Goal: Task Accomplishment & Management: Manage account settings

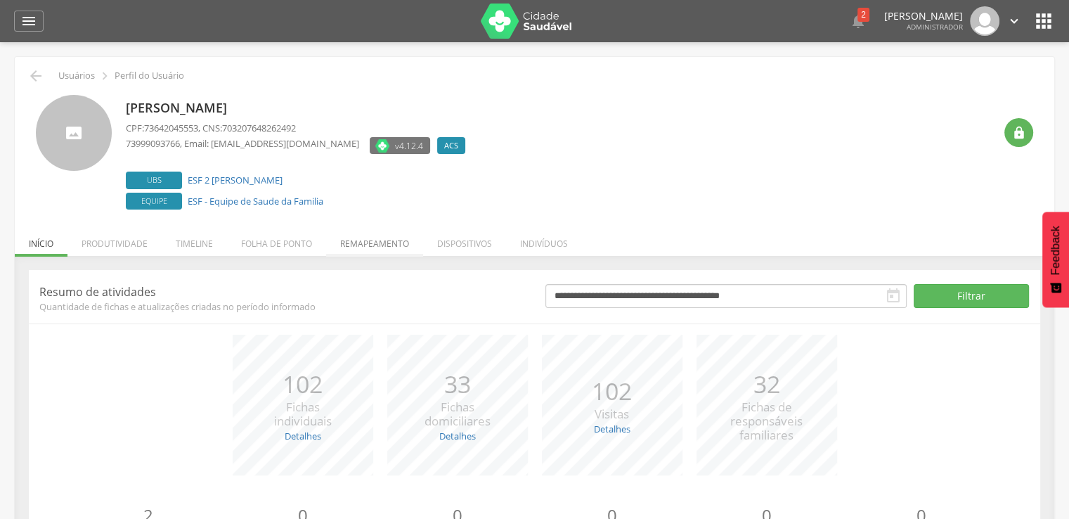
click at [360, 241] on li "Remapeamento" at bounding box center [374, 240] width 97 height 33
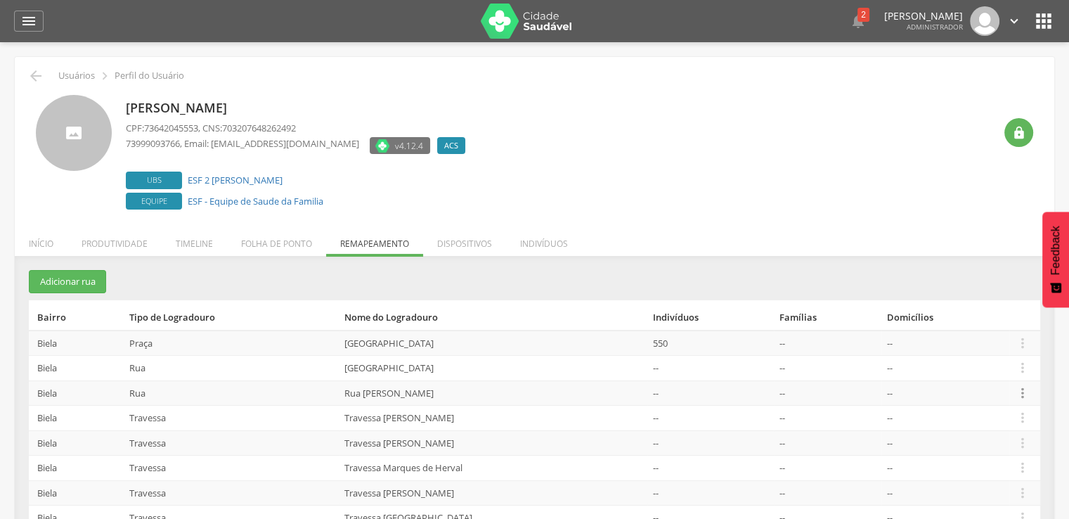
click at [1018, 393] on icon "" at bounding box center [1022, 392] width 15 height 15
click at [999, 335] on link "Desalocar famílias" at bounding box center [974, 338] width 111 height 18
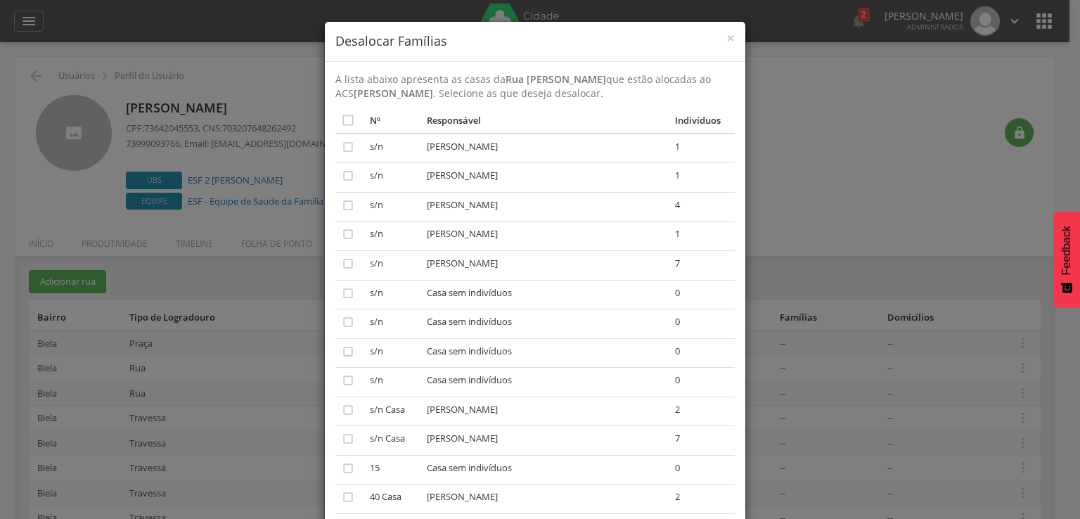
click at [138, 322] on div "× Desalocar Famílias A lista abaixo apresenta as casas da Rua Severino Vieira q…" at bounding box center [540, 259] width 1080 height 519
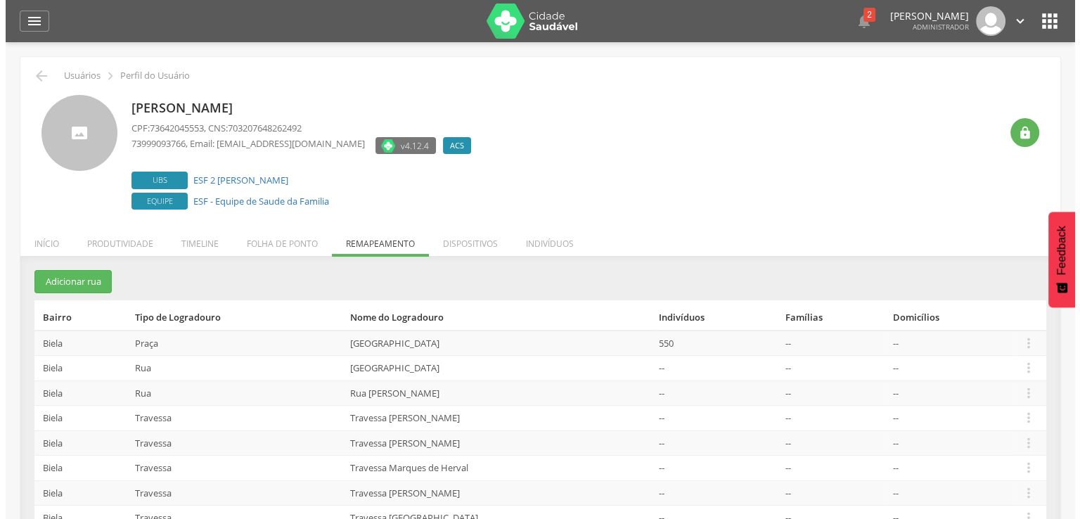
scroll to position [58, 0]
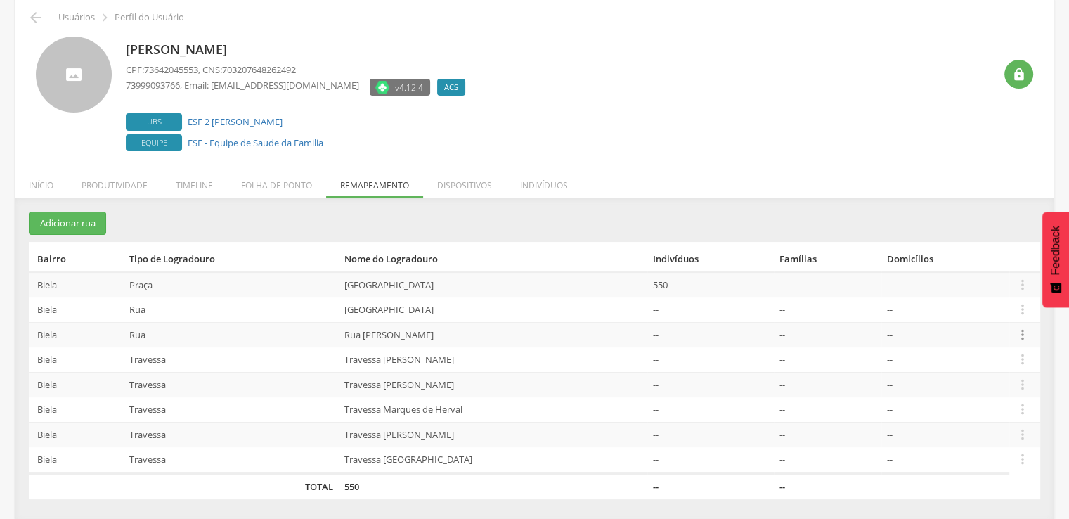
click at [1022, 333] on icon "" at bounding box center [1022, 334] width 15 height 15
click at [1007, 285] on link "Desalocar famílias" at bounding box center [974, 280] width 111 height 18
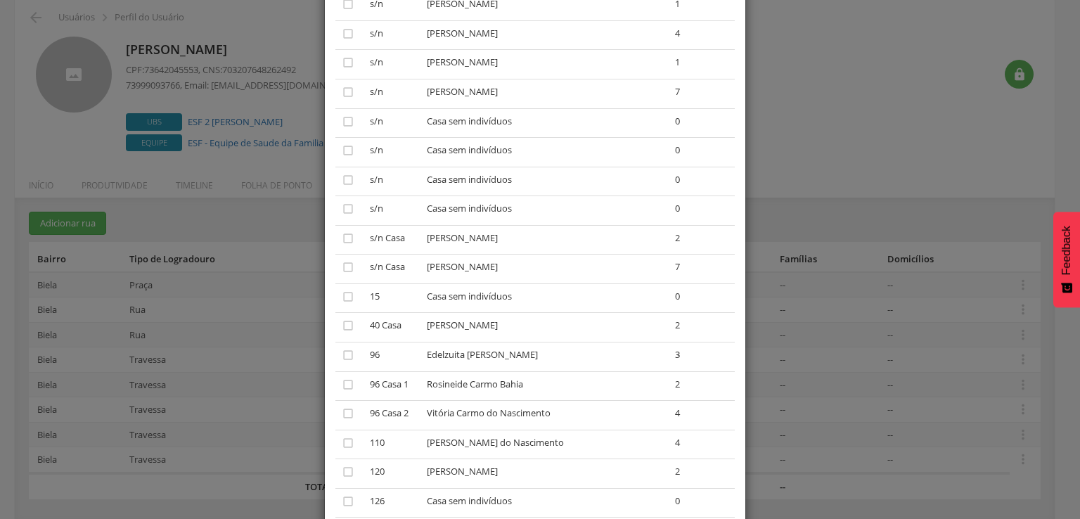
scroll to position [224, 0]
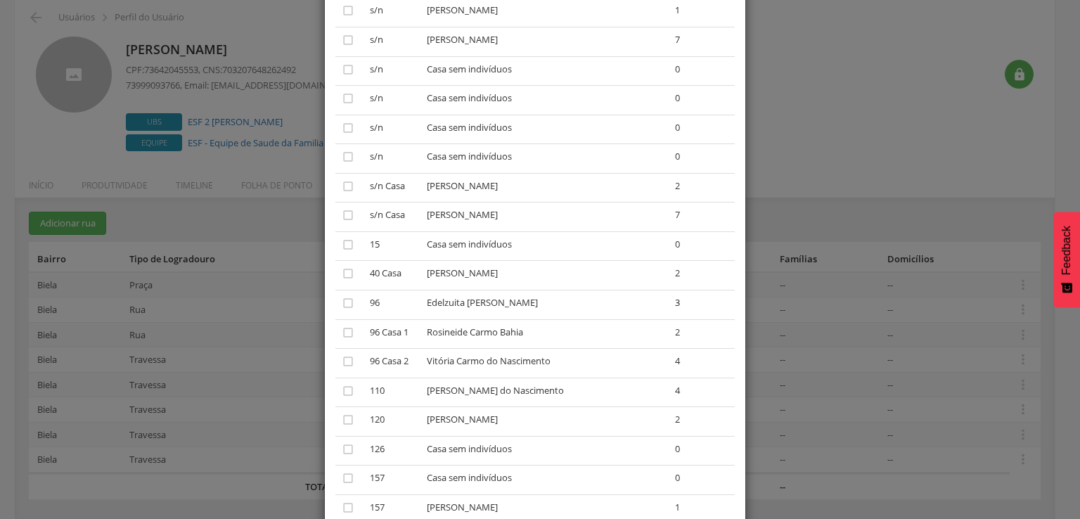
click at [877, 394] on div "× Desalocar Famílias A lista abaixo apresenta as casas da Rua Severino Vieira q…" at bounding box center [540, 259] width 1080 height 519
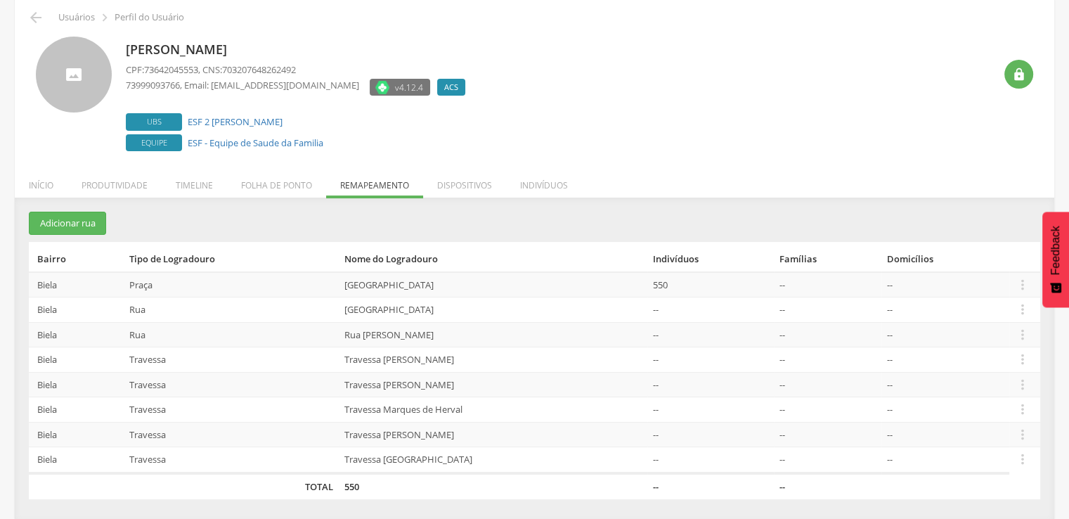
click at [1033, 363] on td " Editar Alocar famílias Desalocar famílias Desvincular ACS" at bounding box center [1024, 359] width 31 height 25
click at [1031, 363] on td " Editar Alocar famílias Desalocar famílias Desvincular ACS" at bounding box center [1024, 359] width 31 height 25
click at [1026, 363] on icon "" at bounding box center [1022, 358] width 15 height 15
click at [1005, 306] on link "Desalocar famílias" at bounding box center [974, 304] width 111 height 18
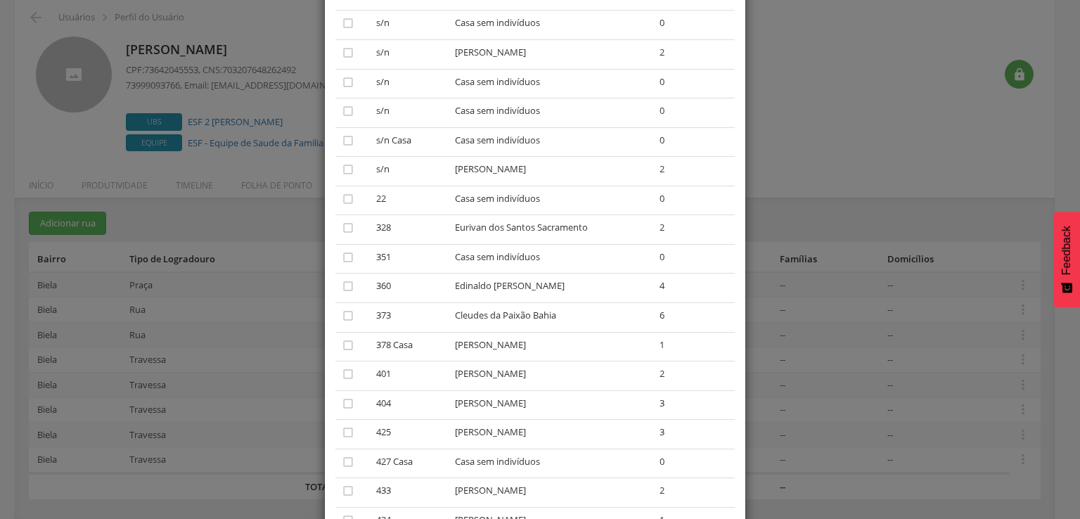
scroll to position [70, 0]
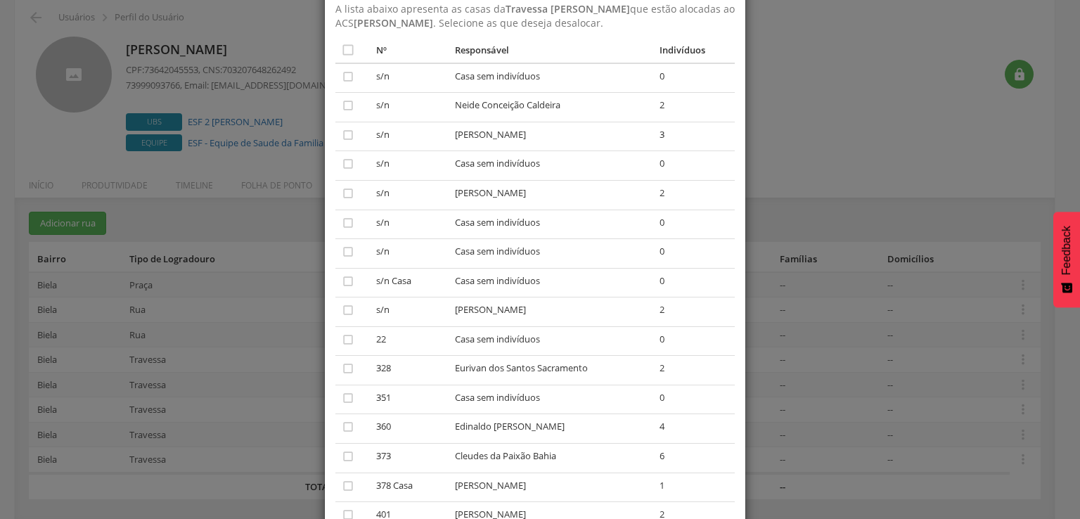
click at [908, 321] on div "× Desalocar Famílias A lista abaixo apresenta as casas da Travessa Benjamim Con…" at bounding box center [540, 259] width 1080 height 519
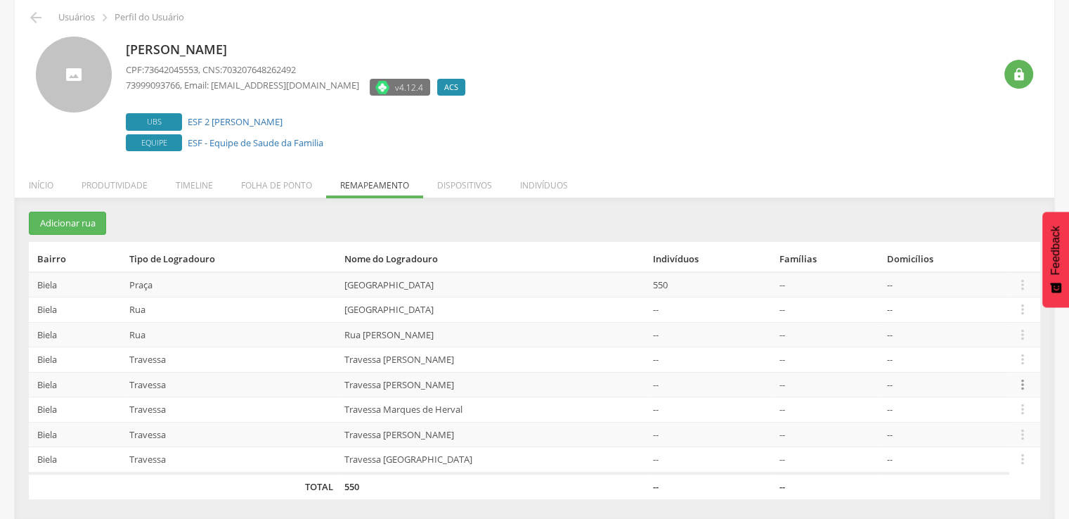
click at [1023, 385] on icon "" at bounding box center [1022, 384] width 15 height 15
click at [1005, 333] on link "Desalocar famílias" at bounding box center [974, 330] width 111 height 18
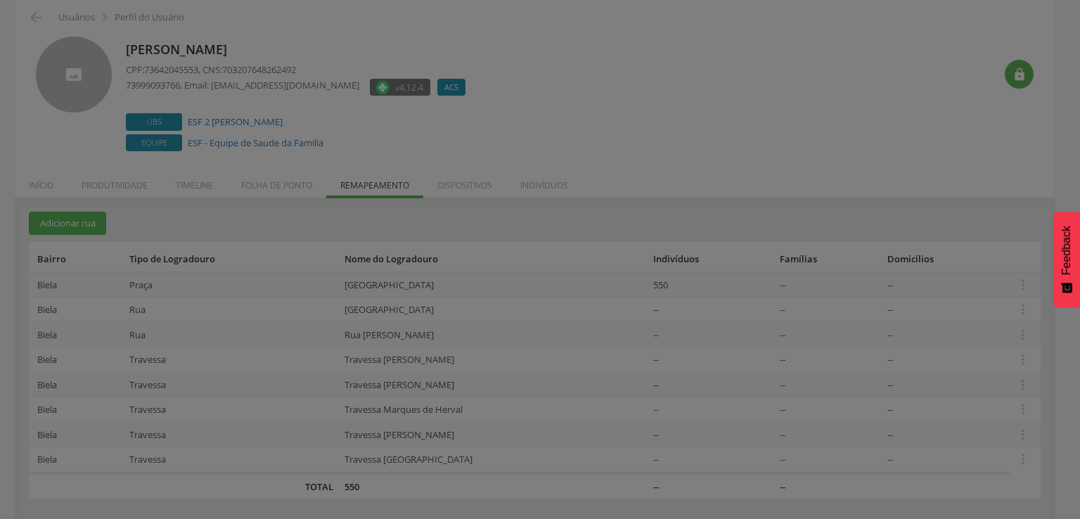
scroll to position [0, 0]
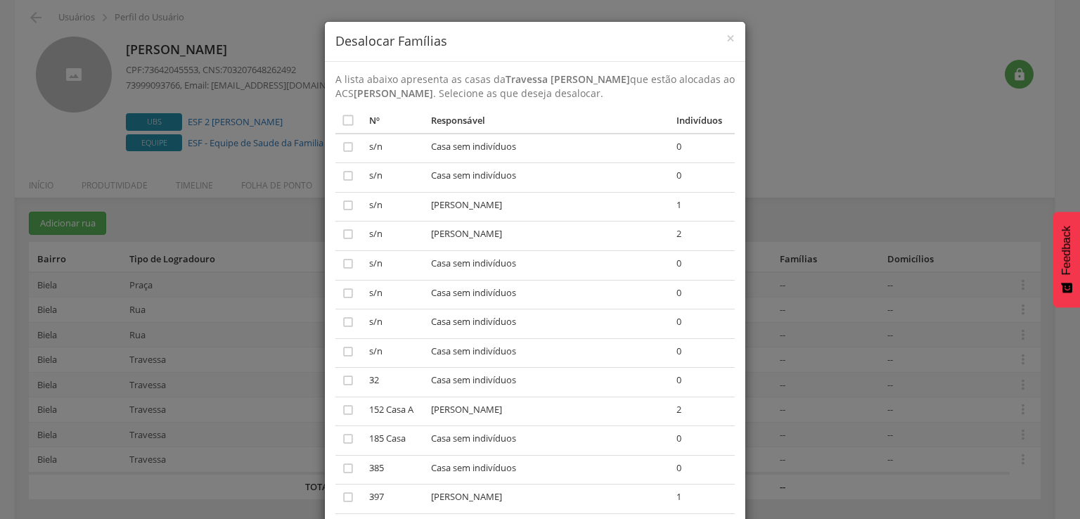
click at [766, 337] on div "× Desalocar Famílias A lista abaixo apresenta as casas da Travessa J.J Seabra q…" at bounding box center [540, 259] width 1080 height 519
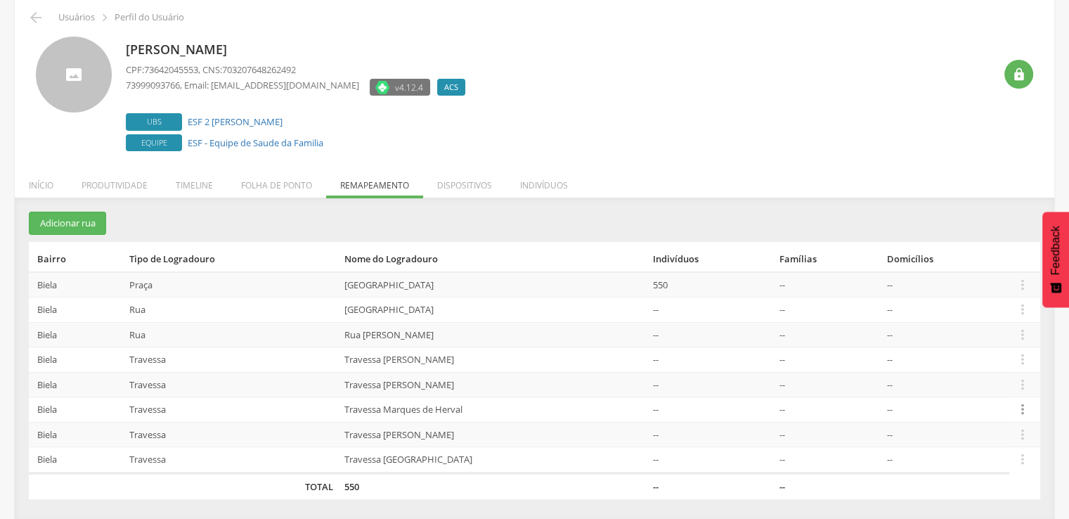
click at [1025, 404] on icon "" at bounding box center [1022, 408] width 15 height 15
click at [1005, 360] on link "Desalocar famílias" at bounding box center [974, 354] width 111 height 18
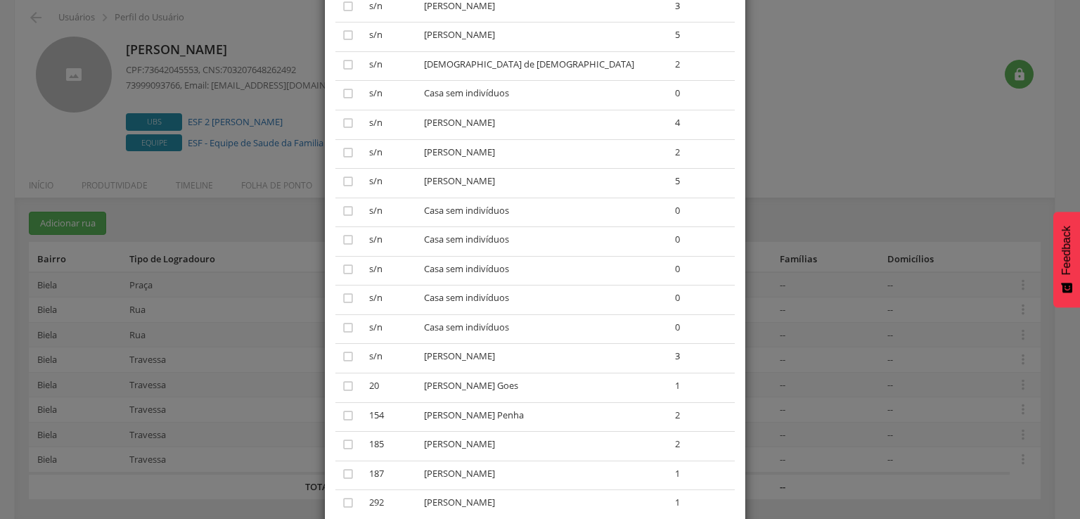
scroll to position [211, 0]
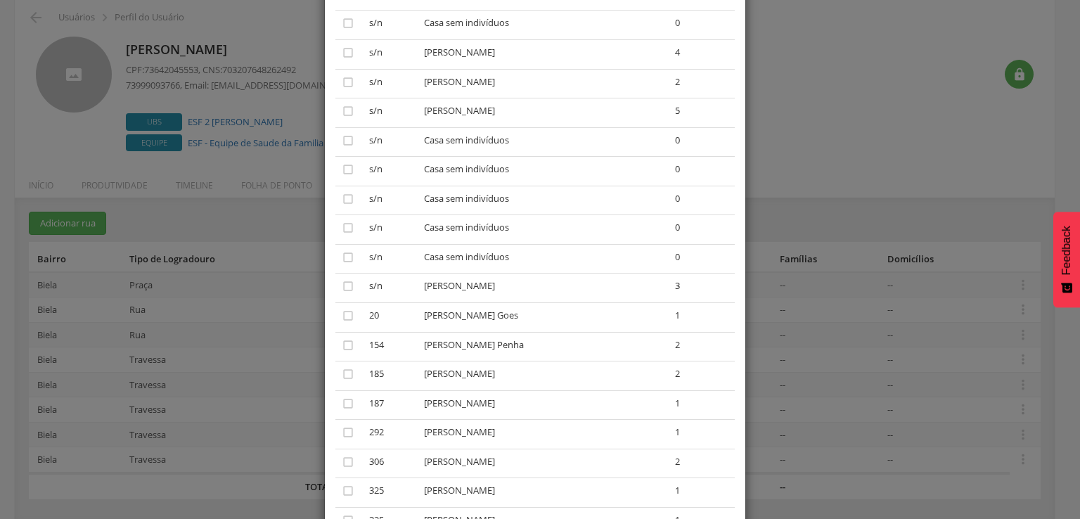
click at [779, 343] on div "× Desalocar Famílias A lista abaixo apresenta as casas da Travessa Marques de H…" at bounding box center [540, 259] width 1080 height 519
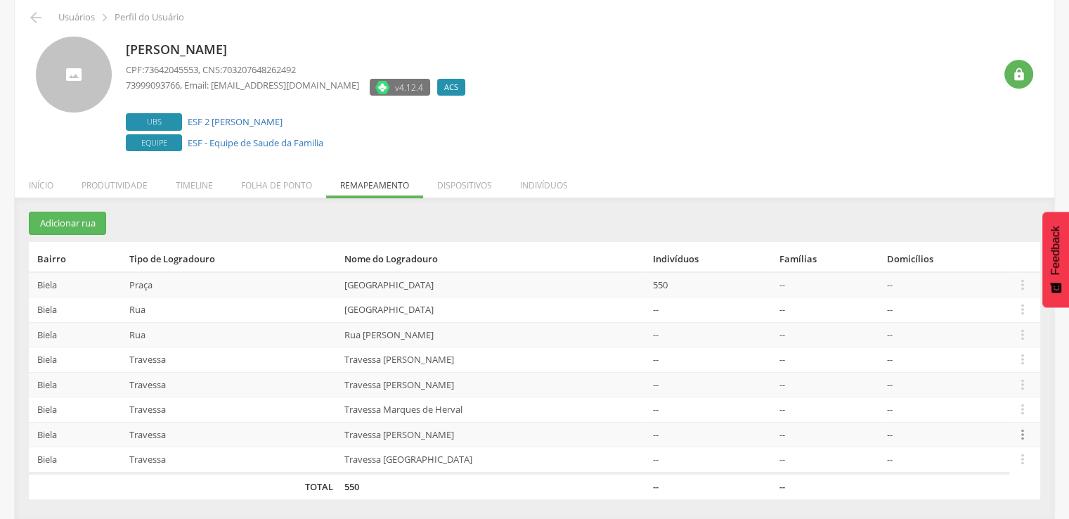
click at [1025, 437] on icon "" at bounding box center [1022, 434] width 15 height 15
click at [998, 386] on link "Desalocar famílias" at bounding box center [974, 379] width 111 height 18
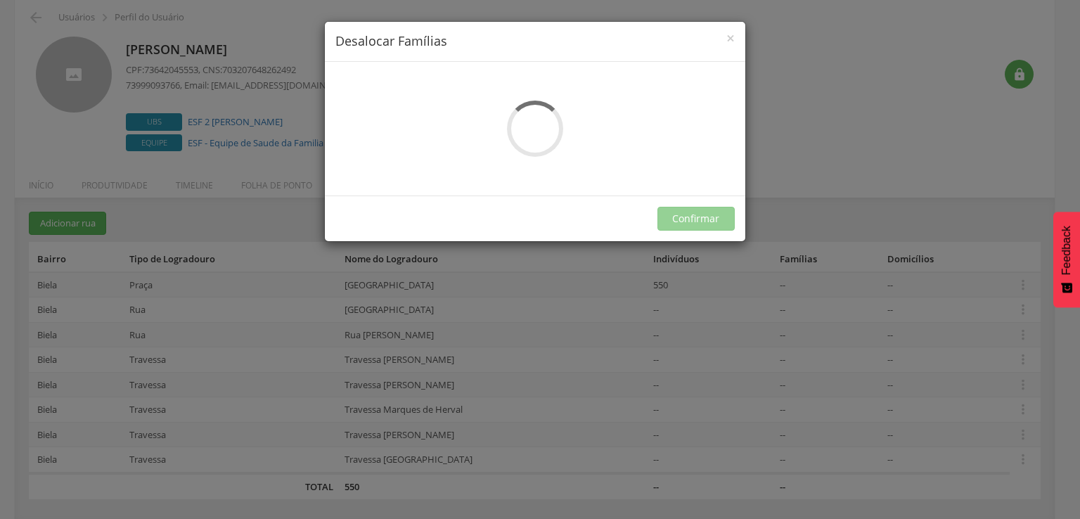
scroll to position [0, 0]
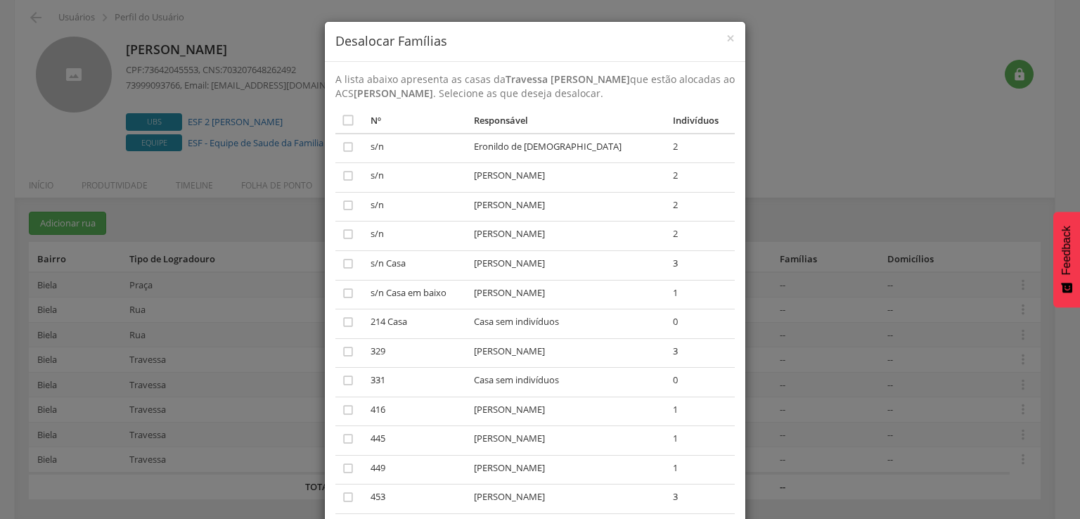
click at [778, 378] on div "× Desalocar Famílias A lista abaixo apresenta as casas da Travessa Santos Dumon…" at bounding box center [540, 259] width 1080 height 519
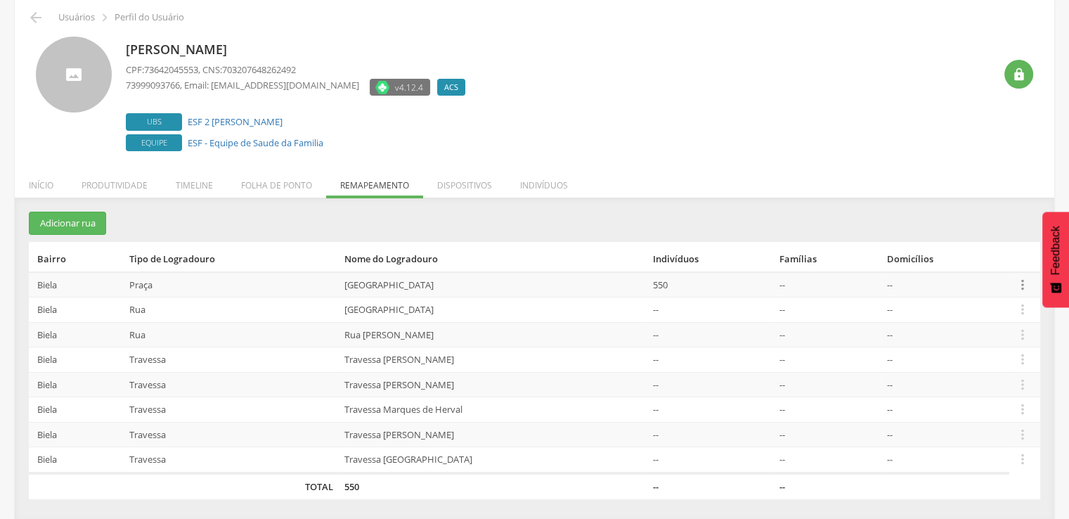
click at [1026, 286] on icon "" at bounding box center [1022, 284] width 15 height 15
click at [992, 235] on link "Desalocar famílias" at bounding box center [974, 229] width 111 height 18
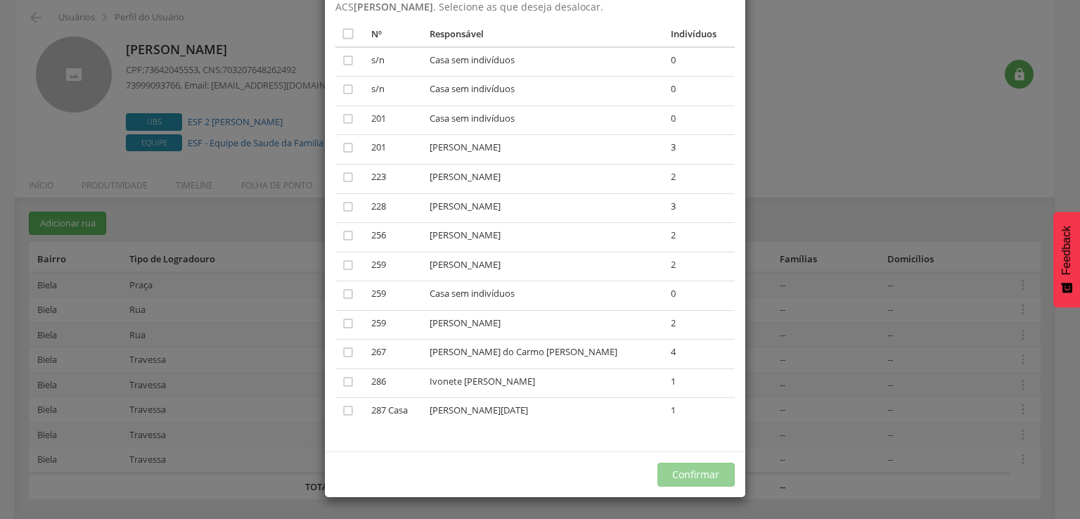
scroll to position [17, 0]
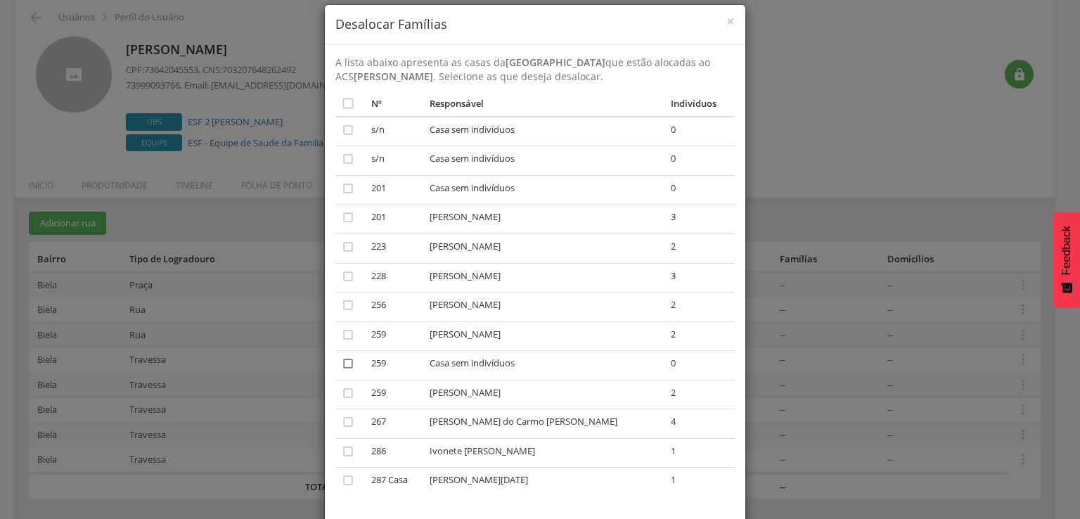
click at [347, 367] on icon "" at bounding box center [348, 363] width 14 height 14
click at [345, 332] on icon "" at bounding box center [348, 335] width 14 height 14
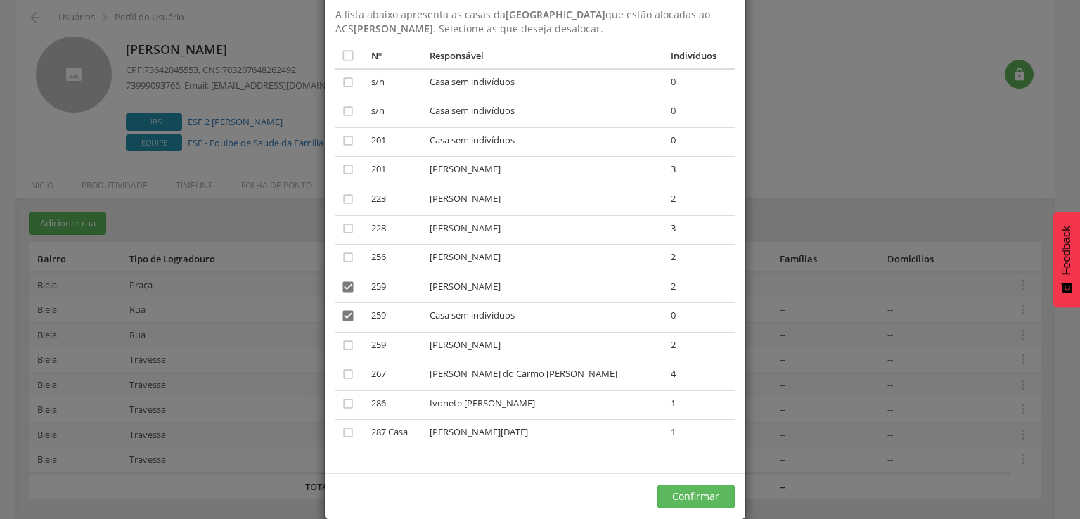
scroll to position [87, 0]
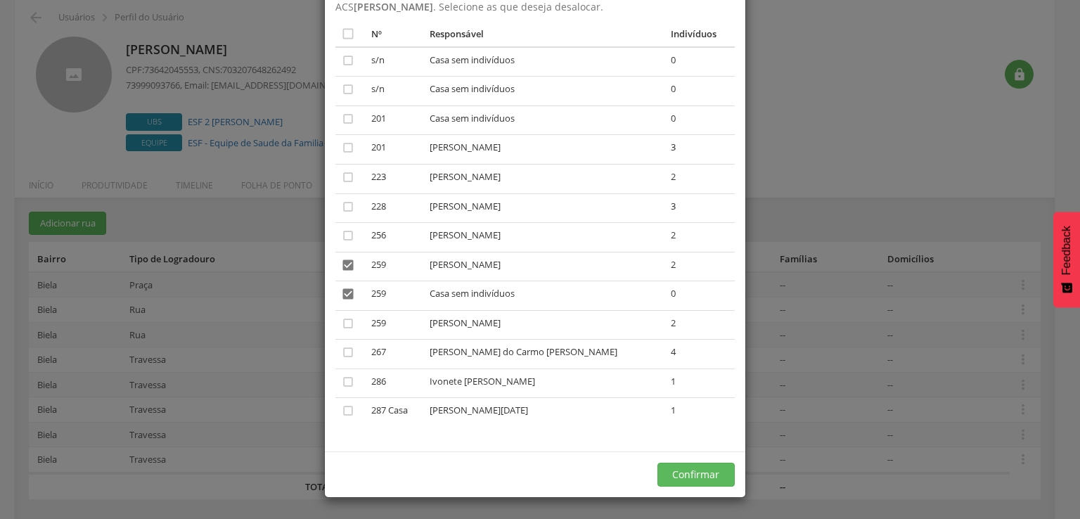
click at [349, 234] on icon "" at bounding box center [348, 235] width 14 height 14
drag, startPoint x: 664, startPoint y: 476, endPoint x: 662, endPoint y: 487, distance: 11.6
click at [664, 487] on div "Confirmar" at bounding box center [535, 474] width 420 height 46
click at [663, 463] on button "Confirmar" at bounding box center [695, 475] width 77 height 24
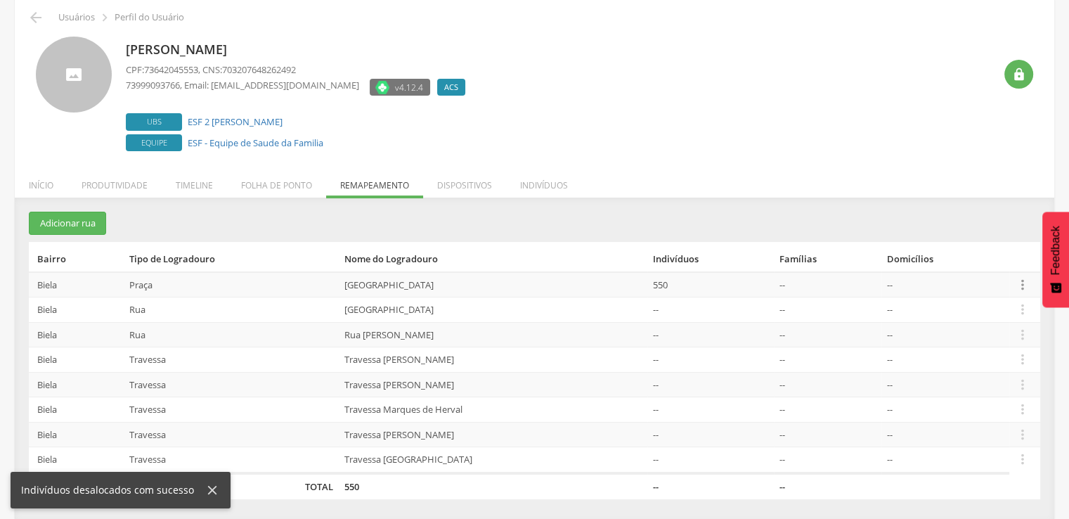
click at [1023, 282] on icon "" at bounding box center [1022, 284] width 15 height 15
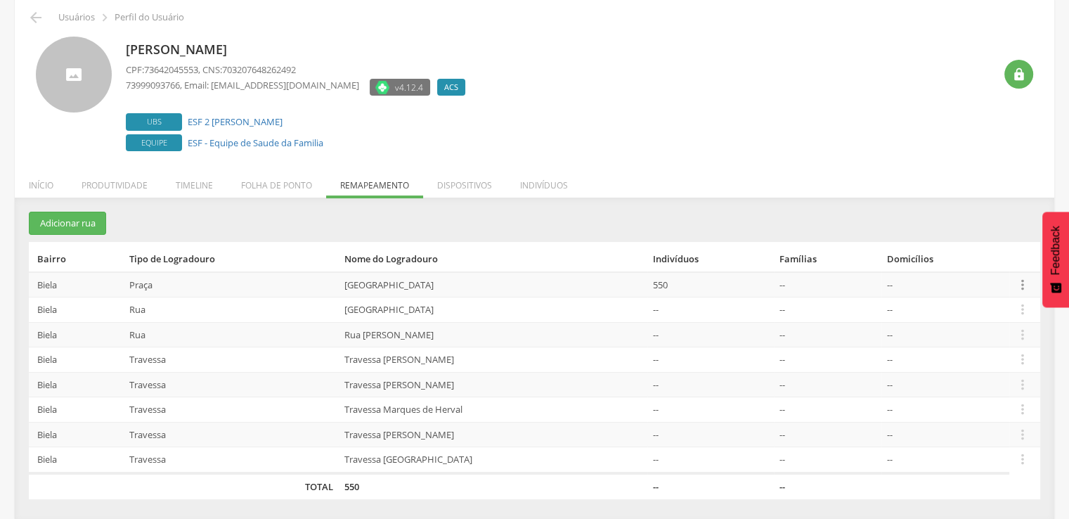
click at [1022, 287] on icon "" at bounding box center [1022, 284] width 15 height 15
click at [1016, 235] on link "Desalocar famílias" at bounding box center [974, 229] width 111 height 18
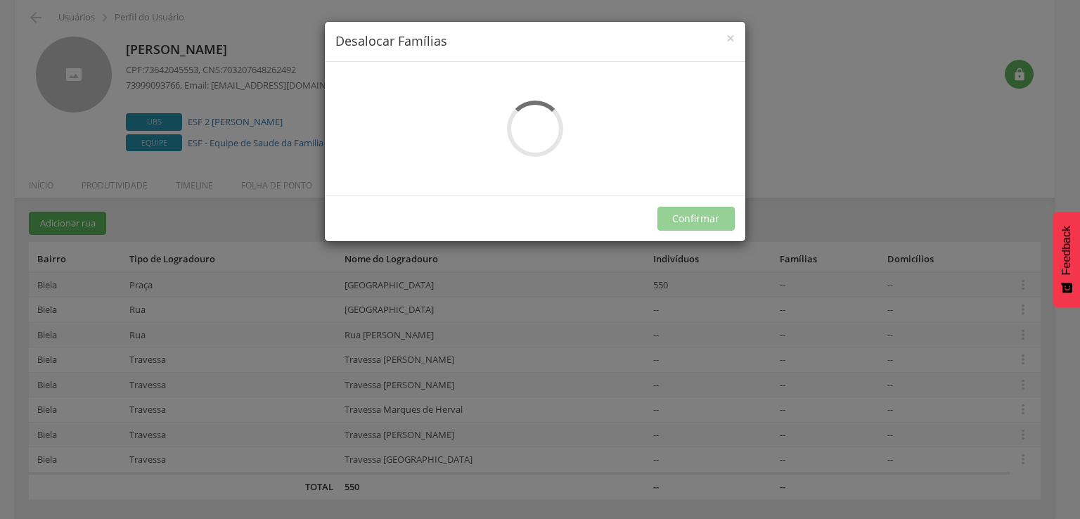
scroll to position [0, 0]
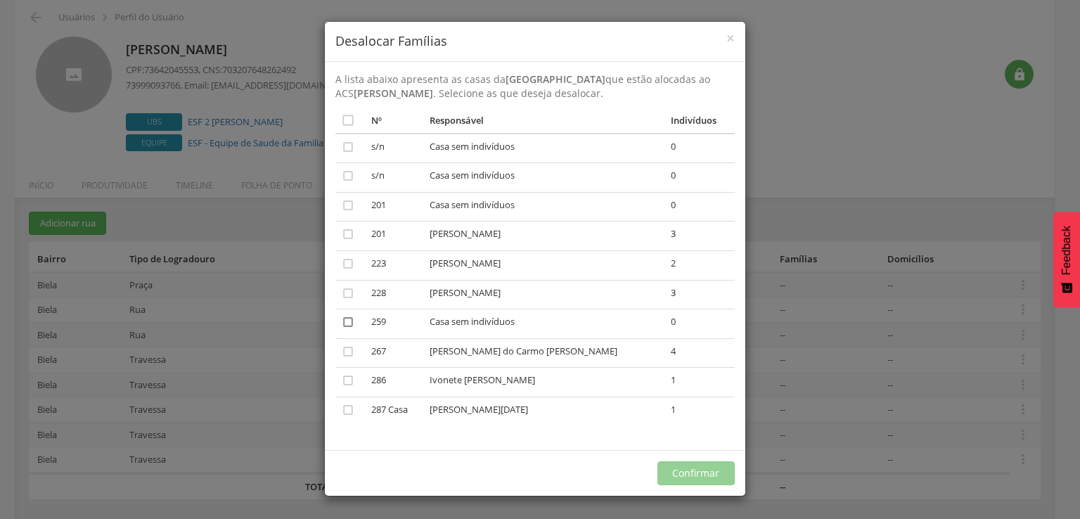
click at [346, 322] on icon "" at bounding box center [348, 322] width 14 height 14
click at [661, 462] on button "Confirmar" at bounding box center [695, 473] width 77 height 24
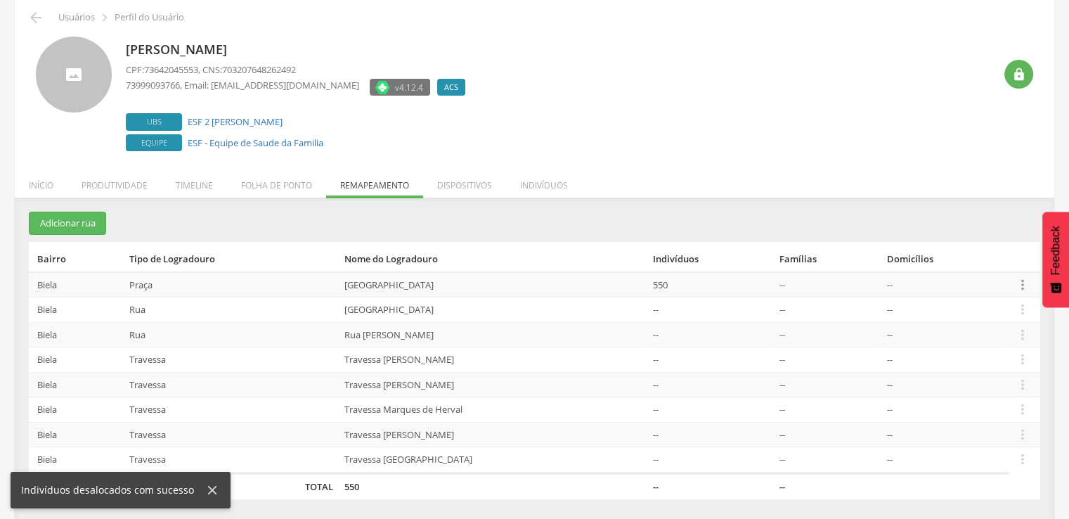
click at [1015, 278] on icon "" at bounding box center [1022, 284] width 15 height 15
click at [984, 217] on link "Alocar famílias" at bounding box center [974, 212] width 111 height 18
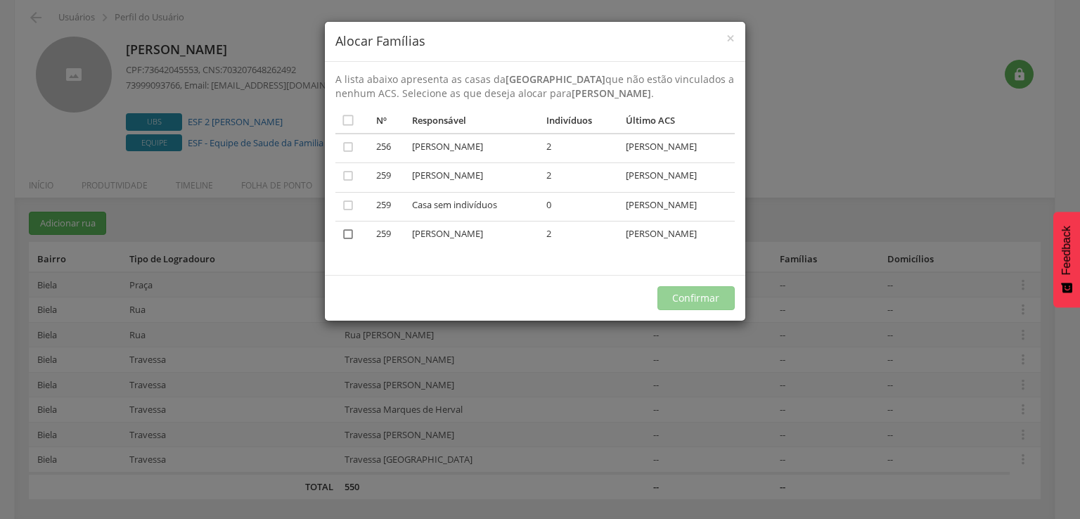
click at [354, 240] on icon "" at bounding box center [348, 234] width 14 height 14
click at [716, 299] on button "Confirmar" at bounding box center [695, 298] width 77 height 24
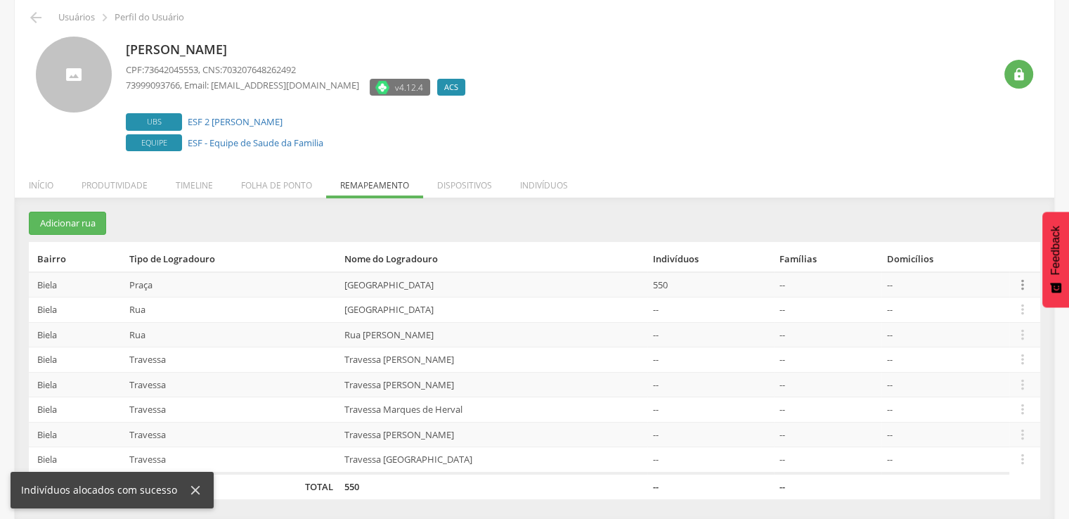
click at [1024, 282] on icon "" at bounding box center [1022, 284] width 15 height 15
click at [1005, 230] on link "Desalocar famílias" at bounding box center [974, 229] width 111 height 18
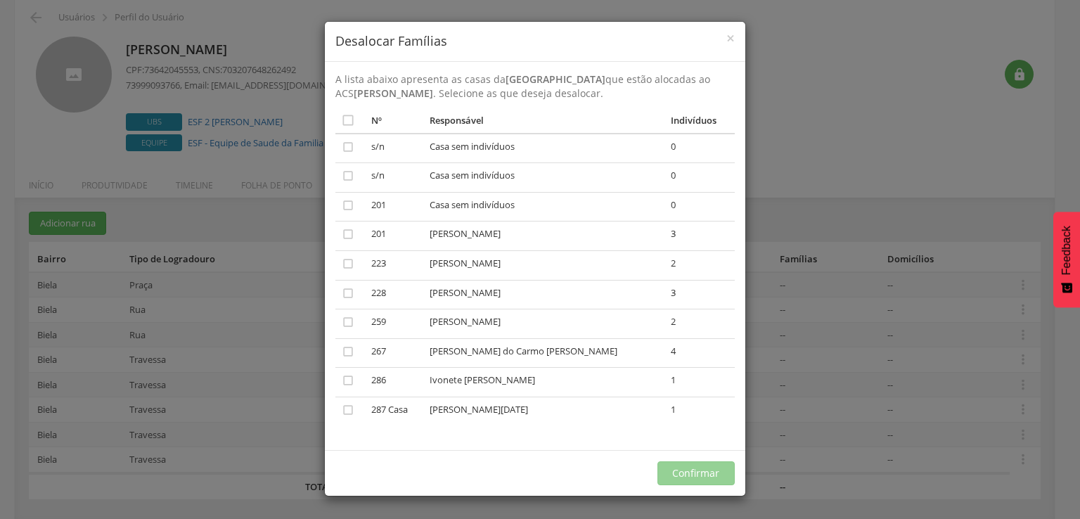
click at [796, 388] on div "× Desalocar Famílias A lista abaixo apresenta as casas da Praça de São Francisc…" at bounding box center [540, 259] width 1080 height 519
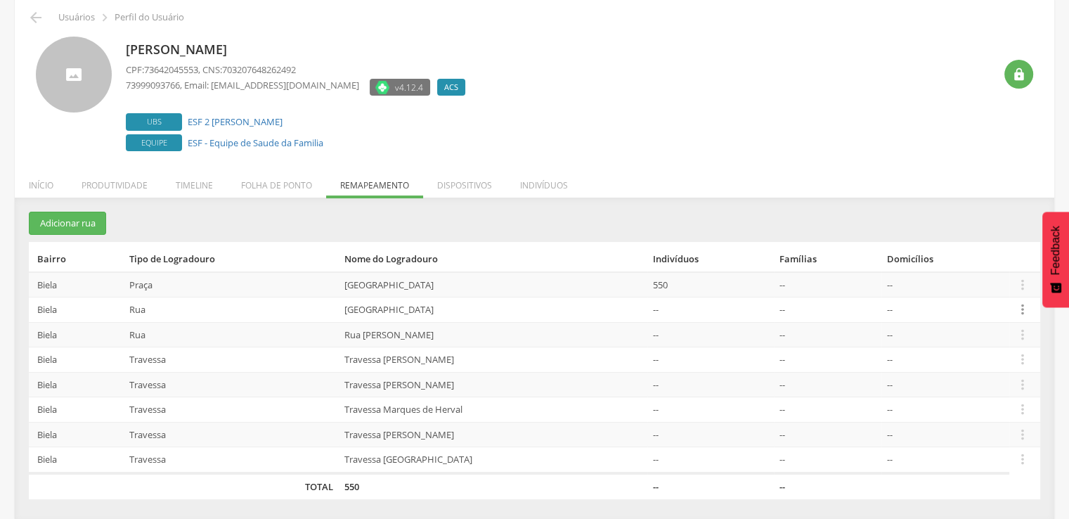
click at [1024, 302] on icon "" at bounding box center [1022, 309] width 15 height 15
click at [1009, 256] on link "Desalocar famílias" at bounding box center [974, 254] width 111 height 18
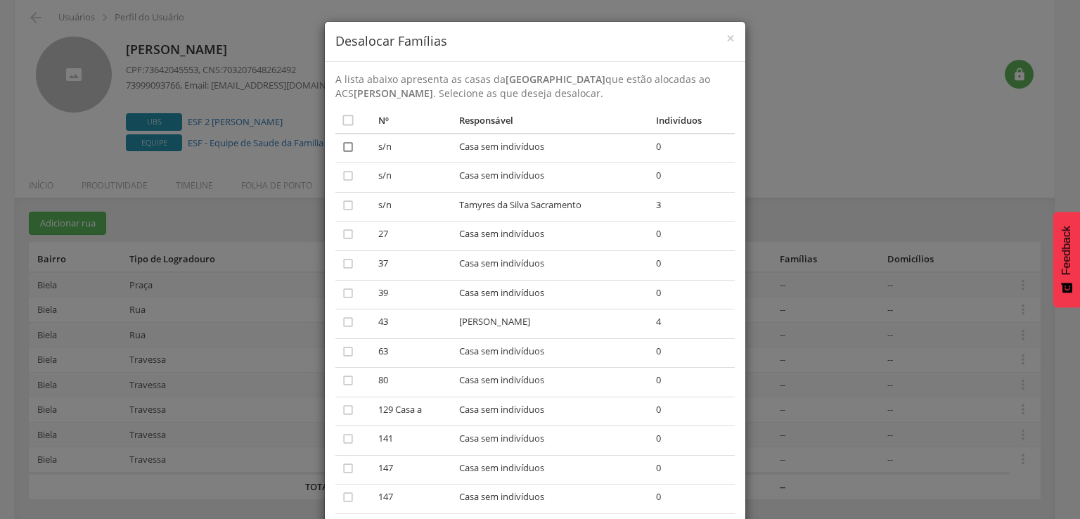
click at [343, 144] on icon "" at bounding box center [348, 147] width 14 height 14
click at [344, 175] on icon "" at bounding box center [348, 176] width 14 height 14
click at [203, 371] on div "× Desalocar Famílias A lista abaixo apresenta as casas da Rua Boa Vista que est…" at bounding box center [540, 259] width 1080 height 519
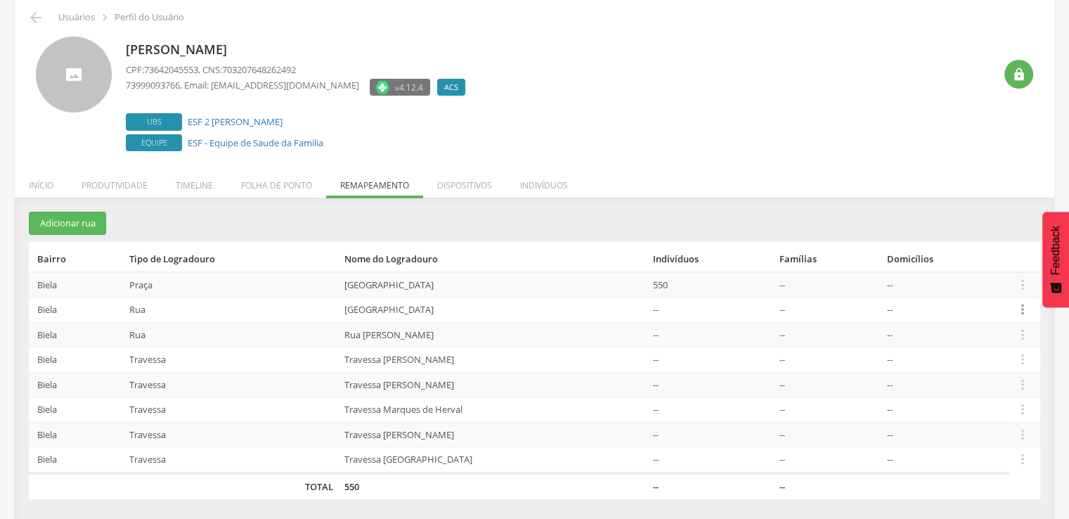
click at [1026, 304] on icon "" at bounding box center [1022, 309] width 15 height 15
click at [1009, 290] on link "Desvincular ACS" at bounding box center [974, 288] width 111 height 18
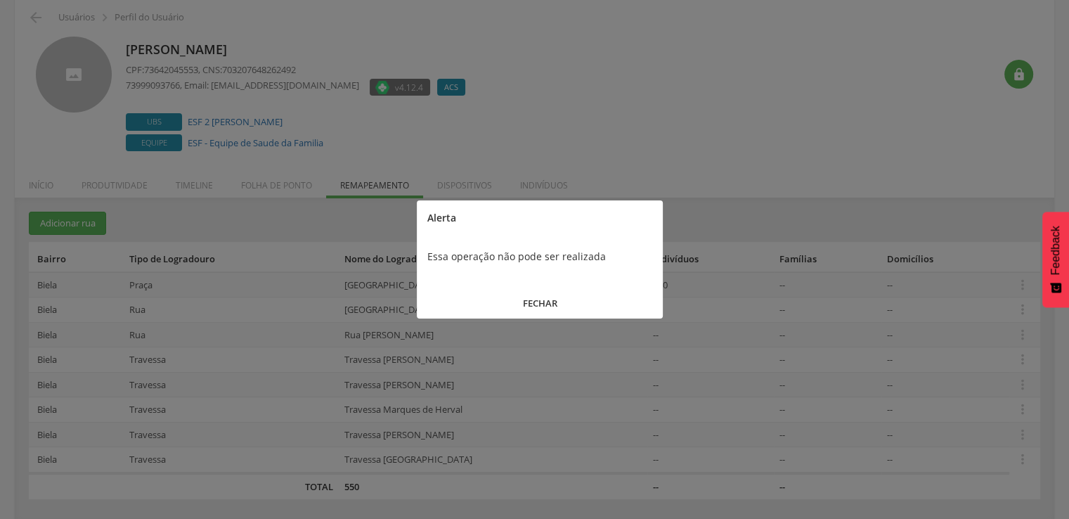
click at [647, 299] on button "FECHAR" at bounding box center [540, 303] width 246 height 30
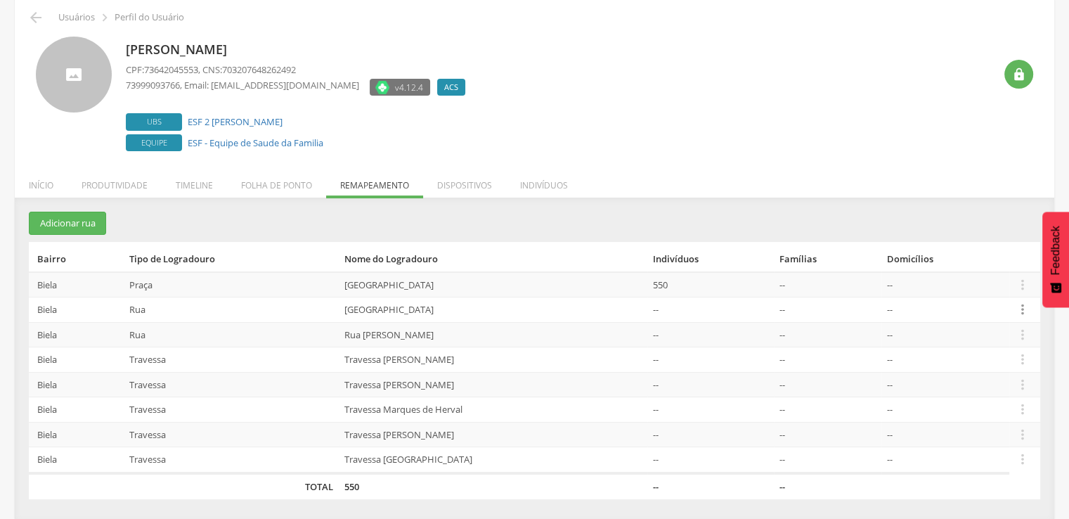
click at [1021, 302] on icon "" at bounding box center [1022, 309] width 15 height 15
click at [1011, 286] on link "Desvincular ACS" at bounding box center [974, 288] width 111 height 18
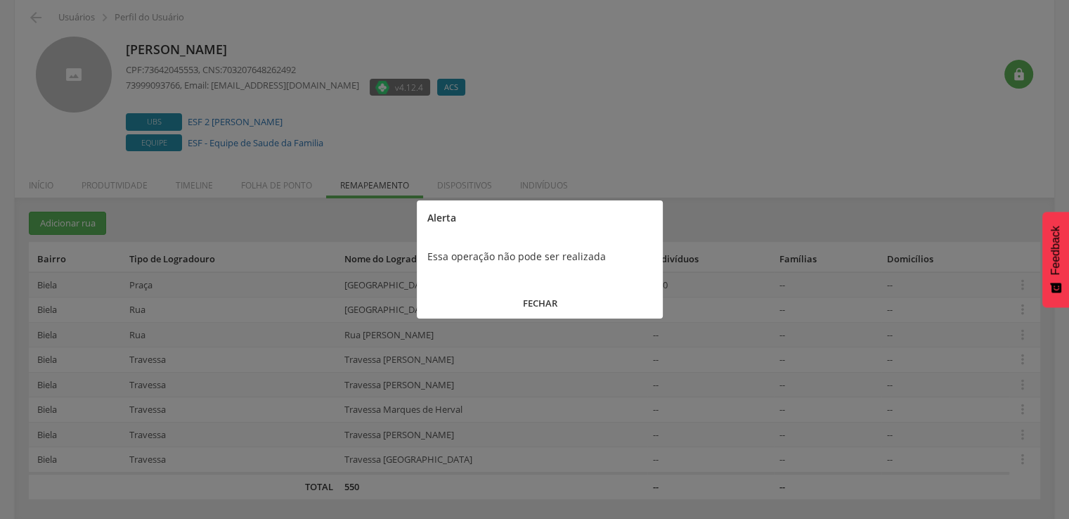
click at [573, 296] on button "FECHAR" at bounding box center [540, 303] width 246 height 30
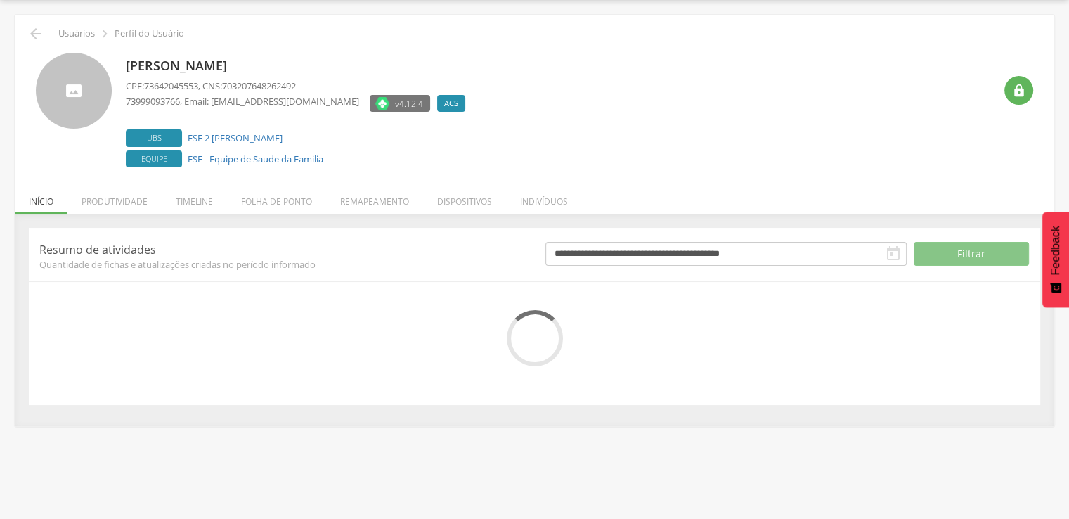
scroll to position [58, 0]
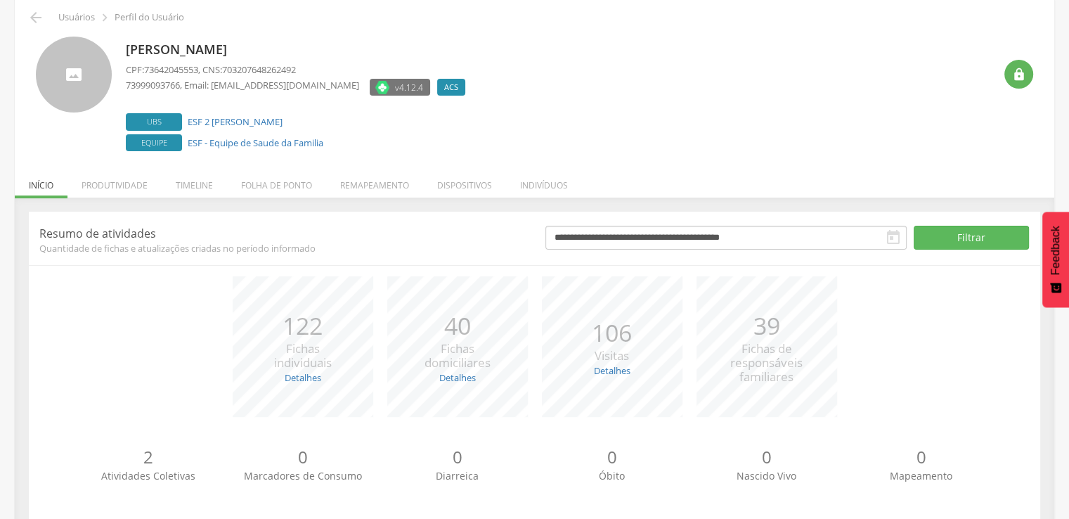
click at [397, 200] on div "**********" at bounding box center [535, 369] width 1040 height 342
click at [397, 198] on div "**********" at bounding box center [535, 369] width 1040 height 342
click at [397, 193] on li "Remapeamento" at bounding box center [374, 181] width 97 height 33
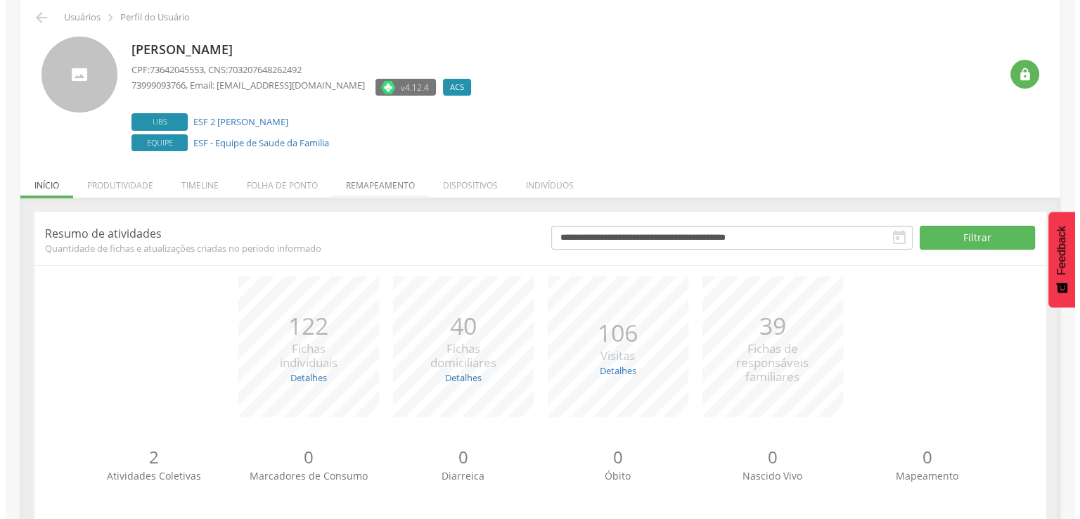
scroll to position [42, 0]
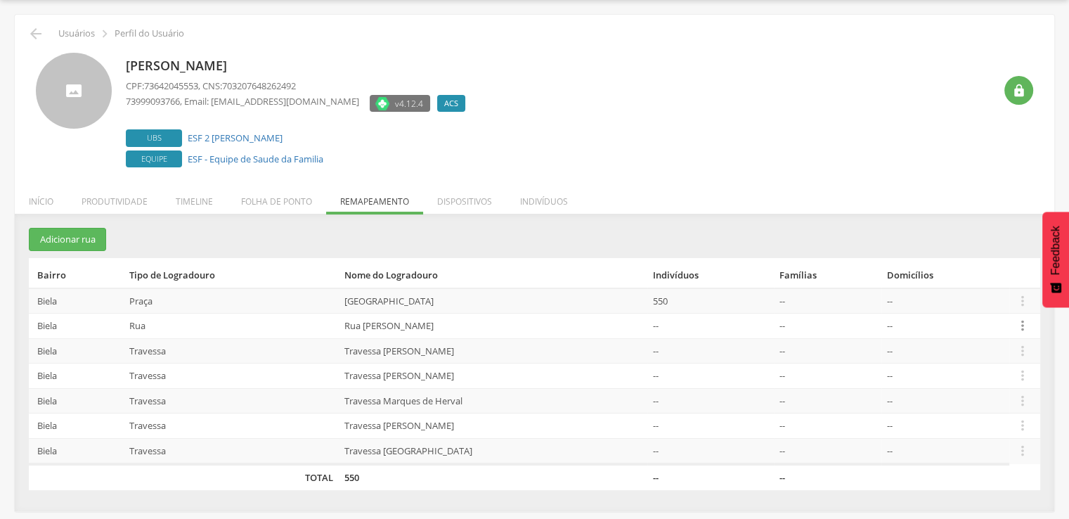
click at [1024, 325] on icon "" at bounding box center [1022, 325] width 15 height 15
click at [957, 266] on link "Desalocar famílias" at bounding box center [974, 271] width 111 height 18
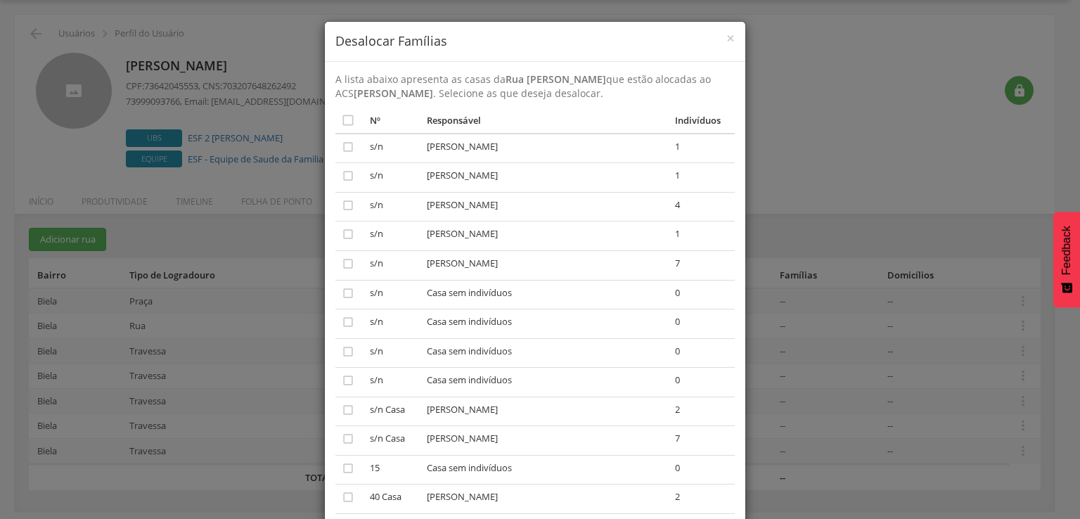
click at [351, 290] on td "" at bounding box center [349, 295] width 29 height 30
click at [341, 296] on icon "" at bounding box center [348, 293] width 14 height 14
click at [341, 324] on icon "" at bounding box center [348, 322] width 14 height 14
click at [341, 354] on icon "" at bounding box center [348, 351] width 14 height 14
click at [341, 380] on icon "" at bounding box center [348, 380] width 14 height 14
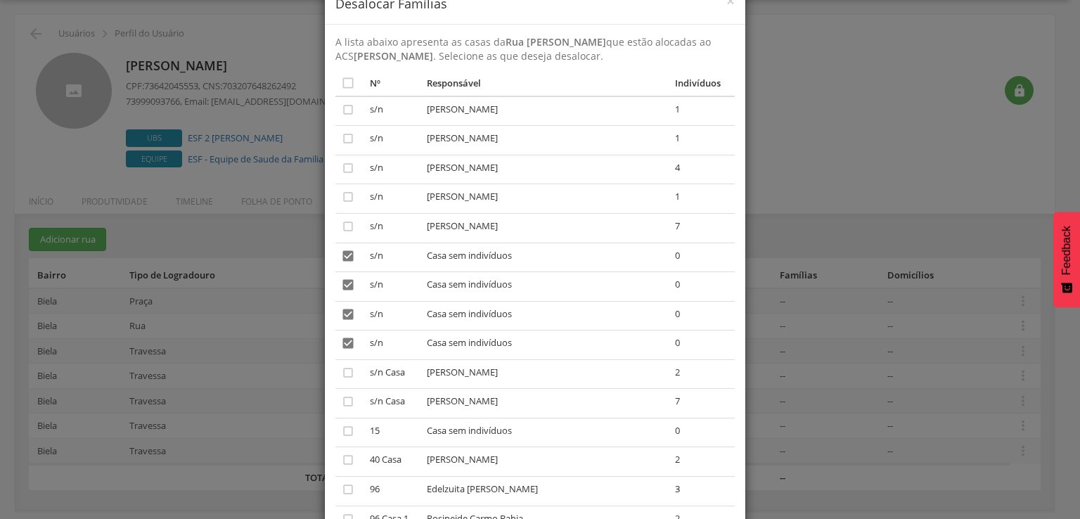
scroll to position [70, 0]
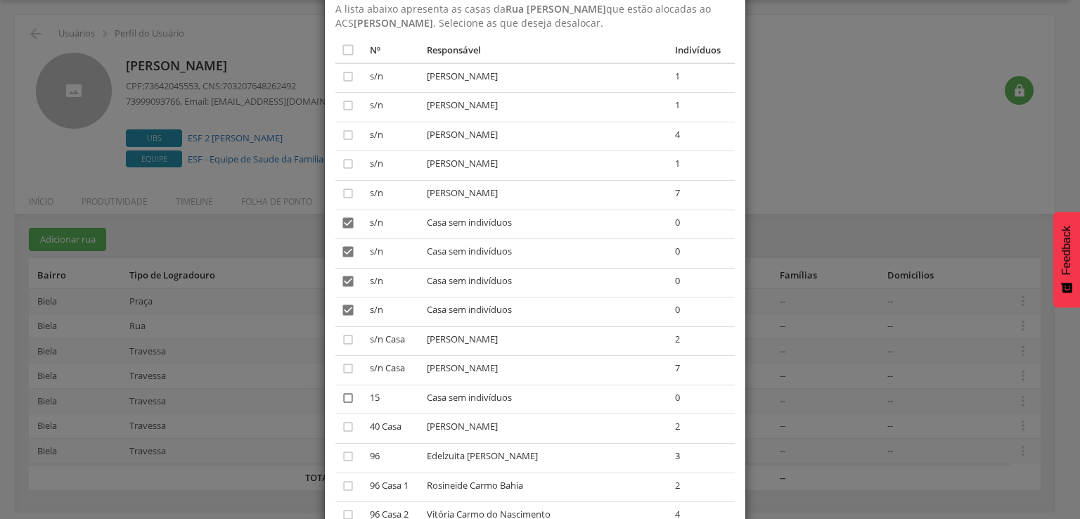
click at [341, 403] on icon "" at bounding box center [348, 398] width 14 height 14
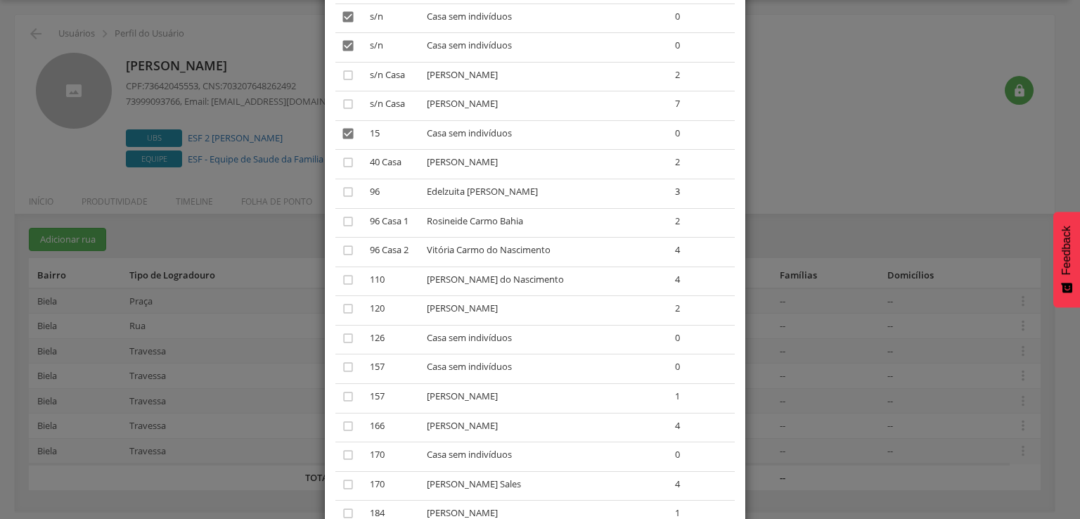
scroll to position [351, 0]
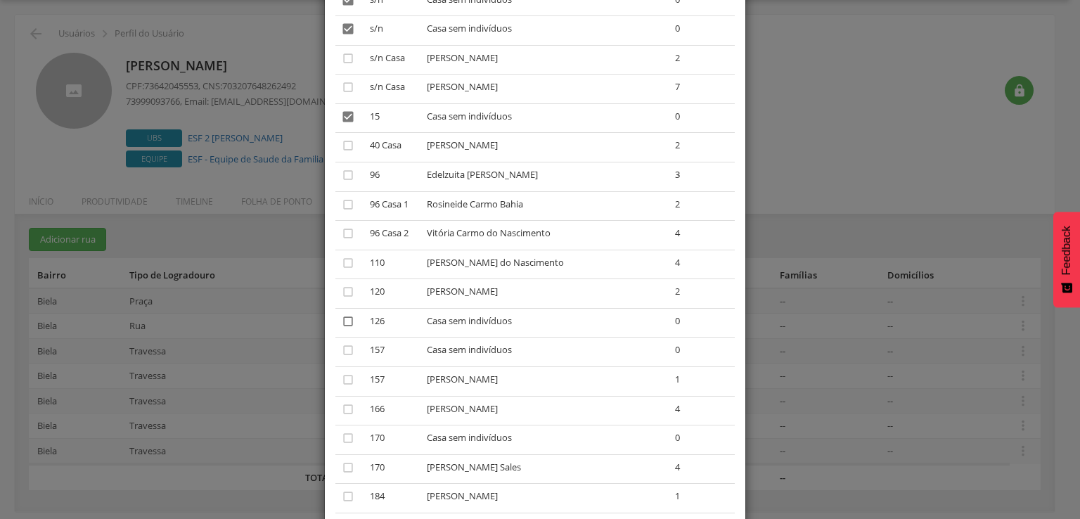
click at [341, 323] on icon "" at bounding box center [348, 321] width 14 height 14
click at [344, 352] on icon "" at bounding box center [348, 350] width 14 height 14
click at [341, 441] on icon "" at bounding box center [348, 438] width 14 height 14
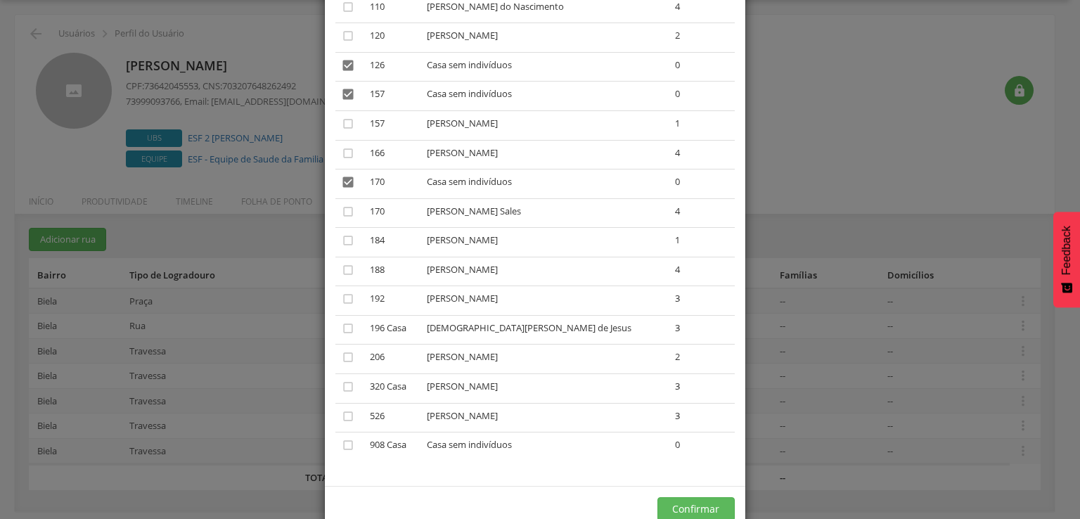
scroll to position [633, 0]
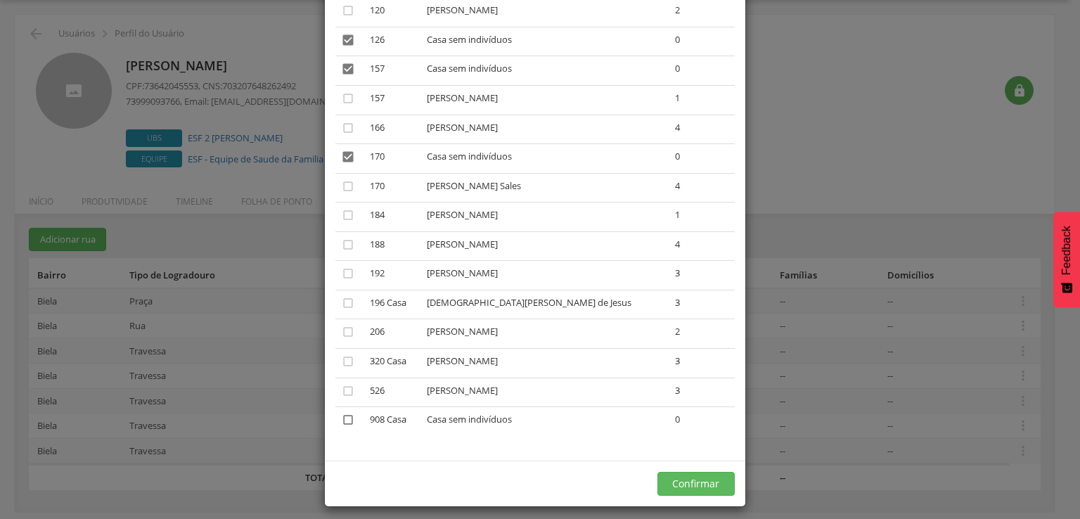
click at [344, 423] on icon "" at bounding box center [348, 420] width 14 height 14
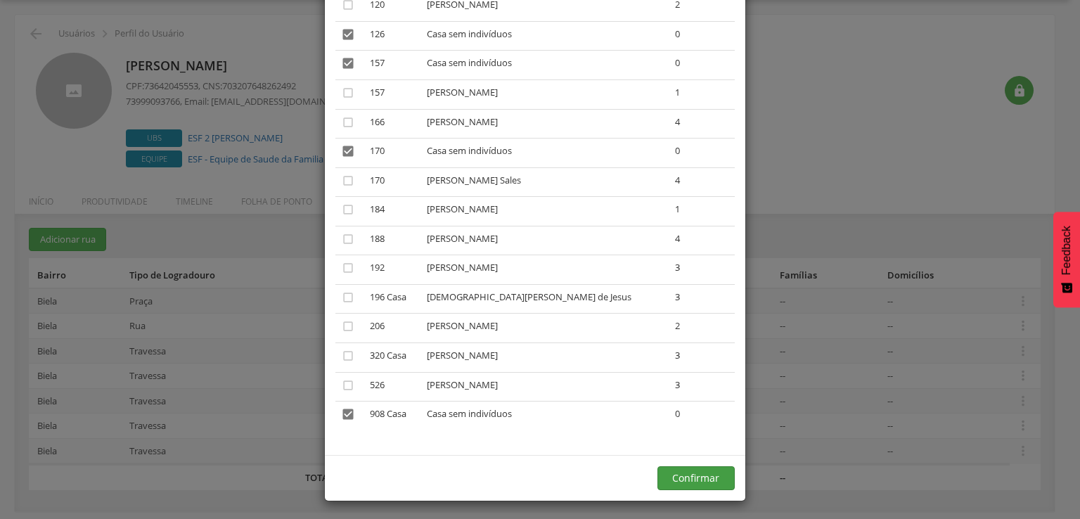
scroll to position [645, 0]
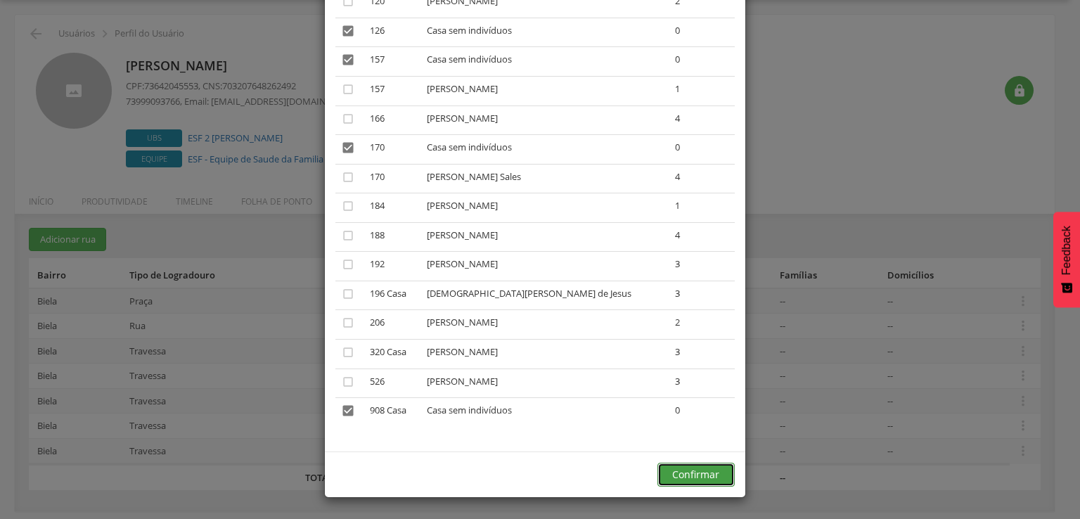
click at [687, 477] on button "Confirmar" at bounding box center [695, 475] width 77 height 24
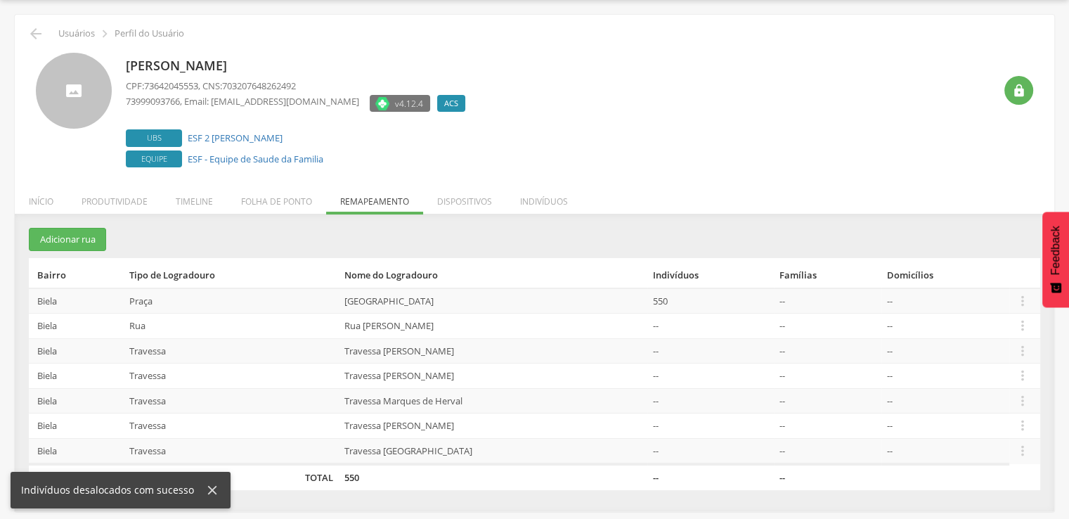
click at [1021, 359] on td " Editar Alocar famílias Desalocar famílias Desvincular ACS" at bounding box center [1024, 350] width 31 height 25
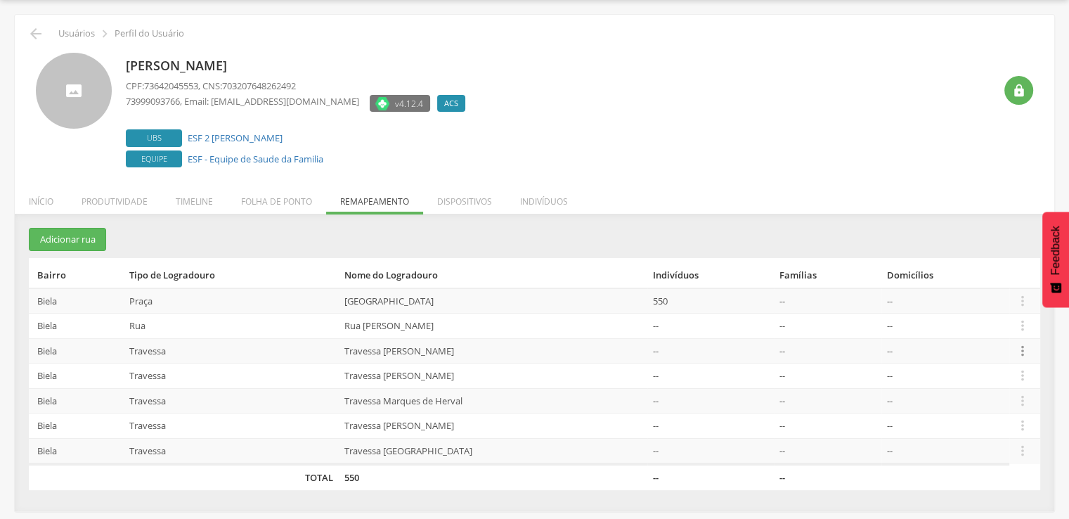
click at [1023, 353] on icon "" at bounding box center [1022, 350] width 15 height 15
click at [991, 301] on link "Desalocar famílias" at bounding box center [974, 296] width 111 height 18
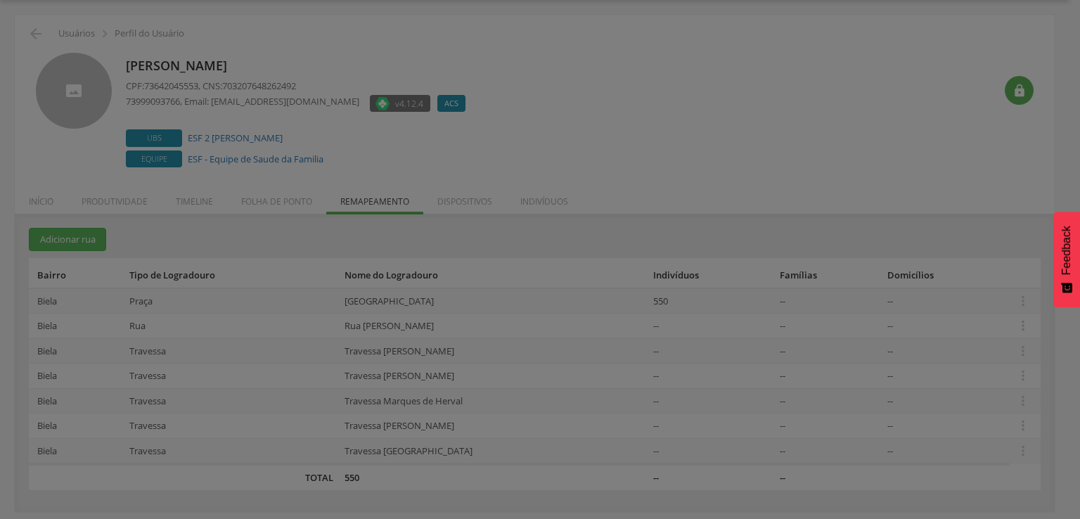
scroll to position [0, 0]
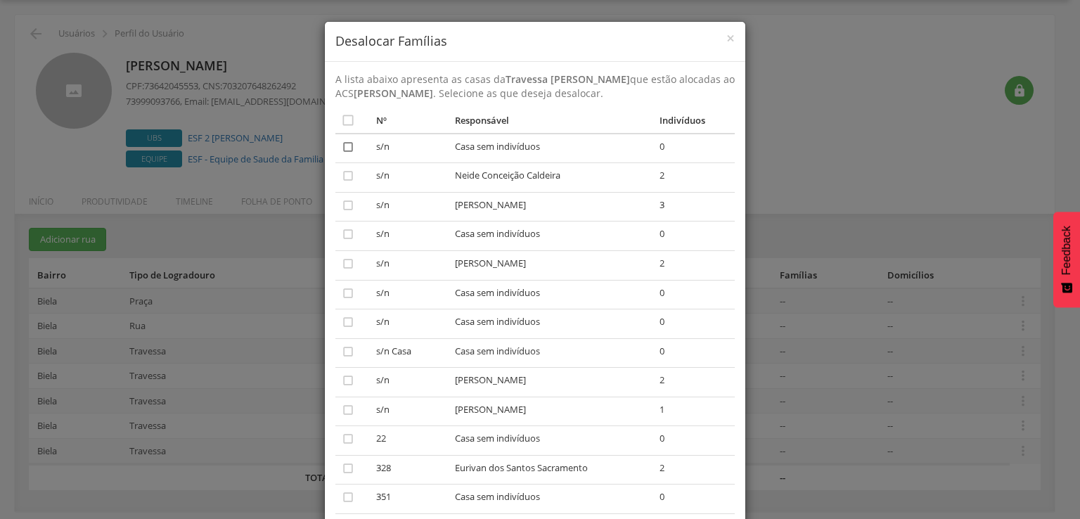
click at [343, 141] on icon "" at bounding box center [348, 147] width 14 height 14
click at [343, 233] on icon "" at bounding box center [348, 234] width 14 height 14
click at [342, 289] on icon "" at bounding box center [348, 293] width 14 height 14
click at [344, 324] on icon "" at bounding box center [348, 322] width 14 height 14
click at [341, 349] on icon "" at bounding box center [348, 351] width 14 height 14
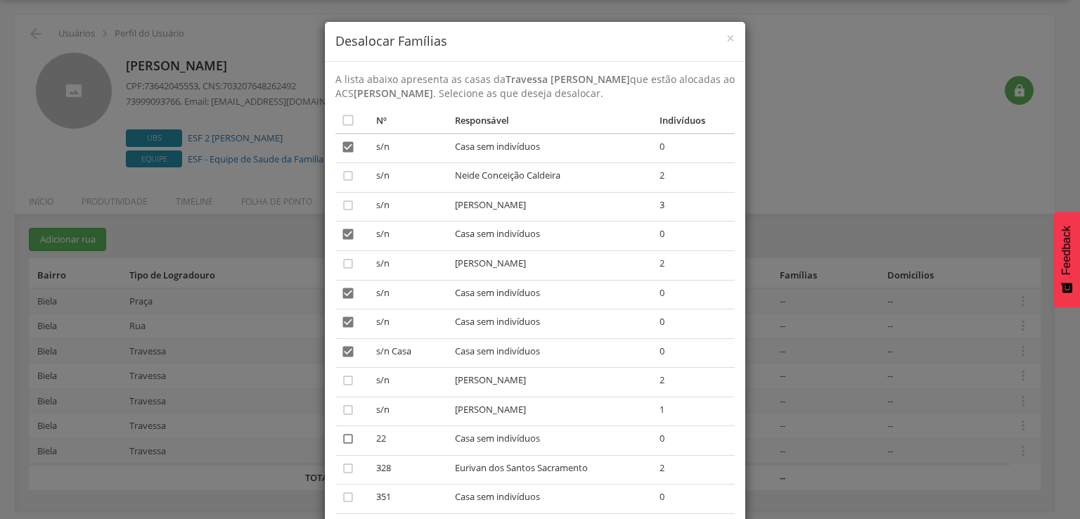
click at [341, 432] on icon "" at bounding box center [348, 439] width 14 height 14
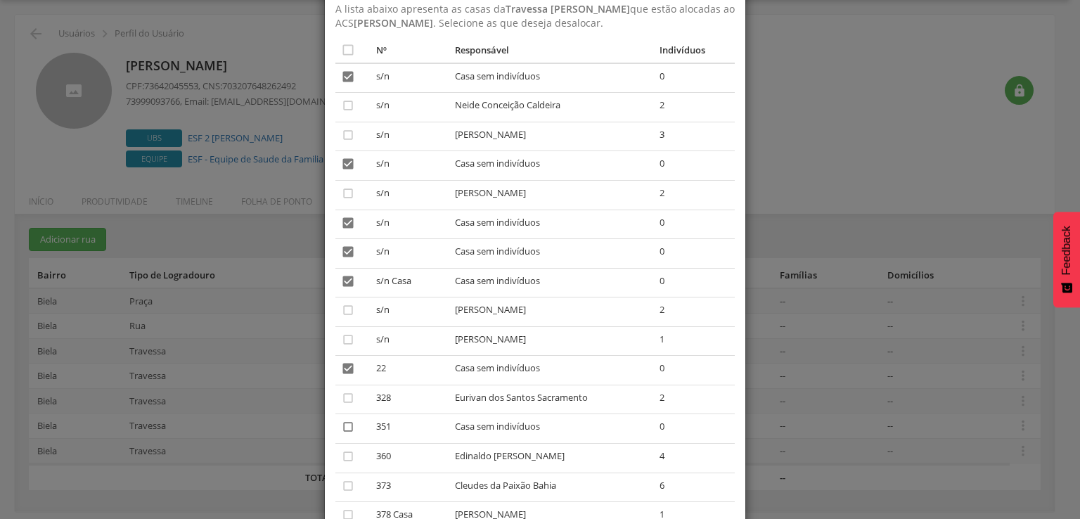
click at [342, 427] on icon "" at bounding box center [348, 427] width 14 height 14
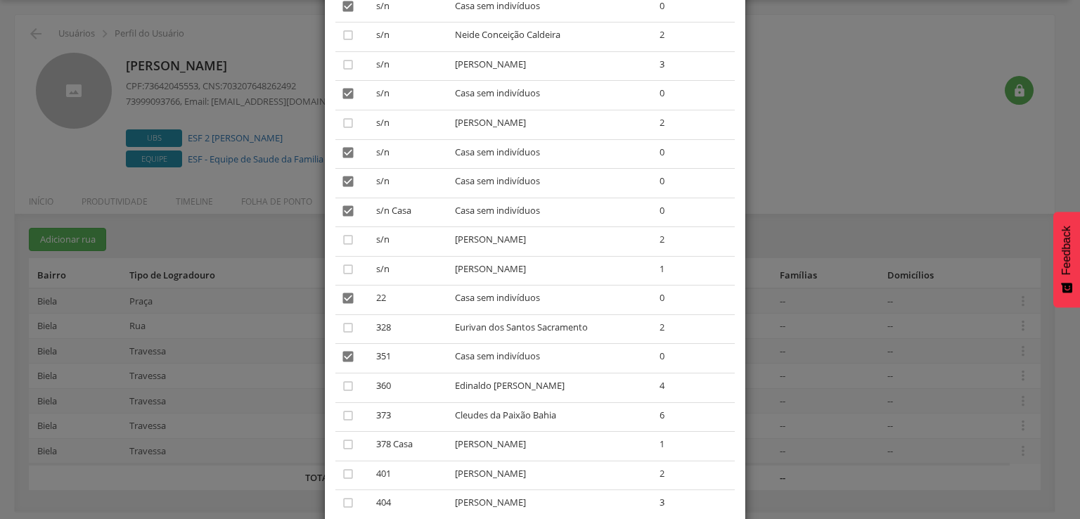
scroll to position [211, 0]
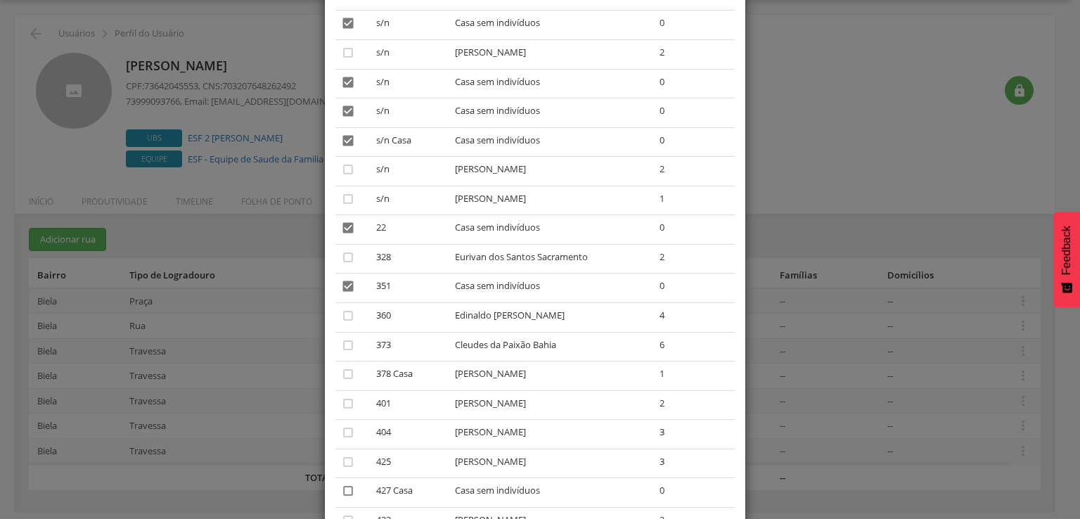
click at [343, 491] on icon "" at bounding box center [348, 491] width 14 height 14
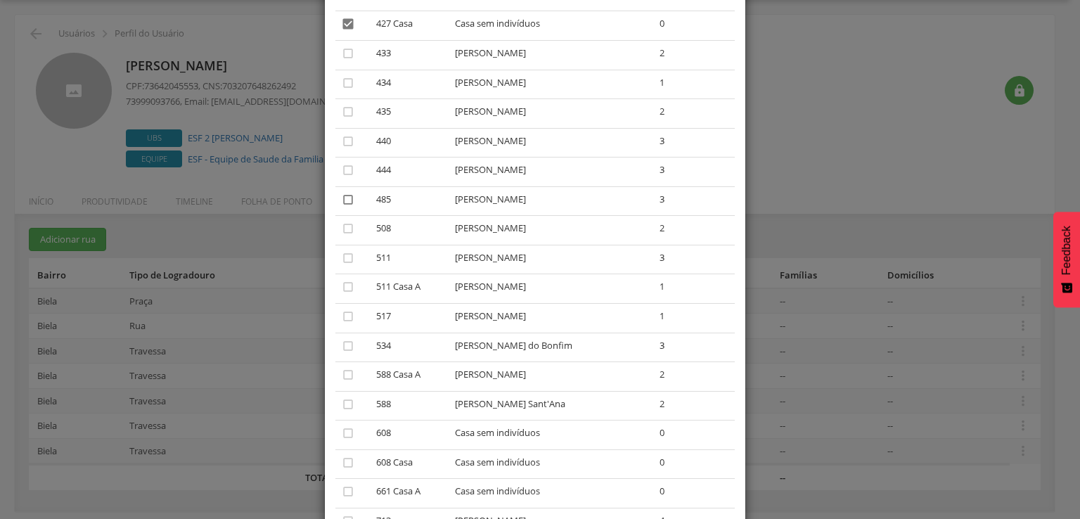
scroll to position [703, 0]
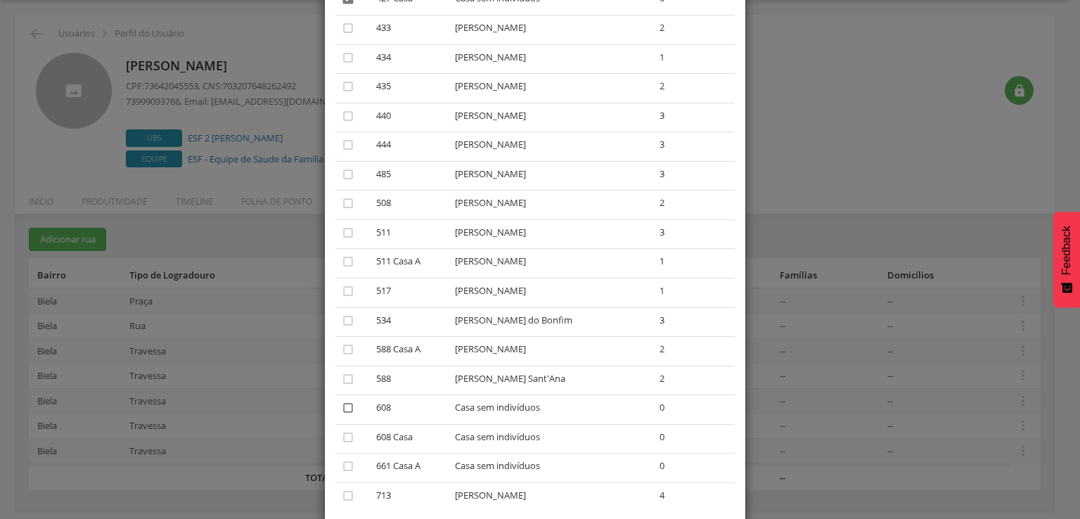
click at [341, 408] on icon "" at bounding box center [348, 408] width 14 height 14
click at [342, 437] on icon "" at bounding box center [348, 437] width 14 height 14
click at [343, 473] on icon "" at bounding box center [348, 466] width 14 height 14
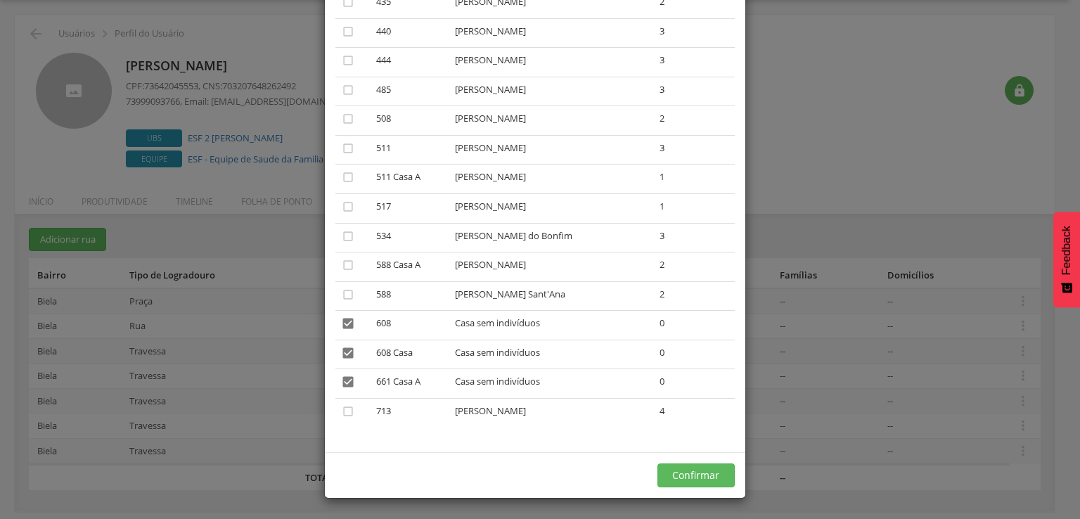
scroll to position [792, 0]
click at [683, 474] on button "Confirmar" at bounding box center [695, 475] width 77 height 24
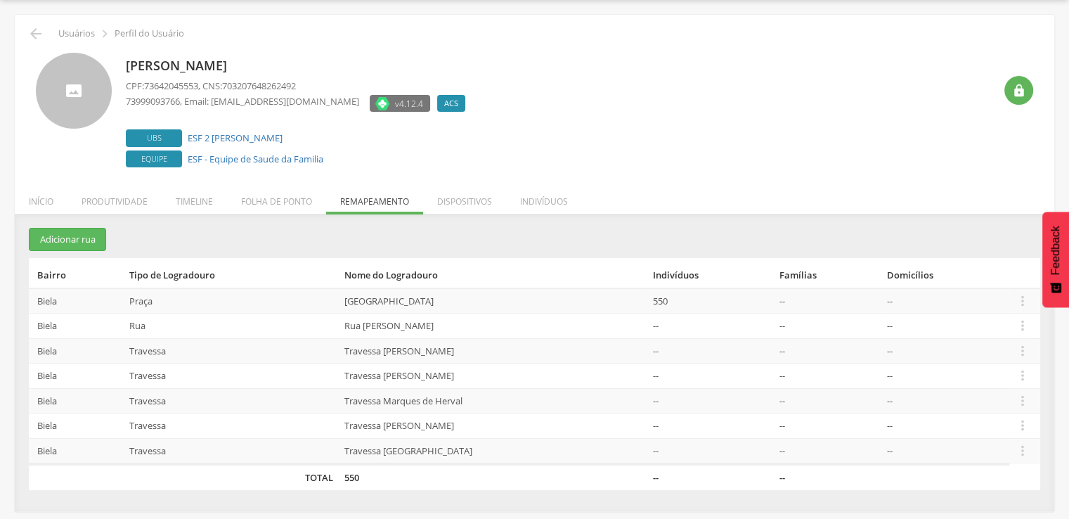
click at [1015, 363] on td " Editar Alocar famílias Desalocar famílias Desvincular ACS" at bounding box center [1024, 375] width 31 height 25
click at [1021, 373] on icon "" at bounding box center [1022, 375] width 15 height 15
click at [1014, 323] on link "Desalocar famílias" at bounding box center [974, 320] width 111 height 18
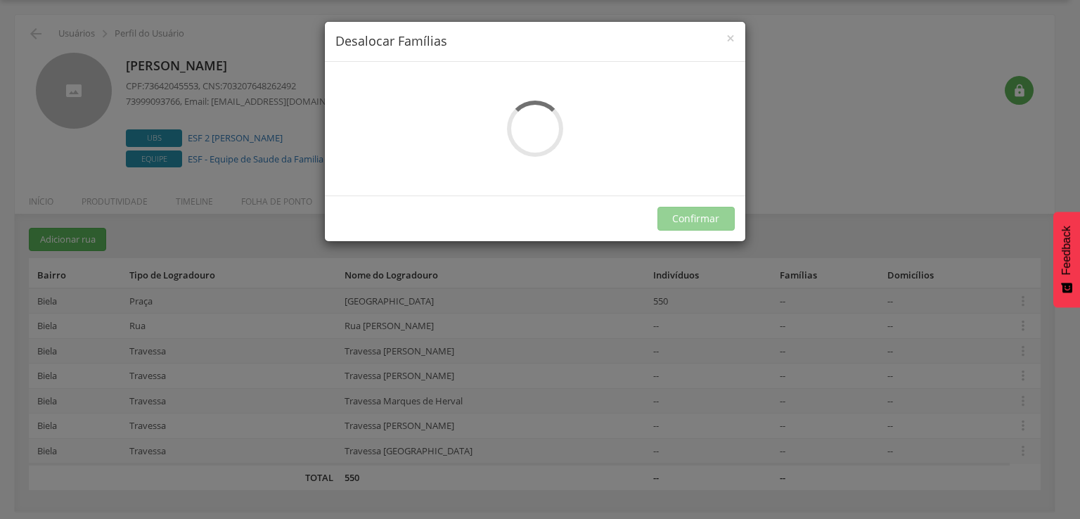
scroll to position [0, 0]
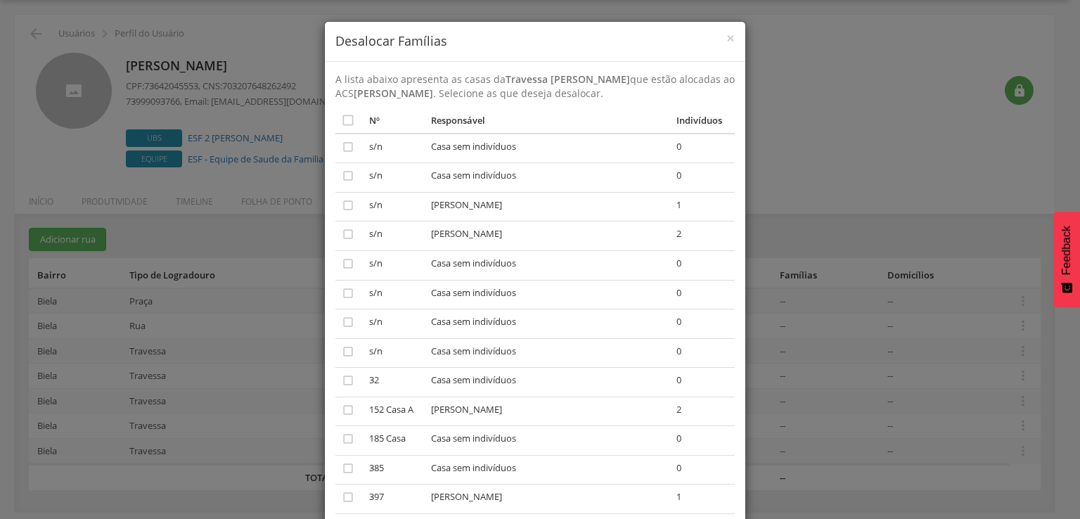
click at [351, 134] on td "" at bounding box center [349, 149] width 28 height 30
click at [349, 150] on td "" at bounding box center [349, 149] width 28 height 30
click at [347, 150] on icon "" at bounding box center [348, 147] width 14 height 14
click at [349, 169] on icon "" at bounding box center [348, 176] width 14 height 14
click at [344, 257] on icon "" at bounding box center [348, 264] width 14 height 14
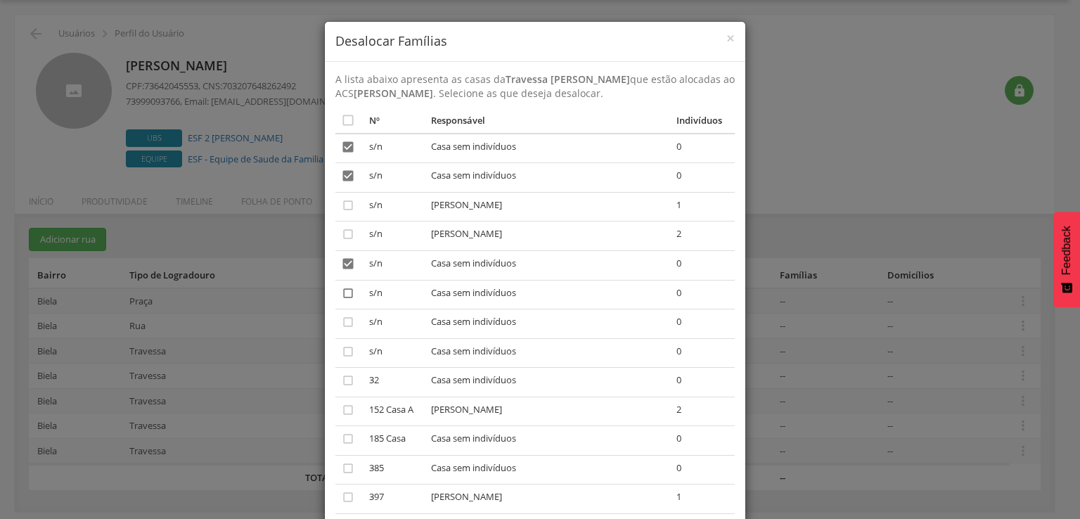
click at [342, 288] on icon "" at bounding box center [348, 293] width 14 height 14
click at [341, 319] on icon "" at bounding box center [348, 322] width 14 height 14
click at [341, 347] on icon "" at bounding box center [348, 351] width 14 height 14
drag, startPoint x: 337, startPoint y: 376, endPoint x: 354, endPoint y: 372, distance: 16.7
click at [354, 372] on td "" at bounding box center [349, 383] width 28 height 30
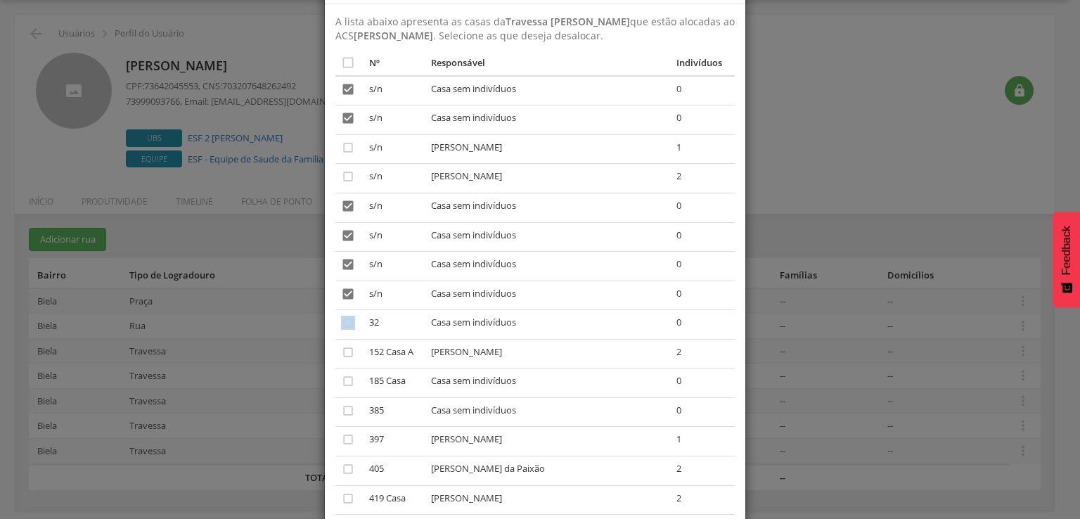
scroll to position [141, 0]
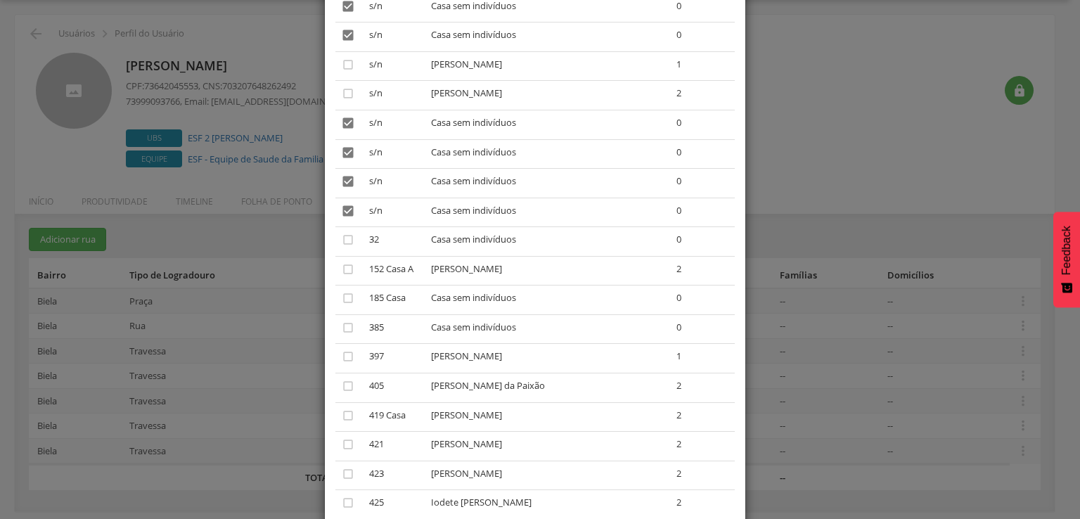
click at [349, 296] on icon "" at bounding box center [348, 298] width 14 height 14
click at [345, 322] on icon "" at bounding box center [348, 328] width 14 height 14
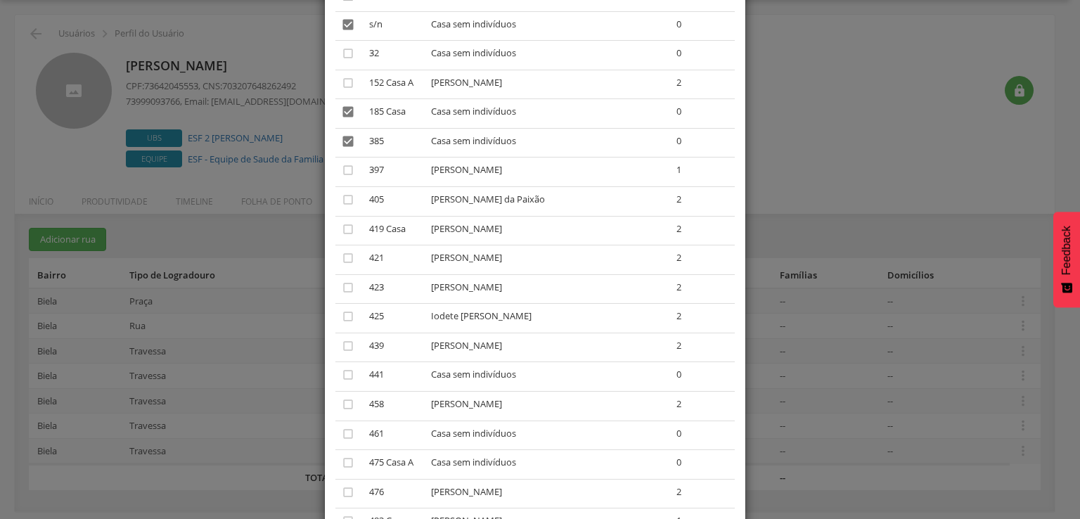
scroll to position [351, 0]
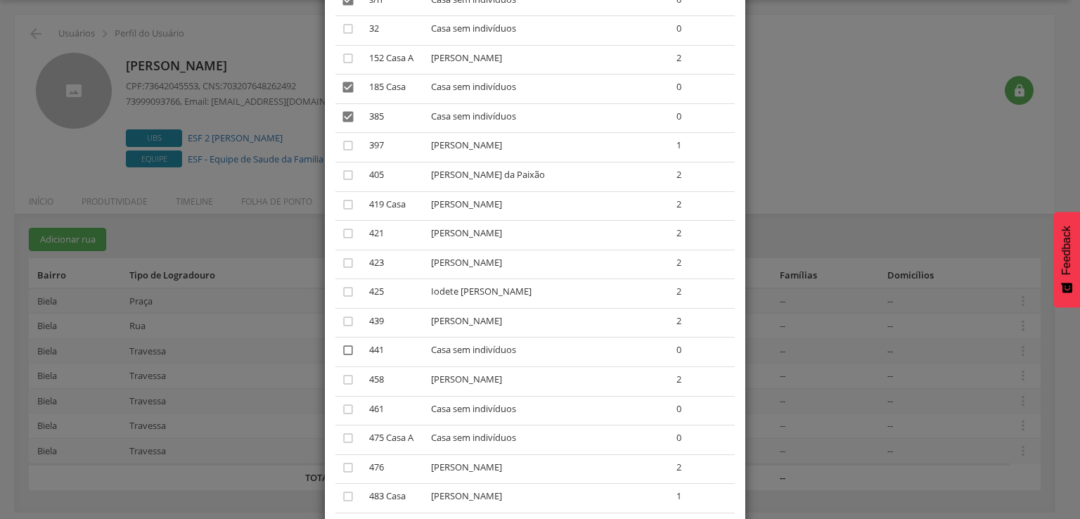
click at [342, 354] on icon "" at bounding box center [348, 350] width 14 height 14
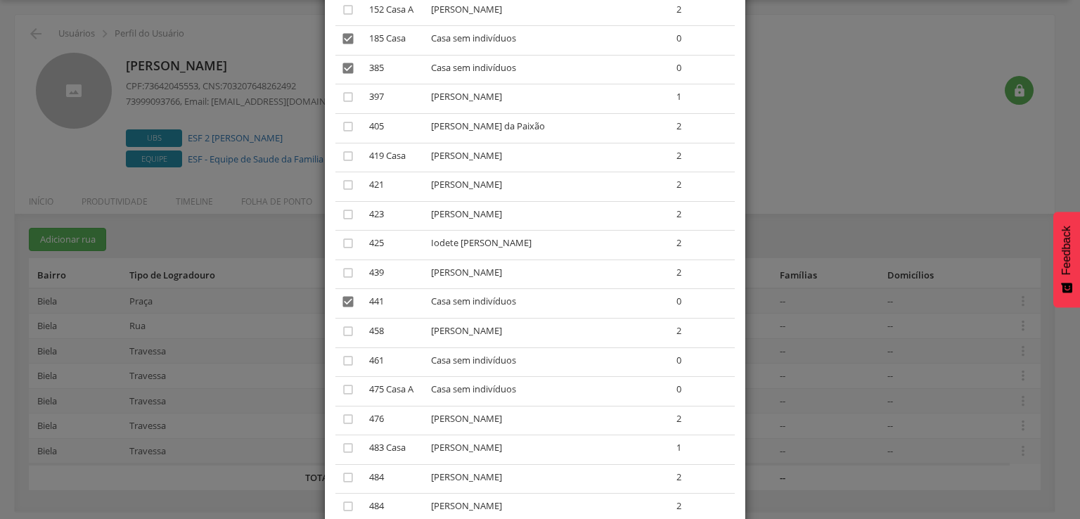
scroll to position [422, 0]
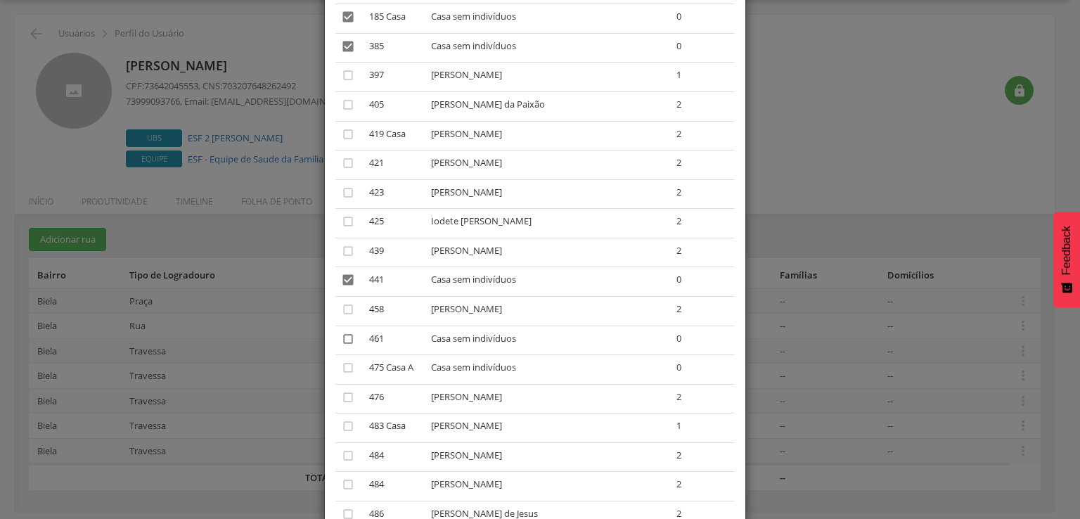
click at [342, 340] on icon "" at bounding box center [348, 339] width 14 height 14
click at [341, 368] on icon "" at bounding box center [348, 368] width 14 height 14
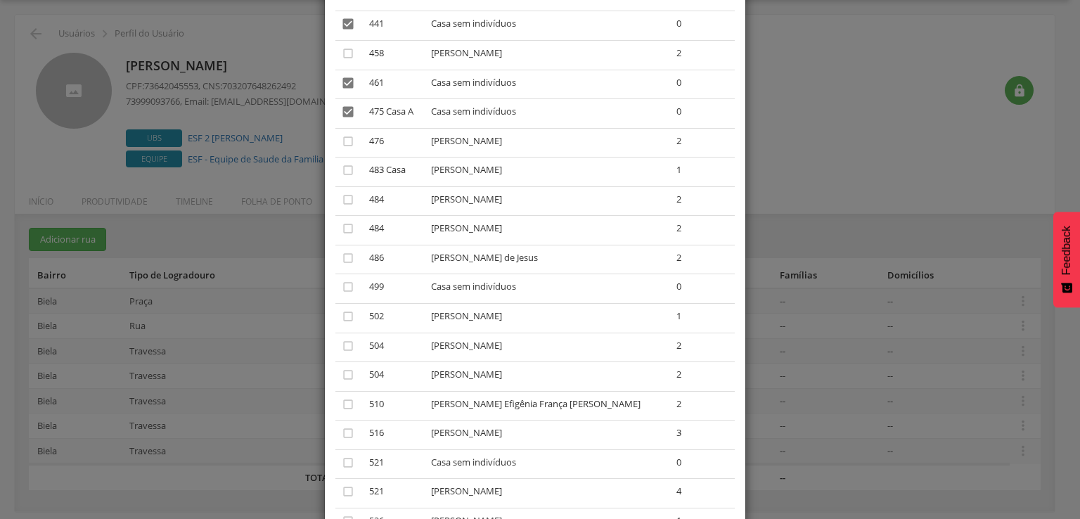
scroll to position [703, 0]
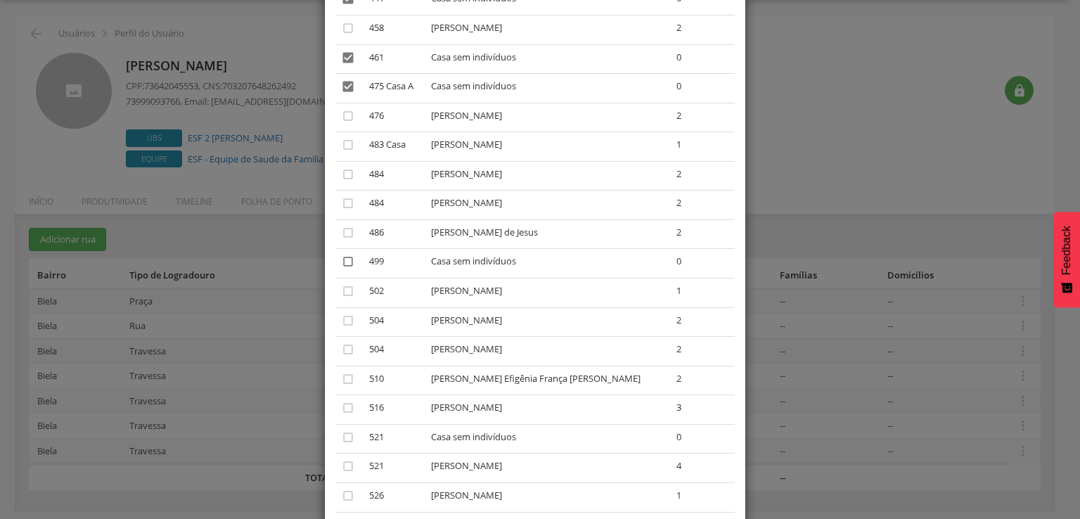
click at [347, 269] on icon "" at bounding box center [348, 261] width 14 height 14
click at [341, 437] on icon "" at bounding box center [348, 437] width 14 height 14
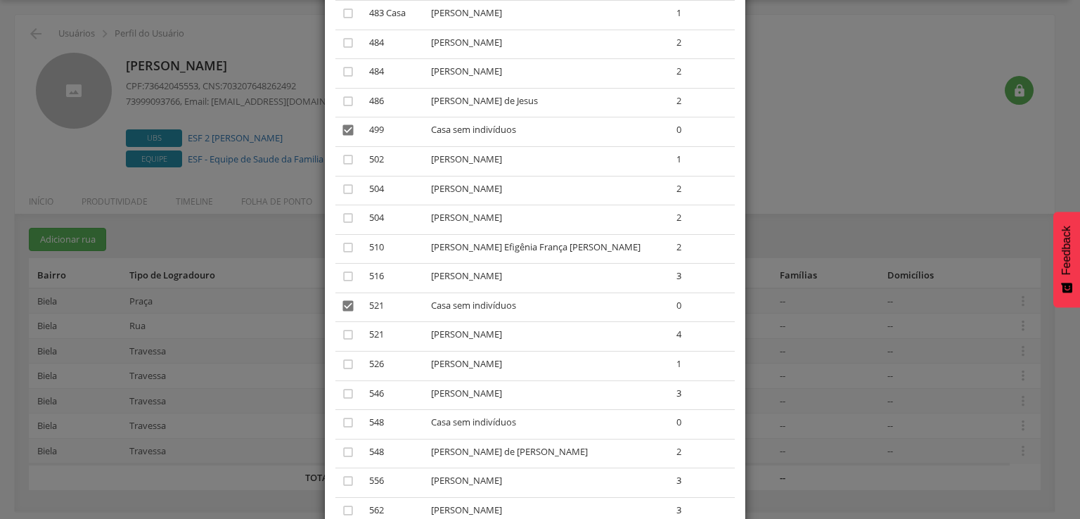
scroll to position [844, 0]
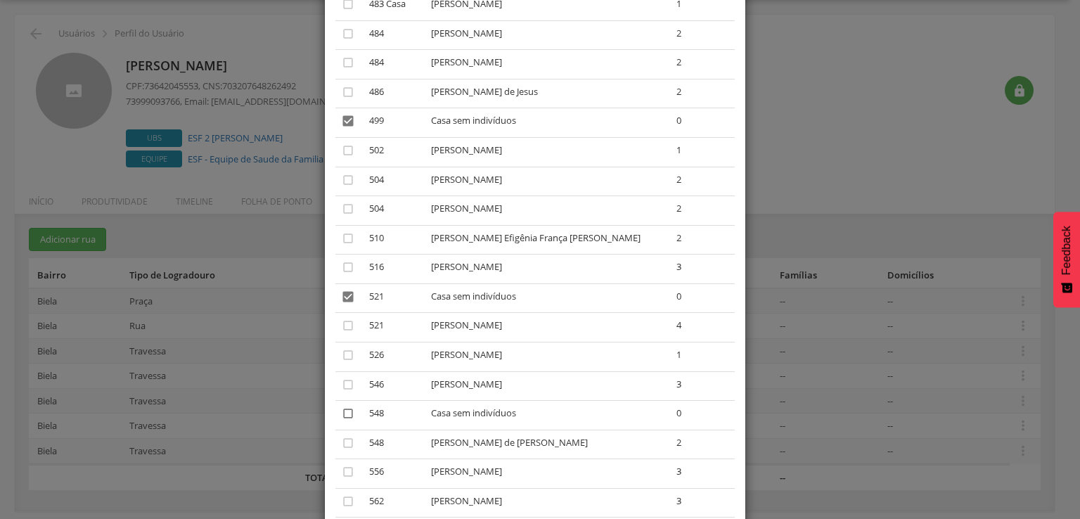
click at [344, 417] on icon "" at bounding box center [348, 413] width 14 height 14
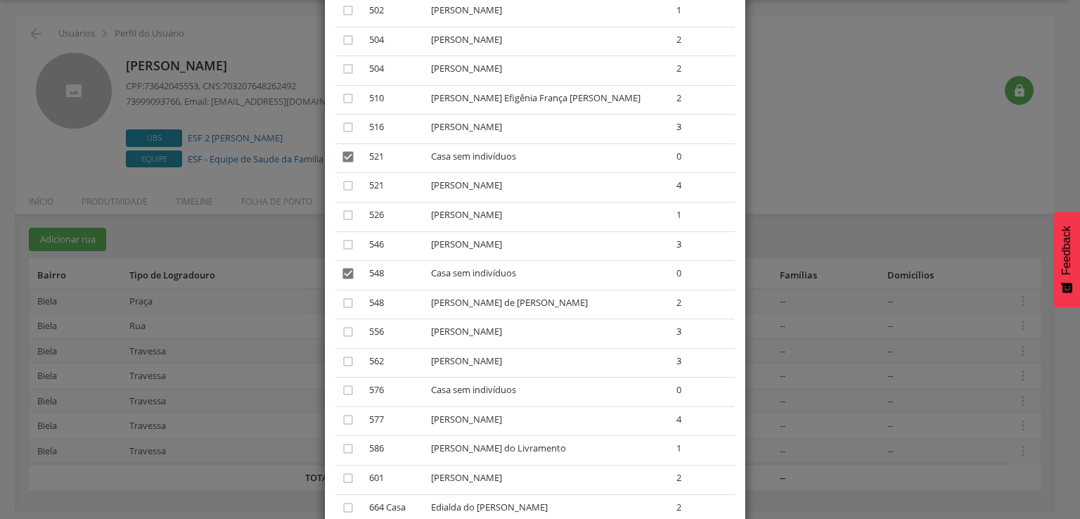
scroll to position [984, 0]
click at [344, 394] on icon "" at bounding box center [348, 389] width 14 height 14
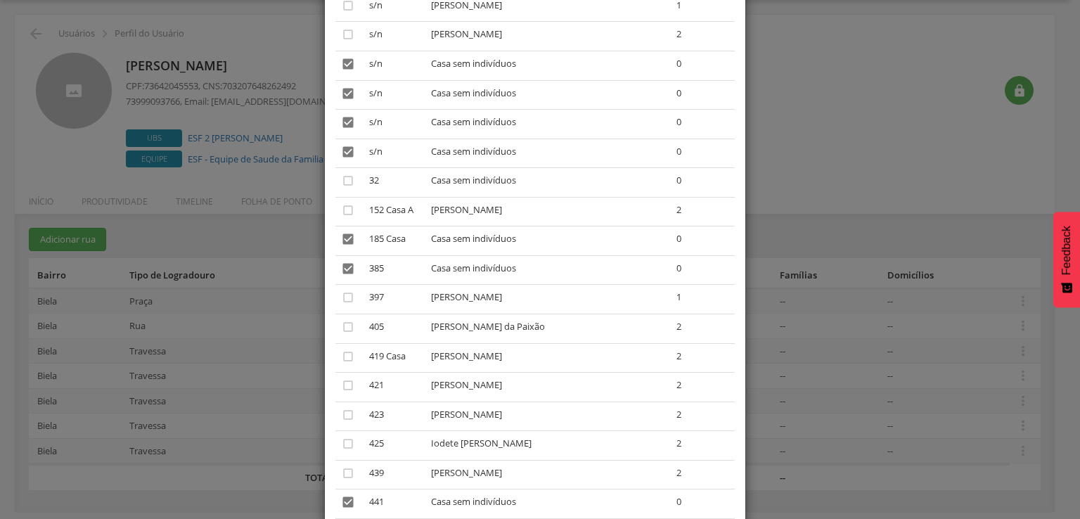
scroll to position [60, 0]
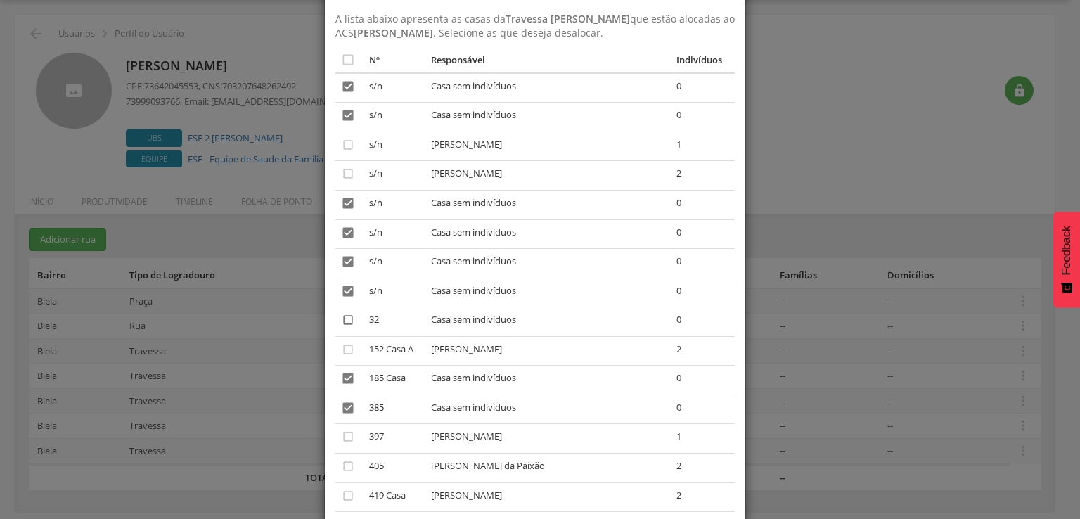
click at [341, 317] on icon "" at bounding box center [348, 320] width 14 height 14
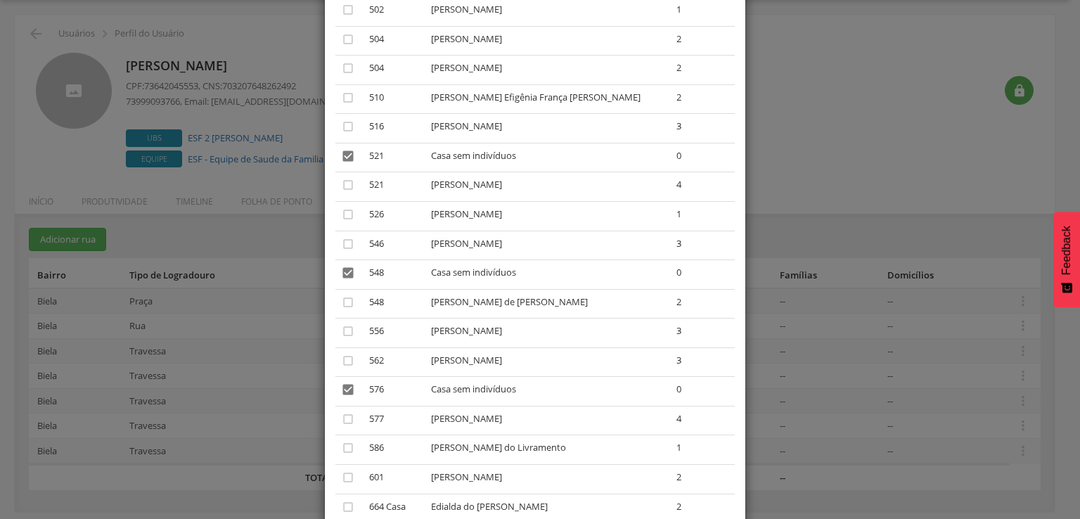
scroll to position [1115, 0]
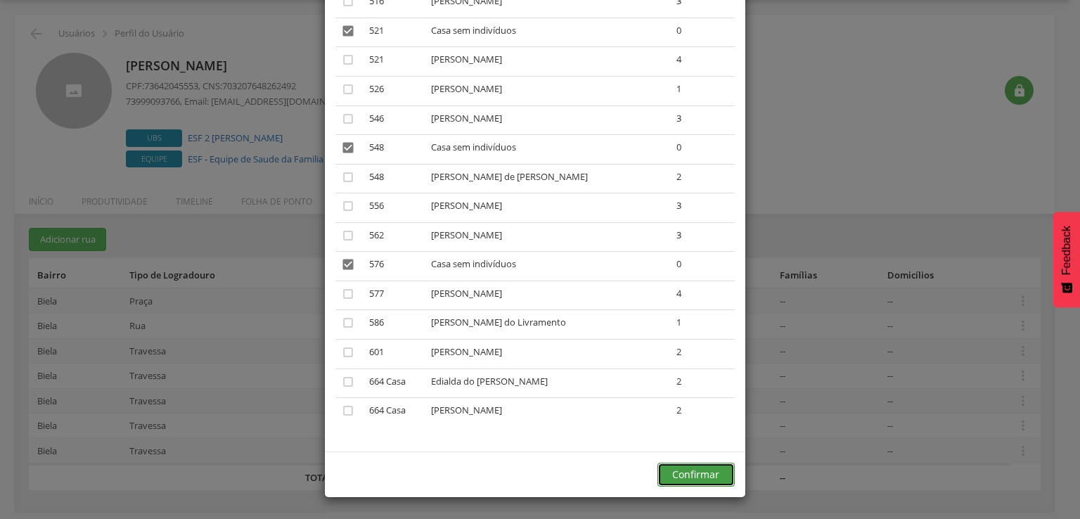
click at [700, 471] on button "Confirmar" at bounding box center [695, 475] width 77 height 24
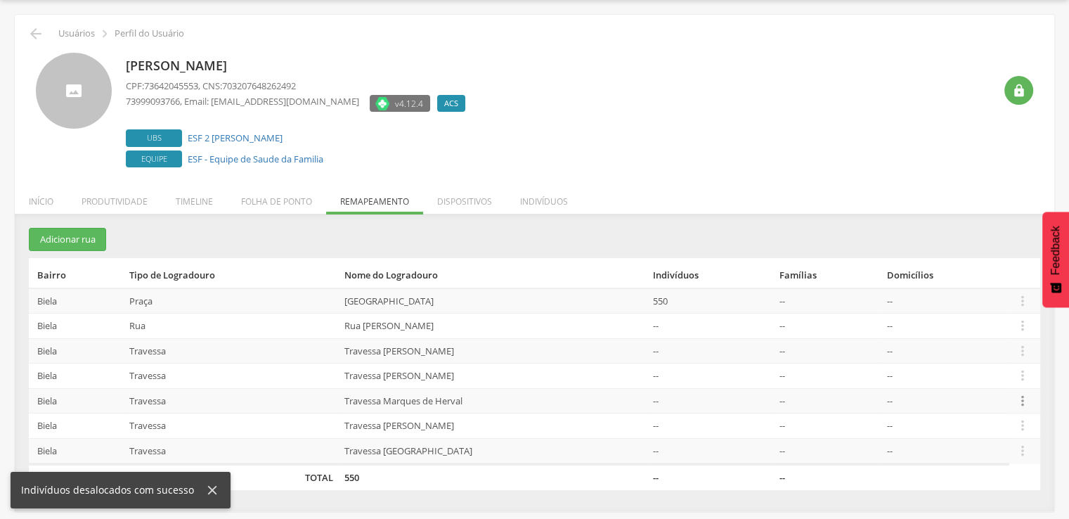
click at [1024, 398] on icon "" at bounding box center [1022, 400] width 15 height 15
click at [996, 344] on link "Desalocar famílias" at bounding box center [974, 346] width 111 height 18
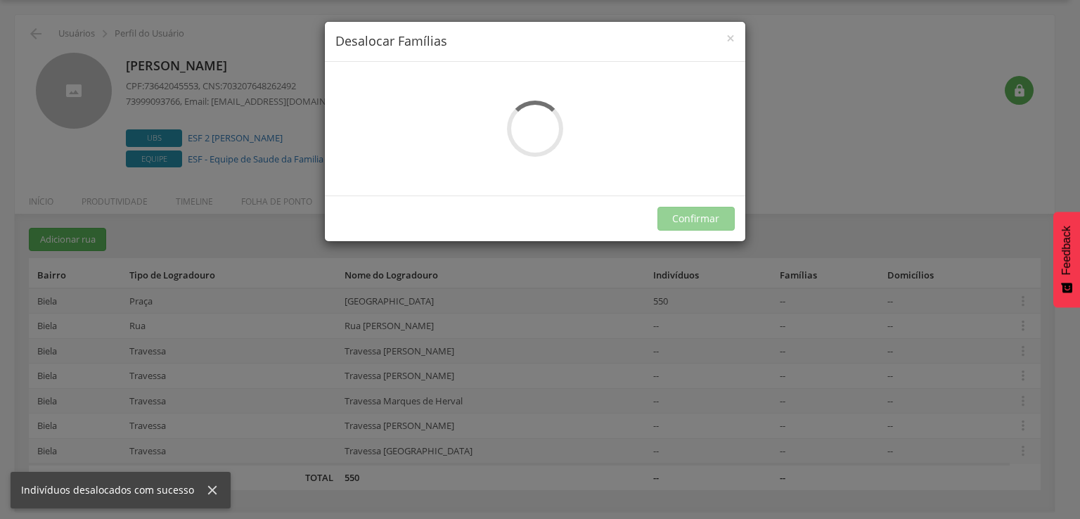
scroll to position [0, 0]
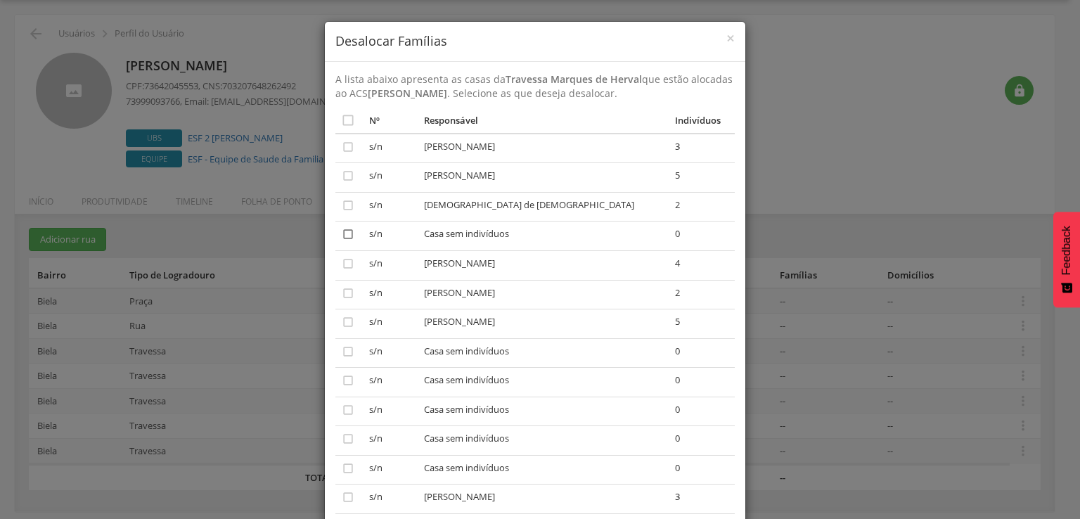
click at [344, 234] on icon "" at bounding box center [348, 234] width 14 height 14
click at [349, 344] on td "" at bounding box center [349, 353] width 29 height 30
click at [343, 352] on icon "" at bounding box center [348, 351] width 14 height 14
click at [341, 381] on icon "" at bounding box center [348, 380] width 14 height 14
click at [340, 402] on td "" at bounding box center [349, 411] width 29 height 30
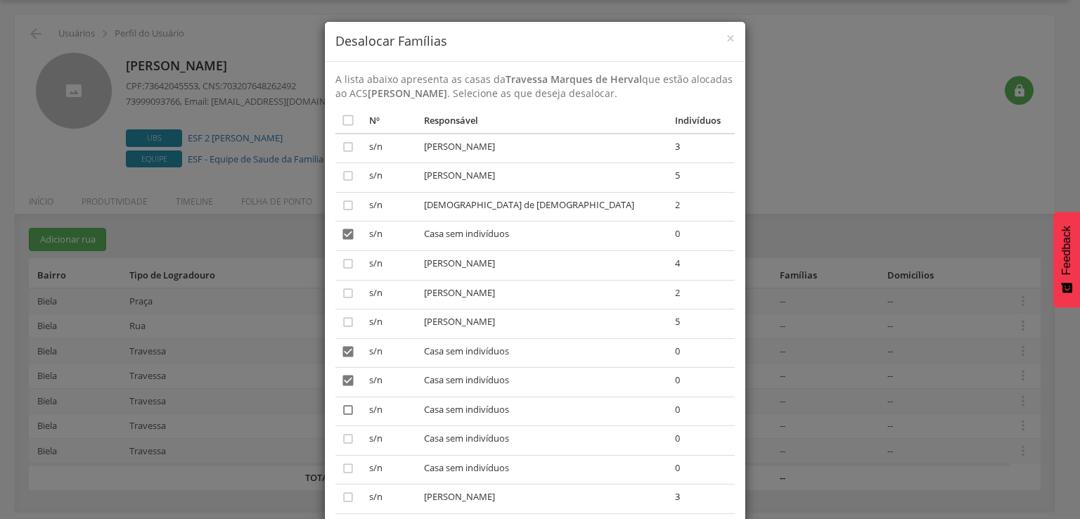
click at [341, 411] on icon "" at bounding box center [348, 410] width 14 height 14
click at [341, 436] on icon "" at bounding box center [348, 439] width 14 height 14
click at [341, 463] on icon "" at bounding box center [348, 468] width 14 height 14
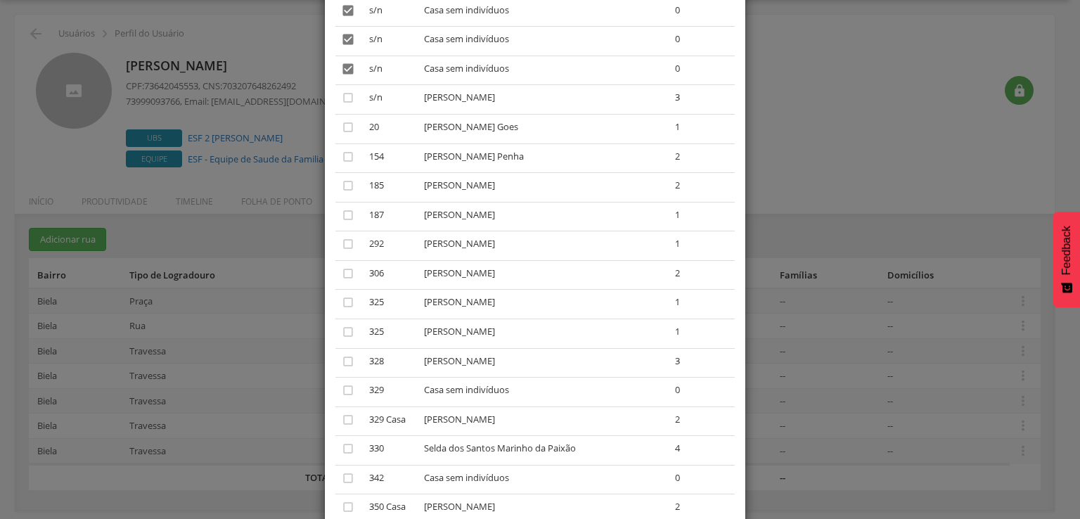
scroll to position [422, 0]
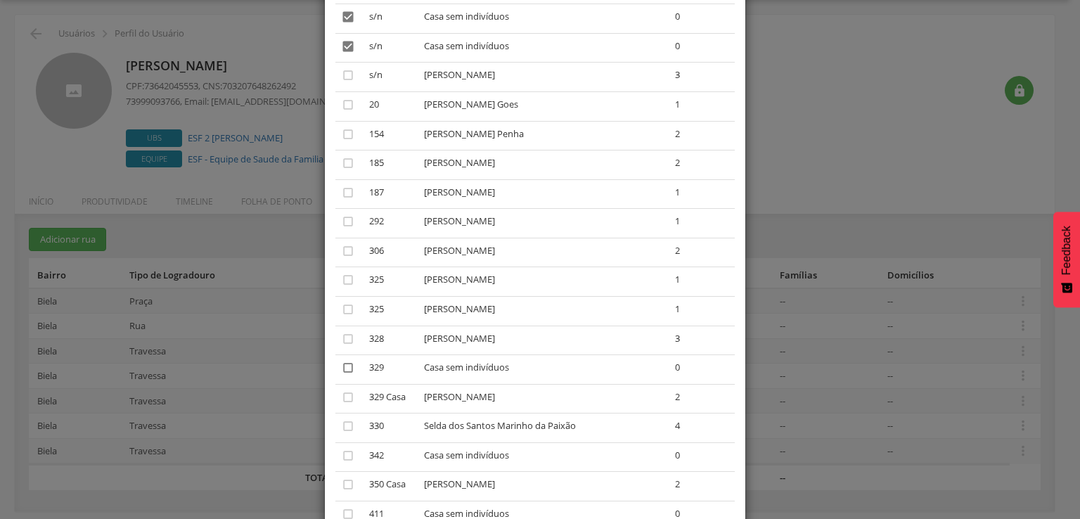
click at [346, 369] on icon "" at bounding box center [348, 368] width 14 height 14
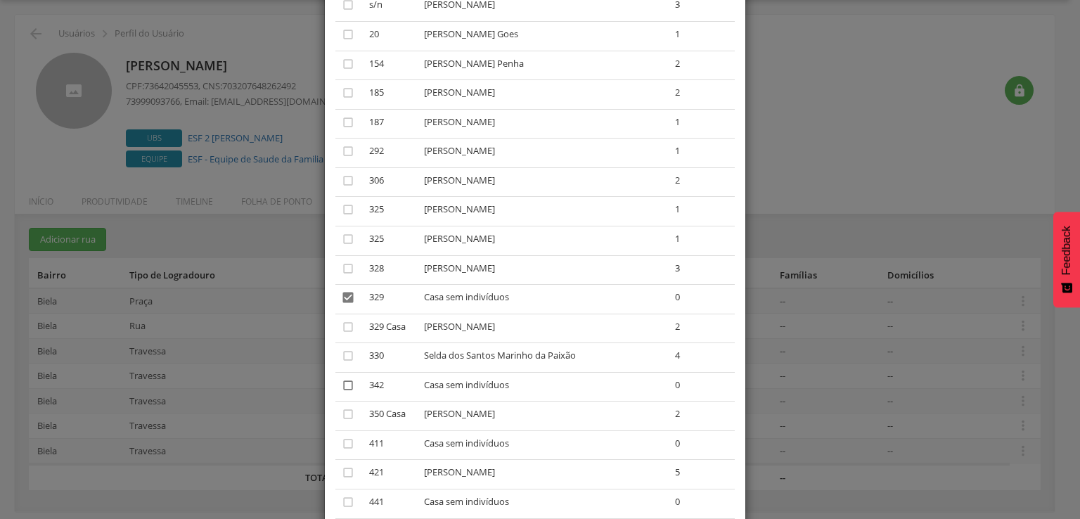
click at [341, 387] on icon "" at bounding box center [348, 385] width 14 height 14
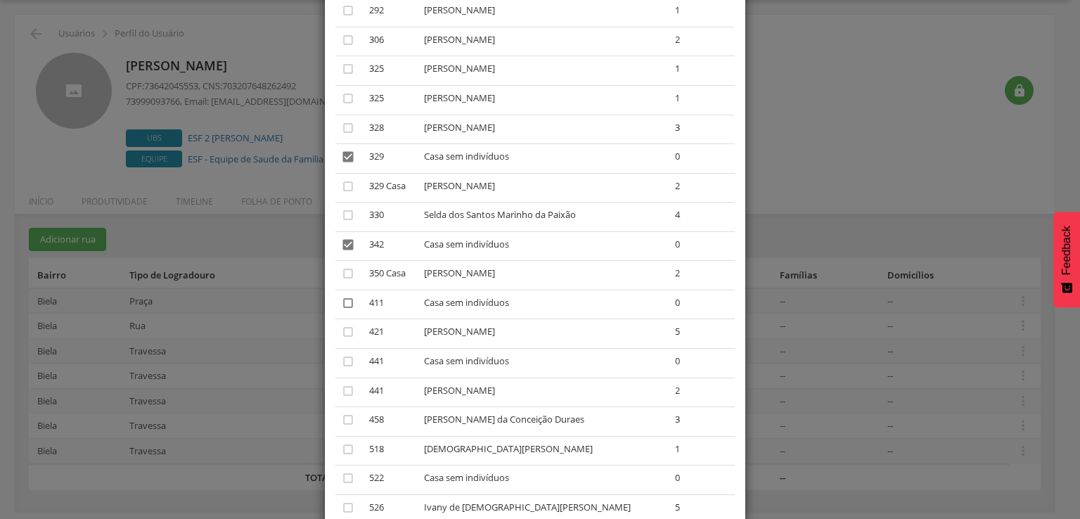
click at [346, 310] on icon "" at bounding box center [348, 303] width 14 height 14
click at [341, 366] on icon "" at bounding box center [348, 361] width 14 height 14
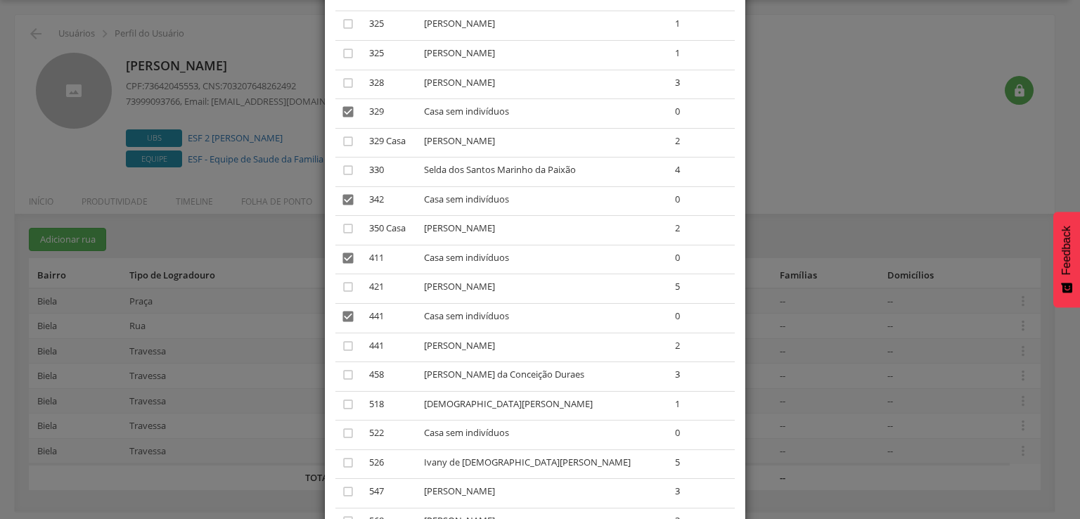
scroll to position [703, 0]
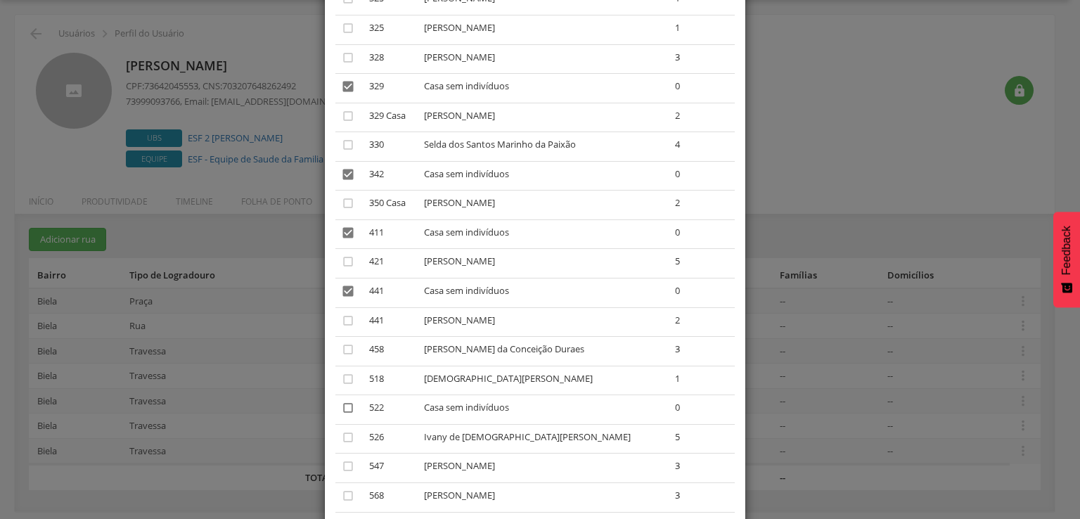
click at [345, 413] on icon "" at bounding box center [348, 408] width 14 height 14
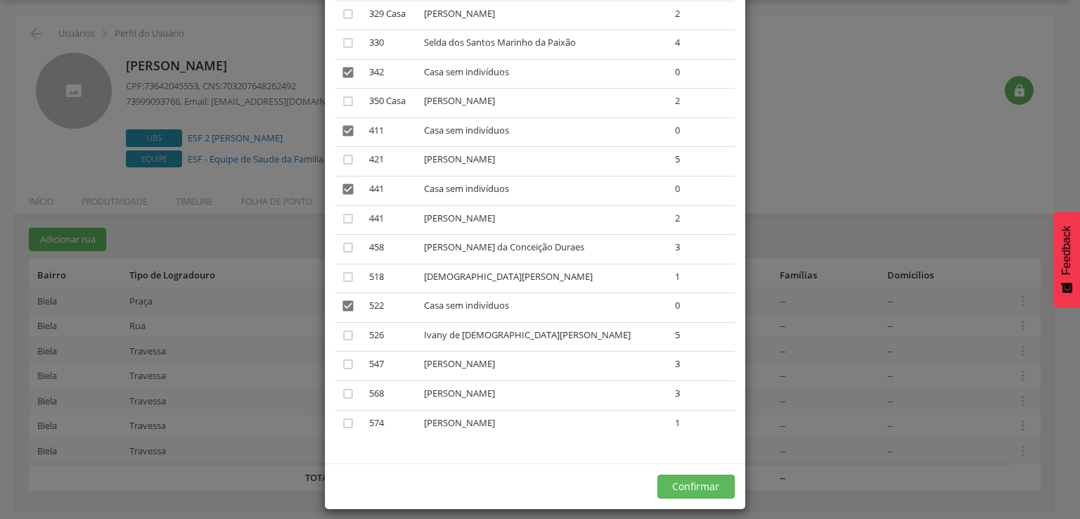
scroll to position [821, 0]
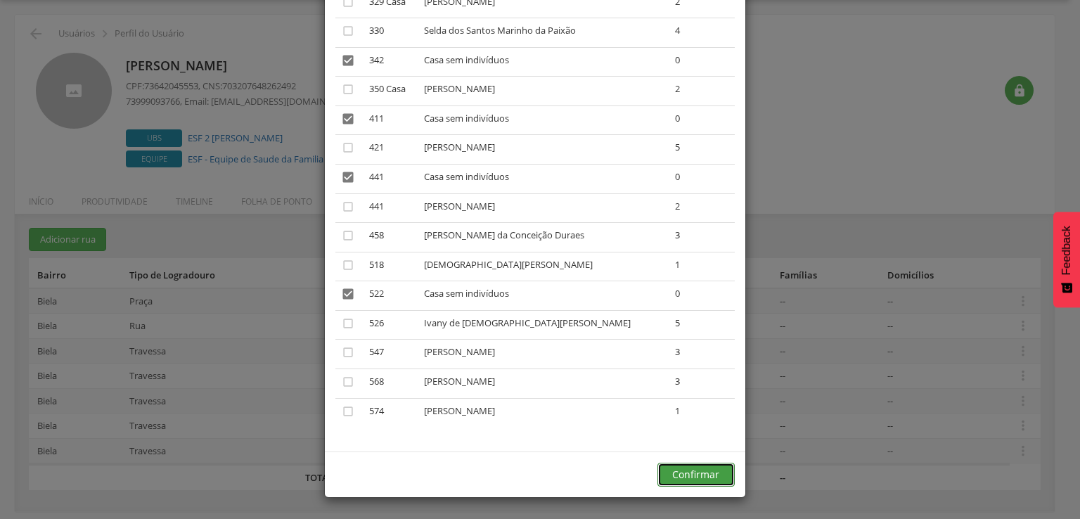
click at [676, 467] on button "Confirmar" at bounding box center [695, 475] width 77 height 24
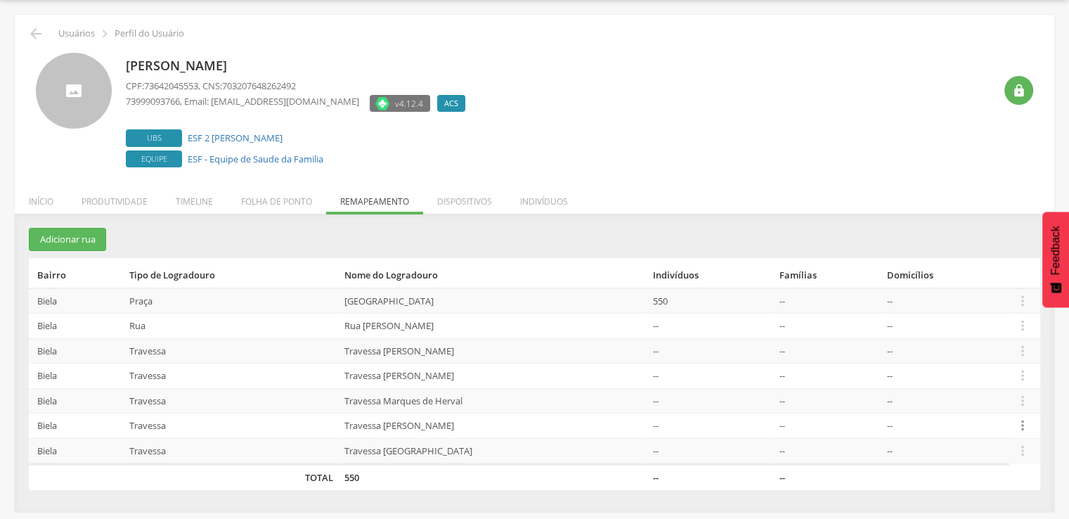
click at [1028, 421] on icon "" at bounding box center [1022, 425] width 15 height 15
click at [941, 371] on link "Desalocar famílias" at bounding box center [974, 370] width 111 height 18
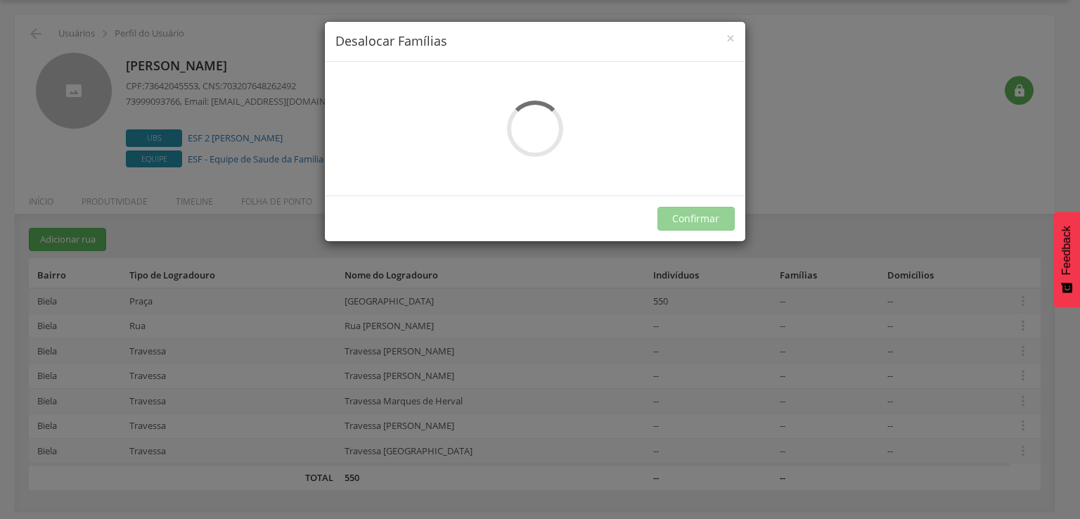
scroll to position [0, 0]
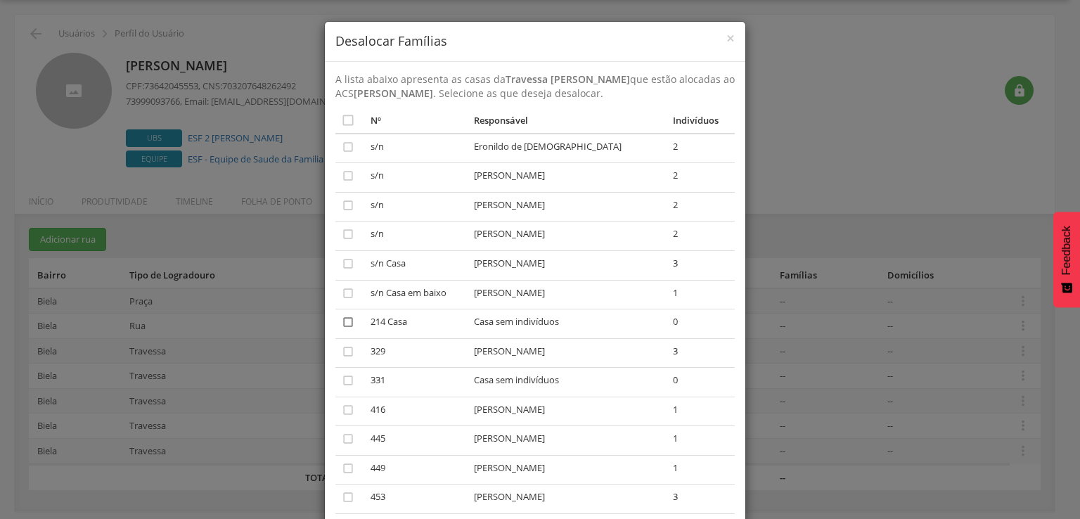
click at [346, 316] on icon "" at bounding box center [348, 322] width 14 height 14
click at [341, 379] on icon "" at bounding box center [348, 380] width 14 height 14
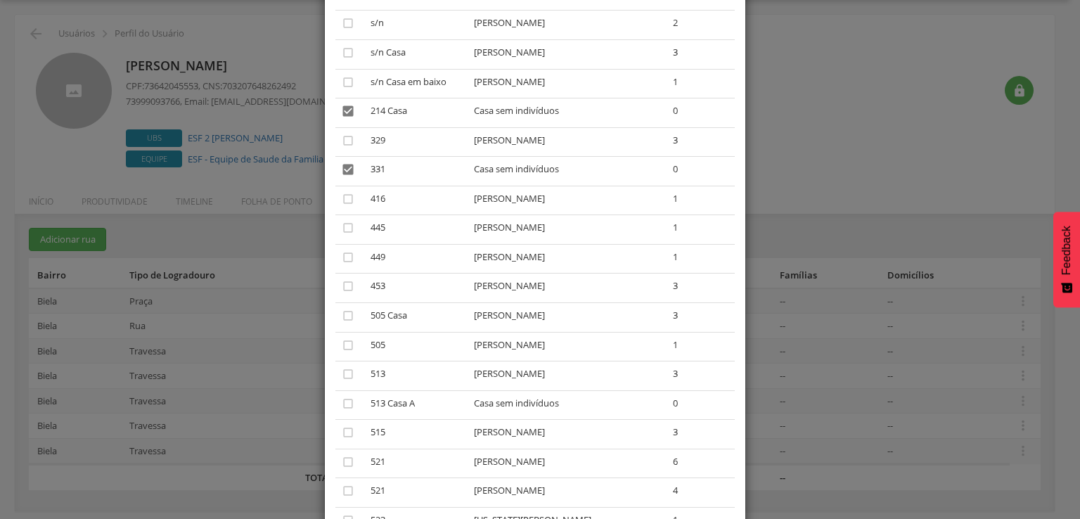
scroll to position [281, 0]
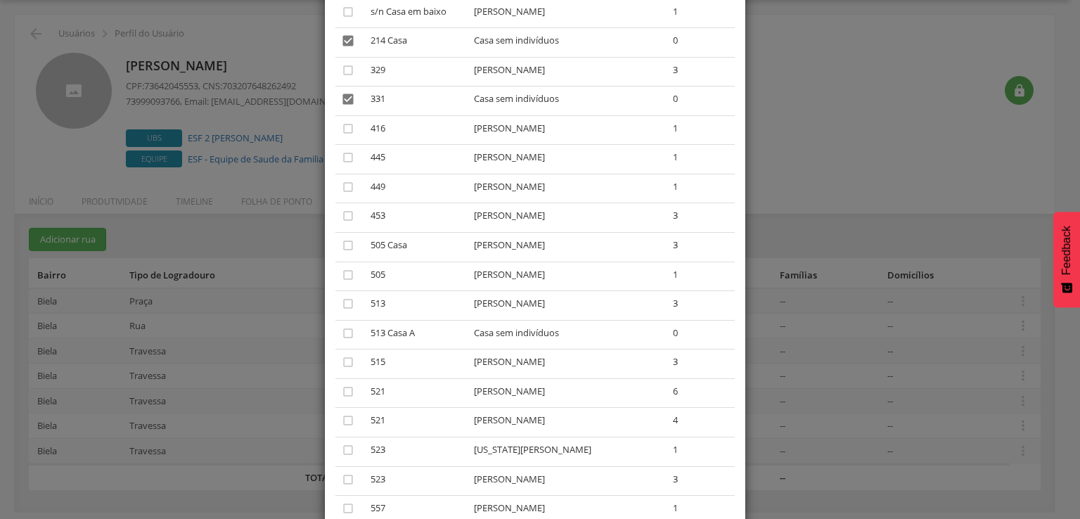
click at [351, 340] on td "" at bounding box center [350, 335] width 30 height 30
click at [349, 335] on td "" at bounding box center [350, 335] width 30 height 30
click at [343, 335] on icon "" at bounding box center [348, 333] width 14 height 14
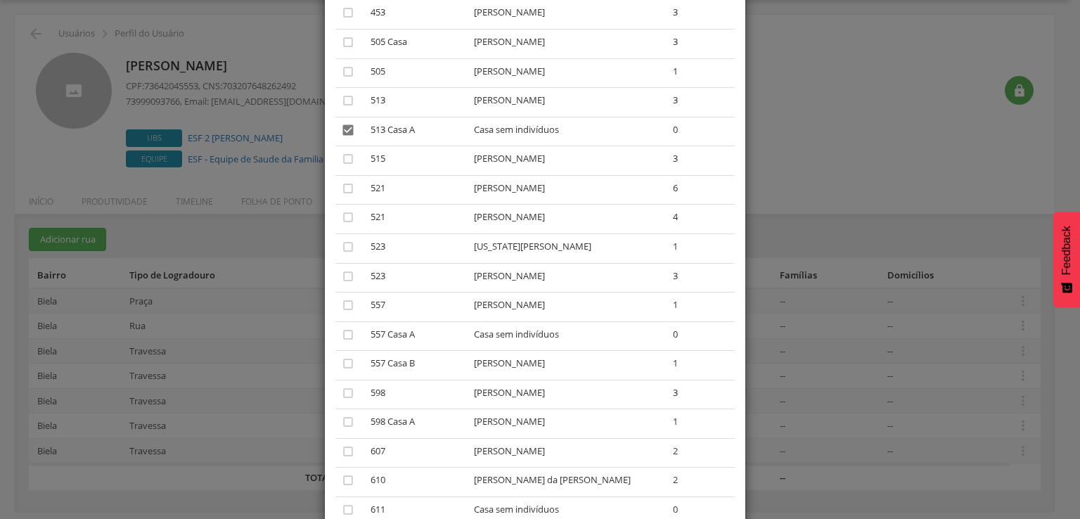
scroll to position [492, 0]
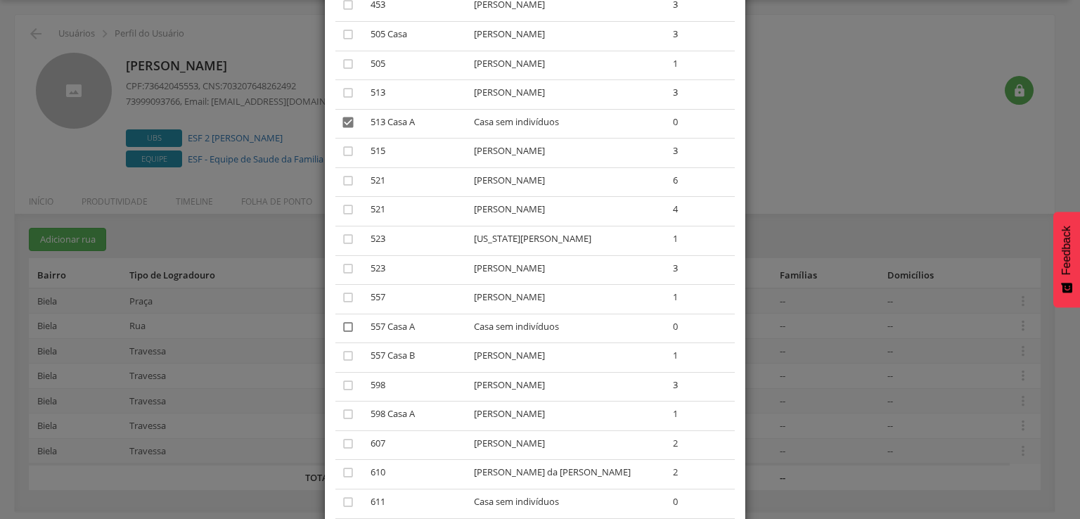
click at [347, 329] on icon "" at bounding box center [348, 327] width 14 height 14
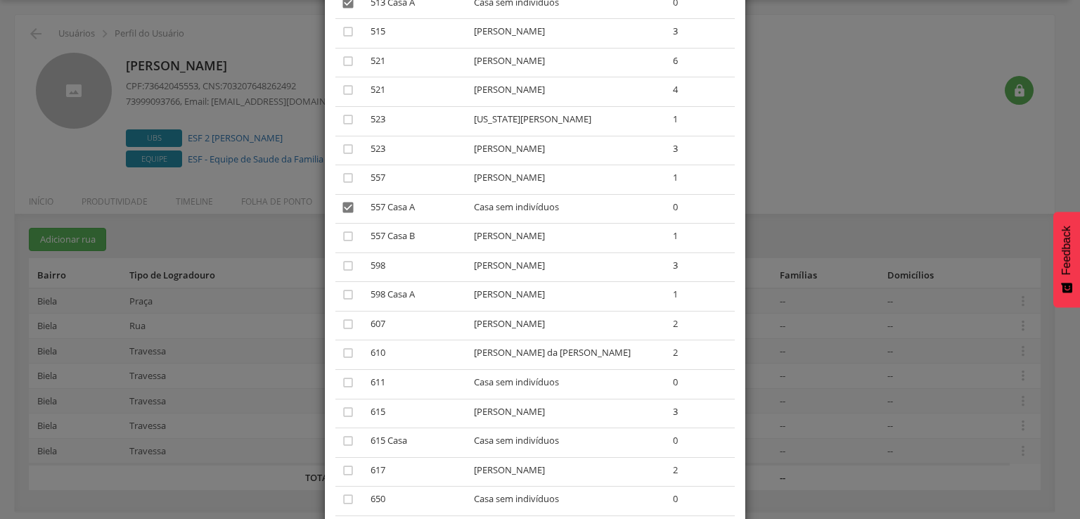
scroll to position [633, 0]
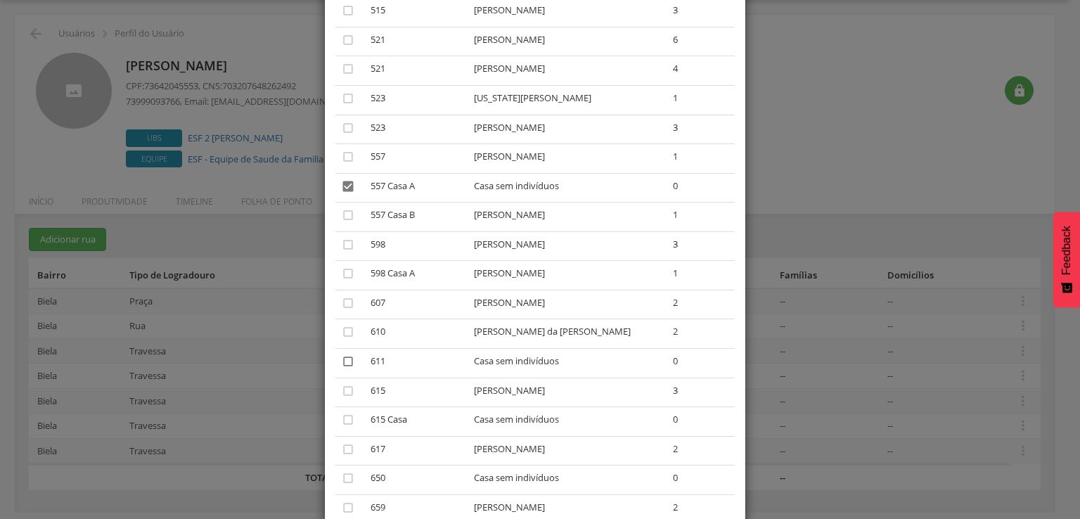
click at [341, 368] on icon "" at bounding box center [348, 361] width 14 height 14
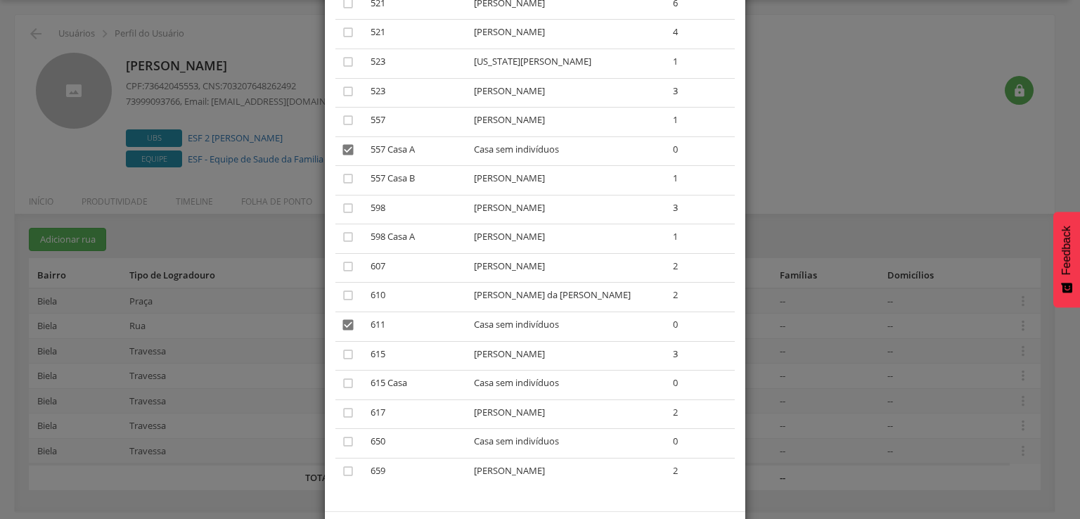
scroll to position [703, 0]
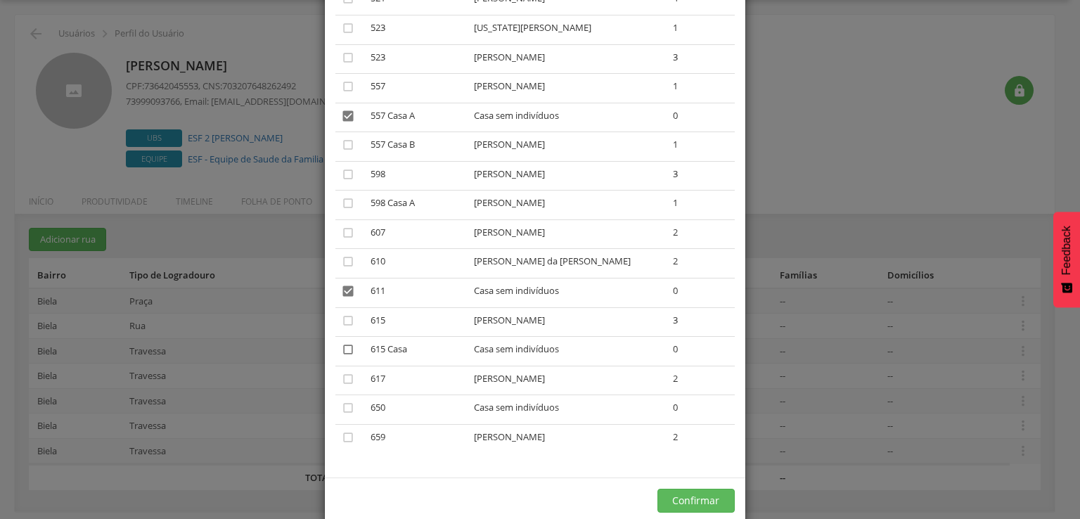
click at [341, 349] on icon "" at bounding box center [348, 349] width 14 height 14
click at [342, 408] on icon "" at bounding box center [348, 408] width 14 height 14
click at [689, 498] on button "Confirmar" at bounding box center [695, 501] width 77 height 24
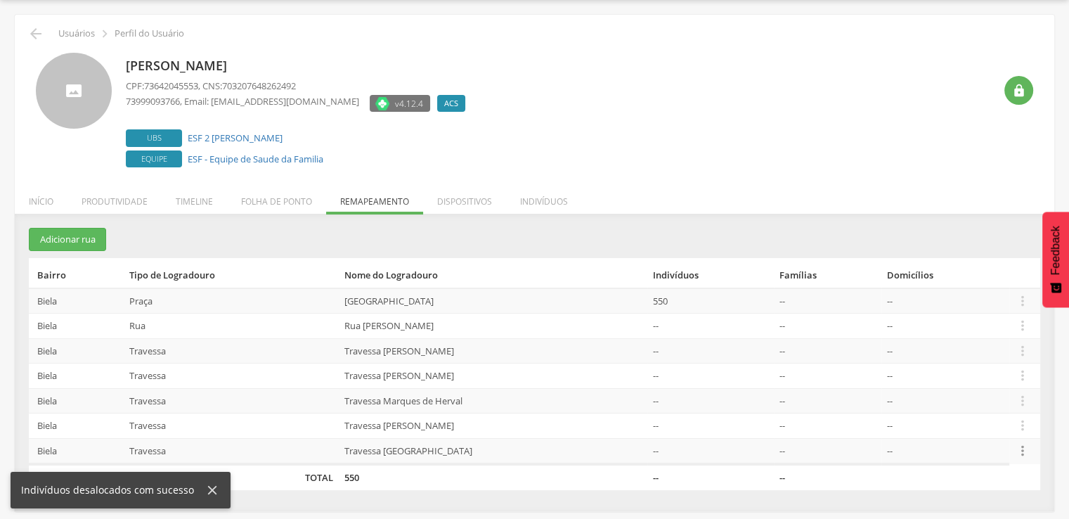
click at [1028, 448] on icon "" at bounding box center [1022, 450] width 15 height 15
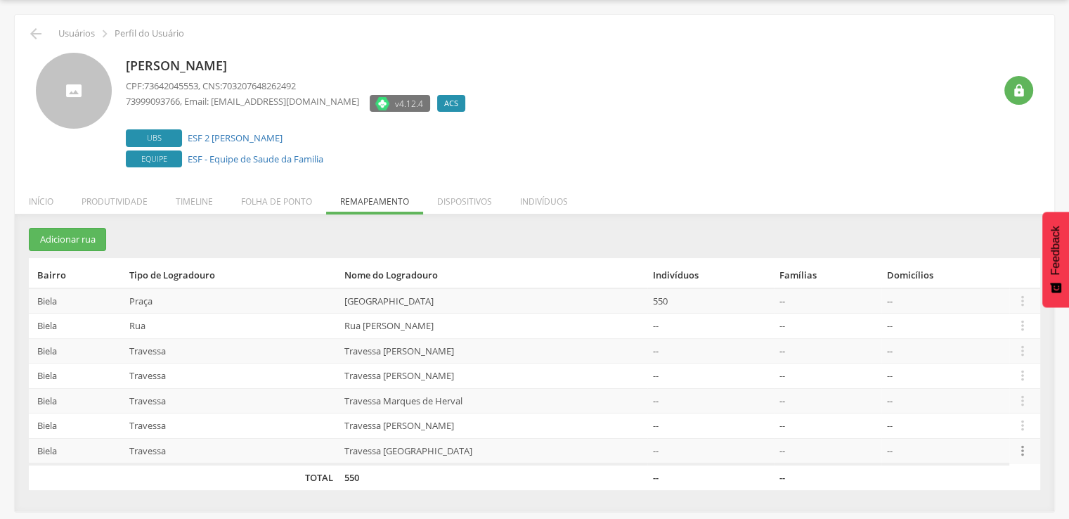
click at [1024, 456] on icon "" at bounding box center [1022, 450] width 15 height 15
click at [1013, 394] on link "Desalocar famílias" at bounding box center [974, 396] width 111 height 18
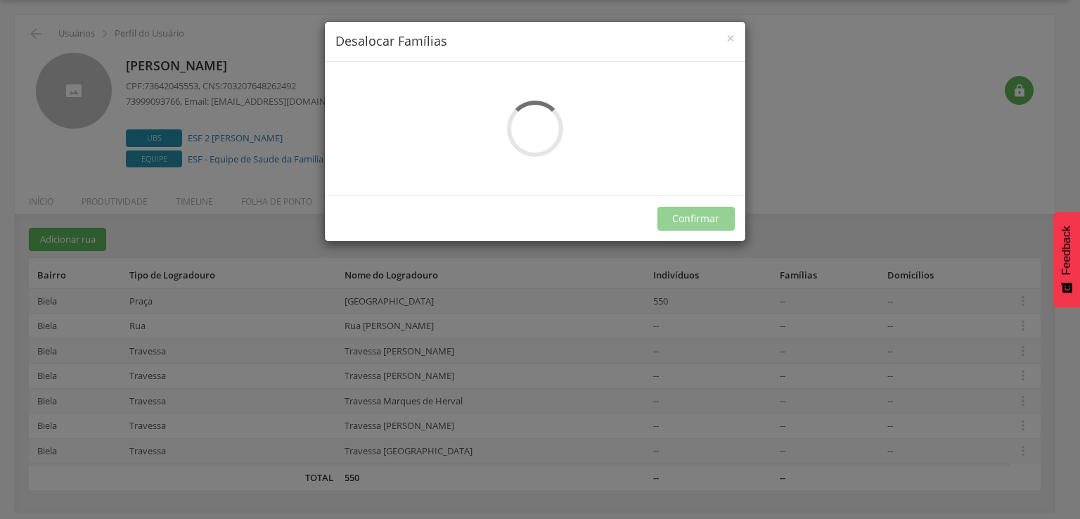
scroll to position [0, 0]
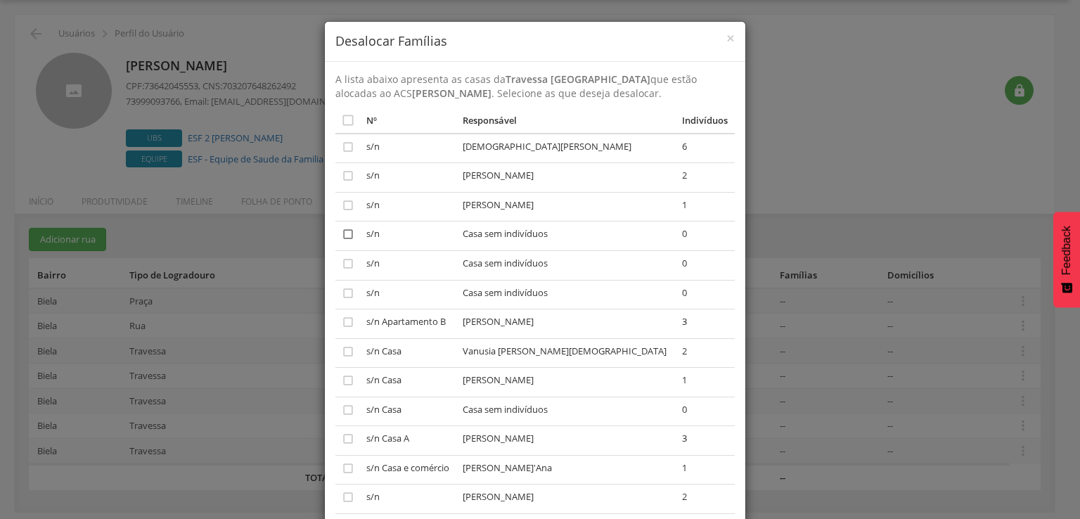
click at [341, 234] on icon "" at bounding box center [348, 234] width 14 height 14
click at [346, 271] on td "" at bounding box center [348, 265] width 26 height 30
click at [345, 261] on icon "" at bounding box center [348, 264] width 14 height 14
click at [341, 297] on icon "" at bounding box center [348, 293] width 14 height 14
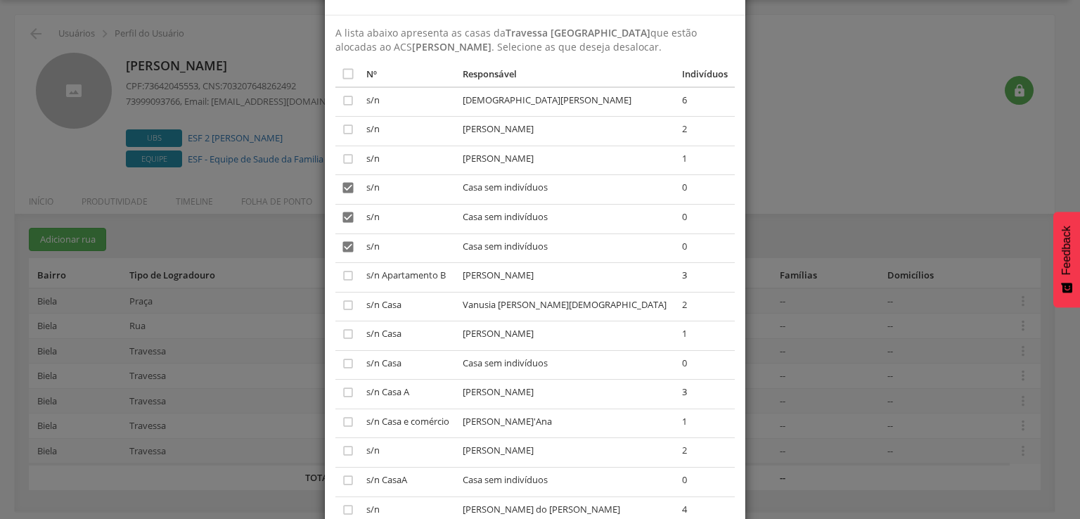
scroll to position [70, 0]
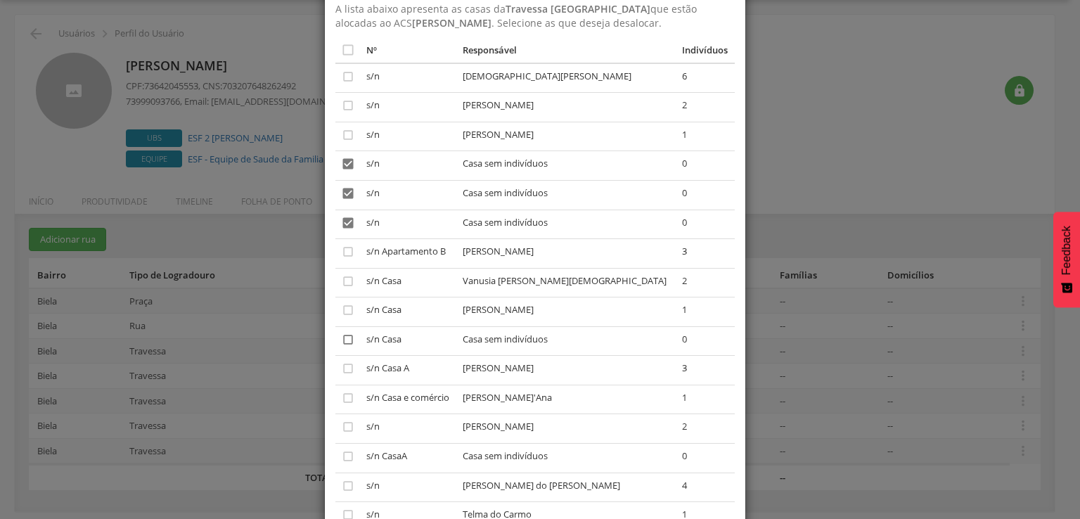
click at [345, 344] on icon "" at bounding box center [348, 340] width 14 height 14
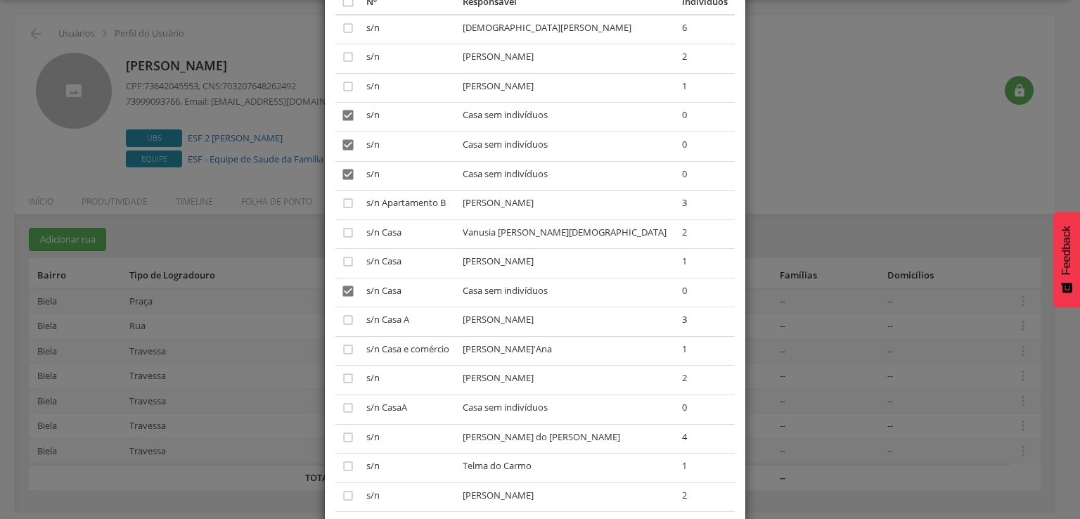
scroll to position [141, 0]
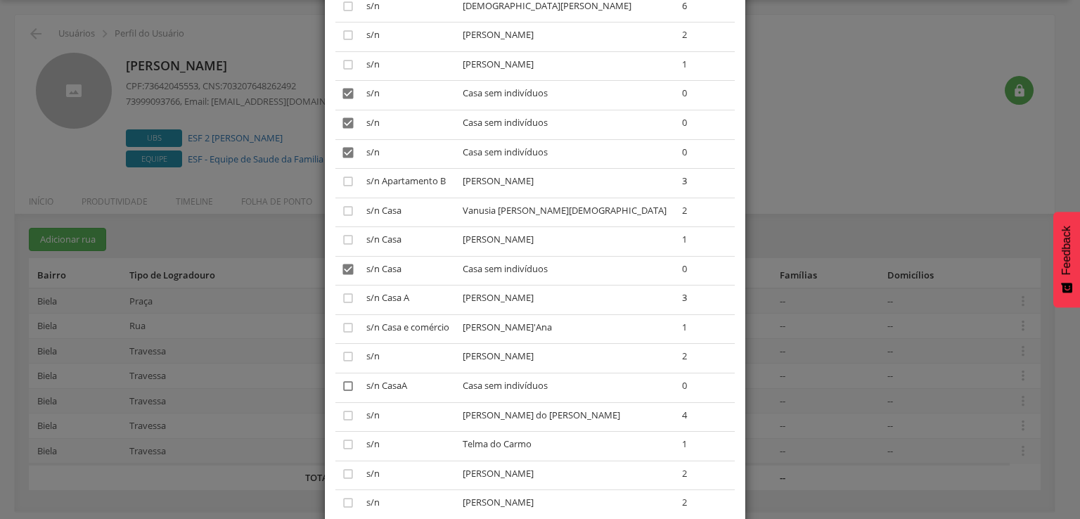
click at [341, 389] on icon "" at bounding box center [348, 386] width 14 height 14
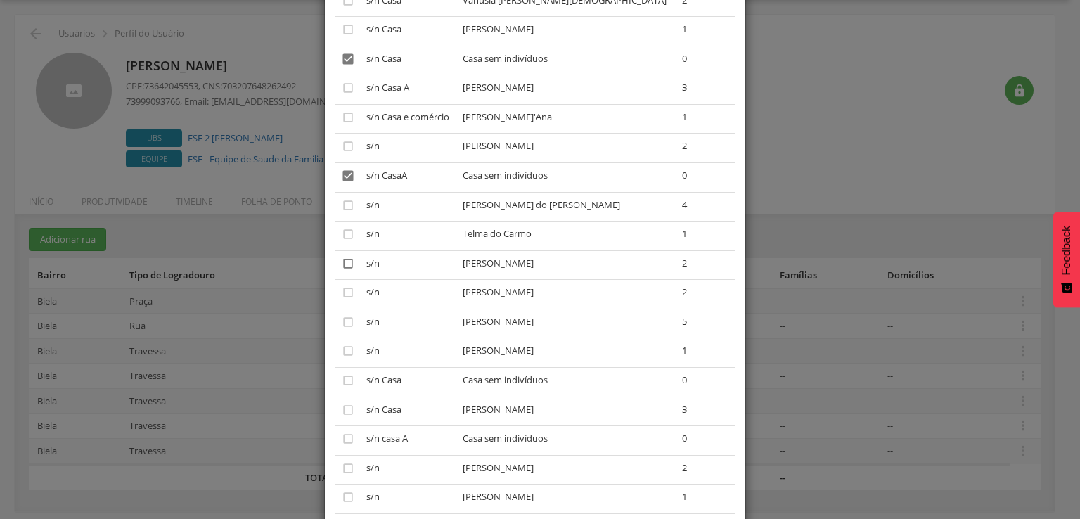
scroll to position [351, 0]
click at [342, 379] on icon "" at bounding box center [348, 380] width 14 height 14
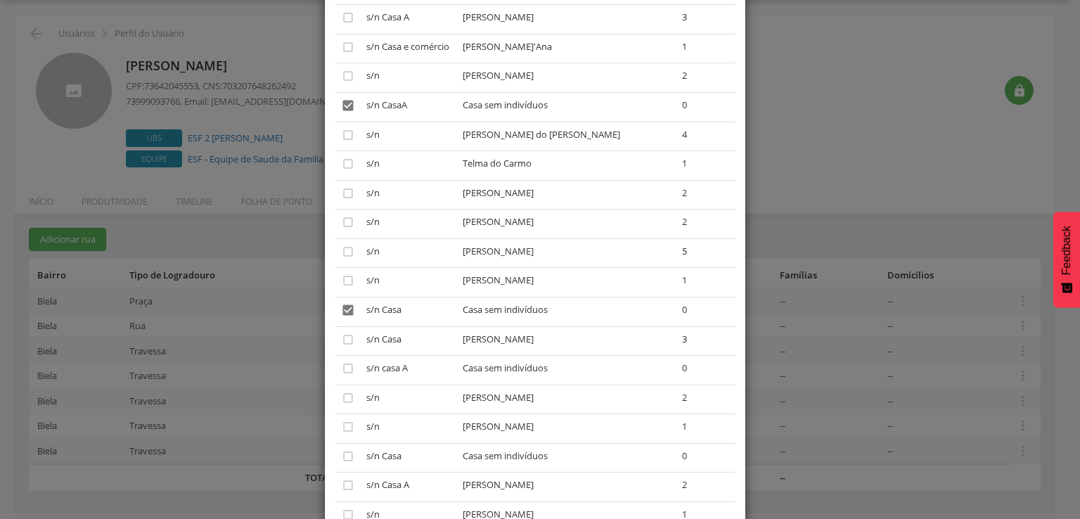
scroll to position [422, 0]
click at [343, 375] on icon "" at bounding box center [348, 368] width 14 height 14
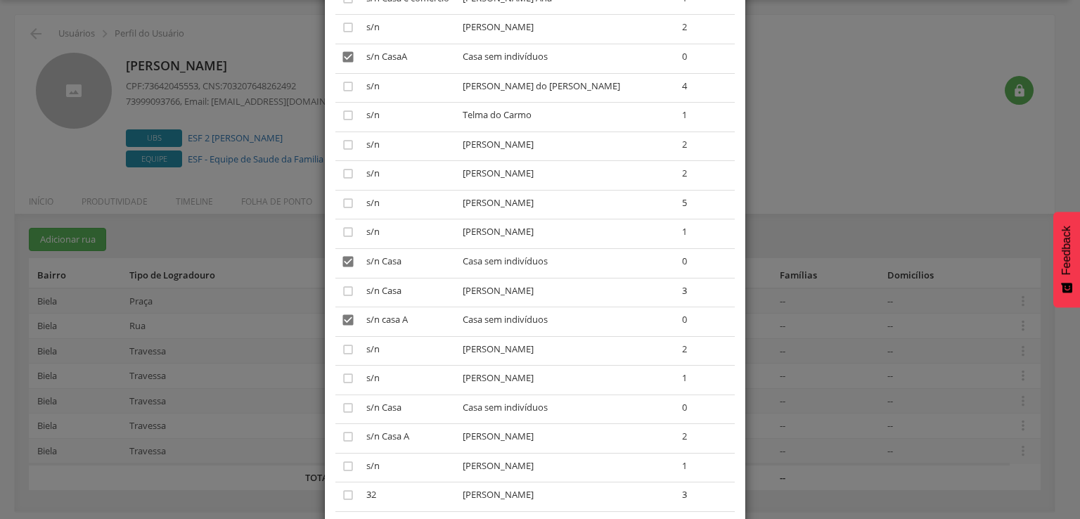
scroll to position [492, 0]
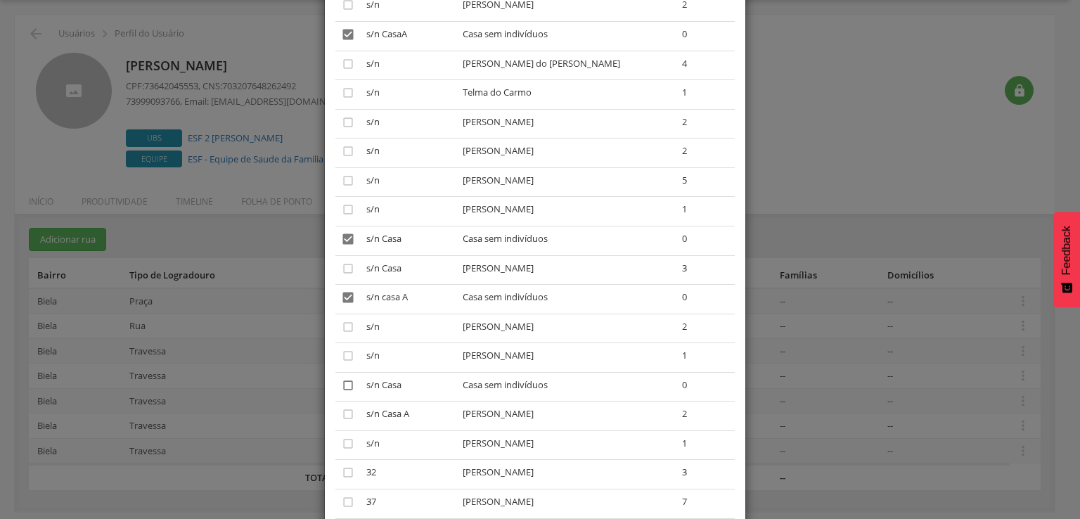
click at [343, 389] on icon "" at bounding box center [348, 385] width 14 height 14
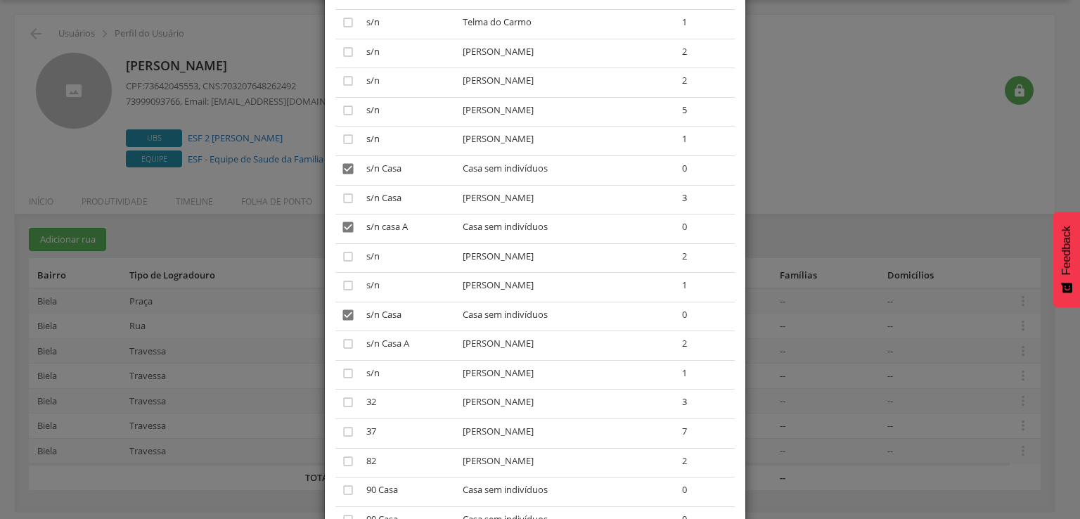
scroll to position [633, 0]
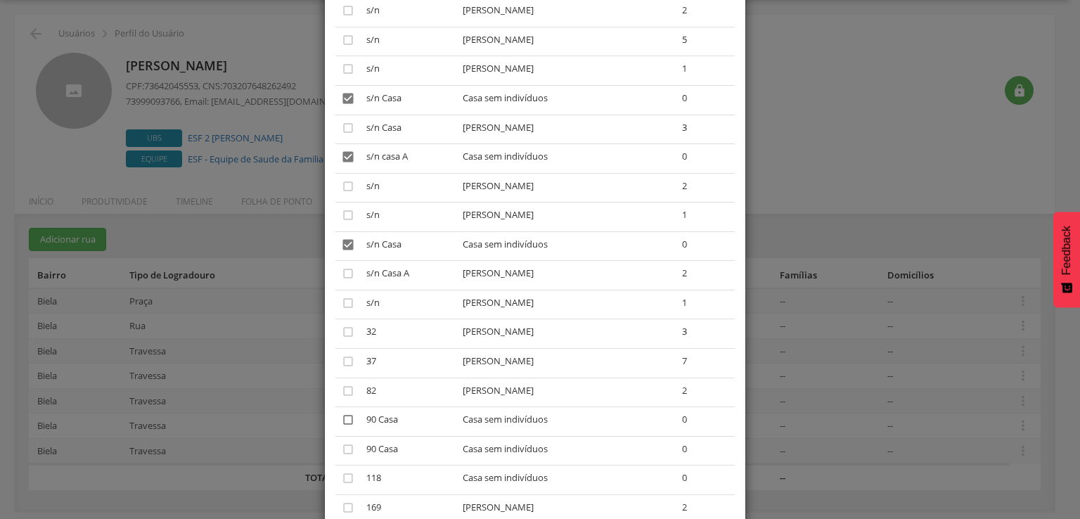
click at [341, 422] on icon "" at bounding box center [348, 420] width 14 height 14
click at [343, 453] on icon "" at bounding box center [348, 449] width 14 height 14
click at [341, 483] on icon "" at bounding box center [348, 478] width 14 height 14
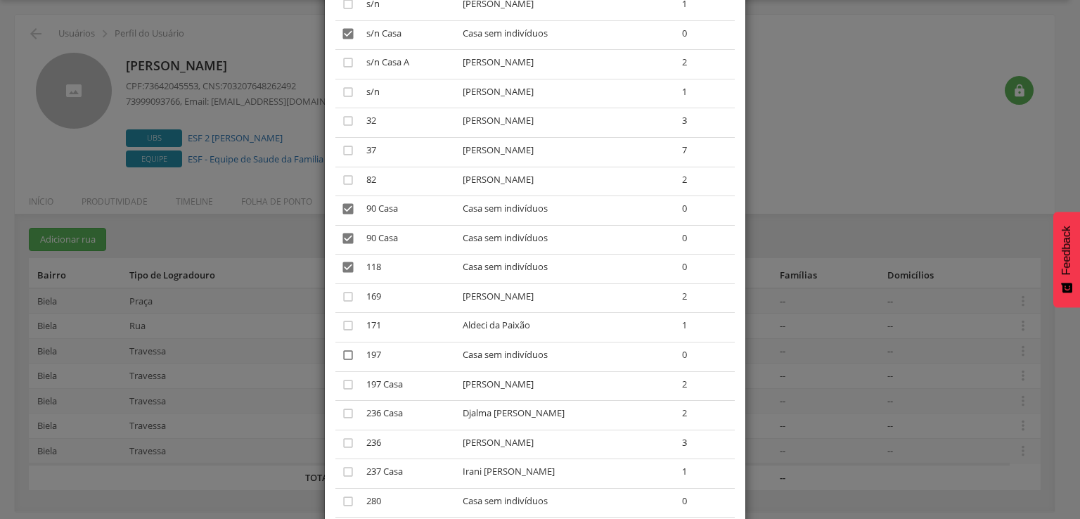
click at [345, 355] on icon "" at bounding box center [348, 355] width 14 height 14
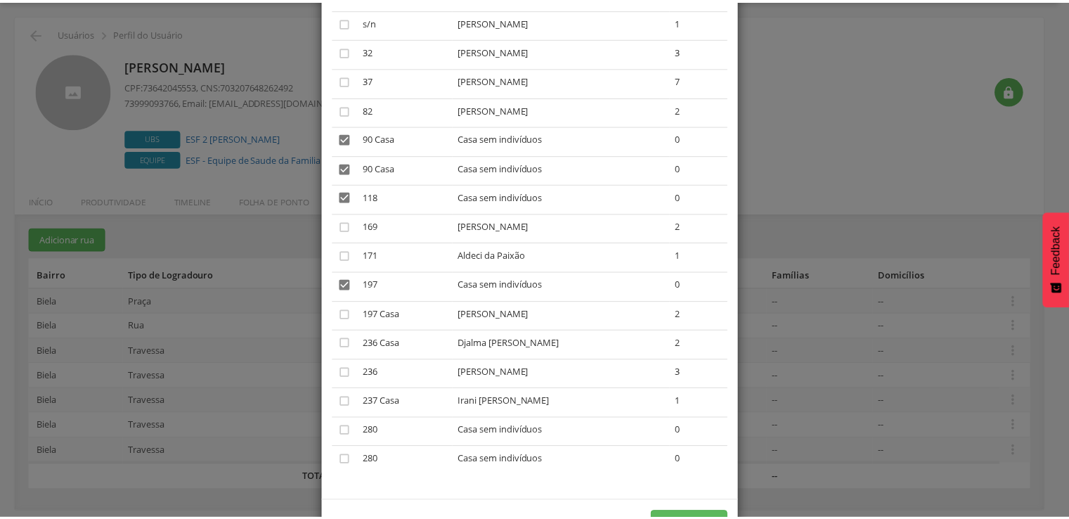
scroll to position [968, 0]
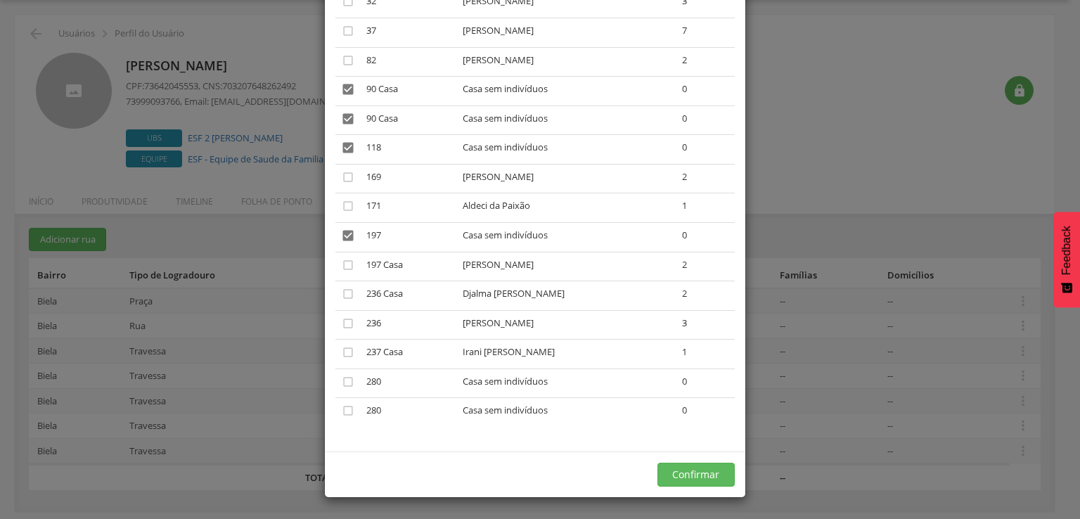
drag, startPoint x: 339, startPoint y: 411, endPoint x: 340, endPoint y: 401, distance: 9.9
click at [341, 411] on icon "" at bounding box center [348, 411] width 14 height 14
click at [342, 387] on icon "" at bounding box center [348, 382] width 14 height 14
click at [688, 469] on button "Confirmar" at bounding box center [695, 475] width 77 height 24
